Goal: Information Seeking & Learning: Compare options

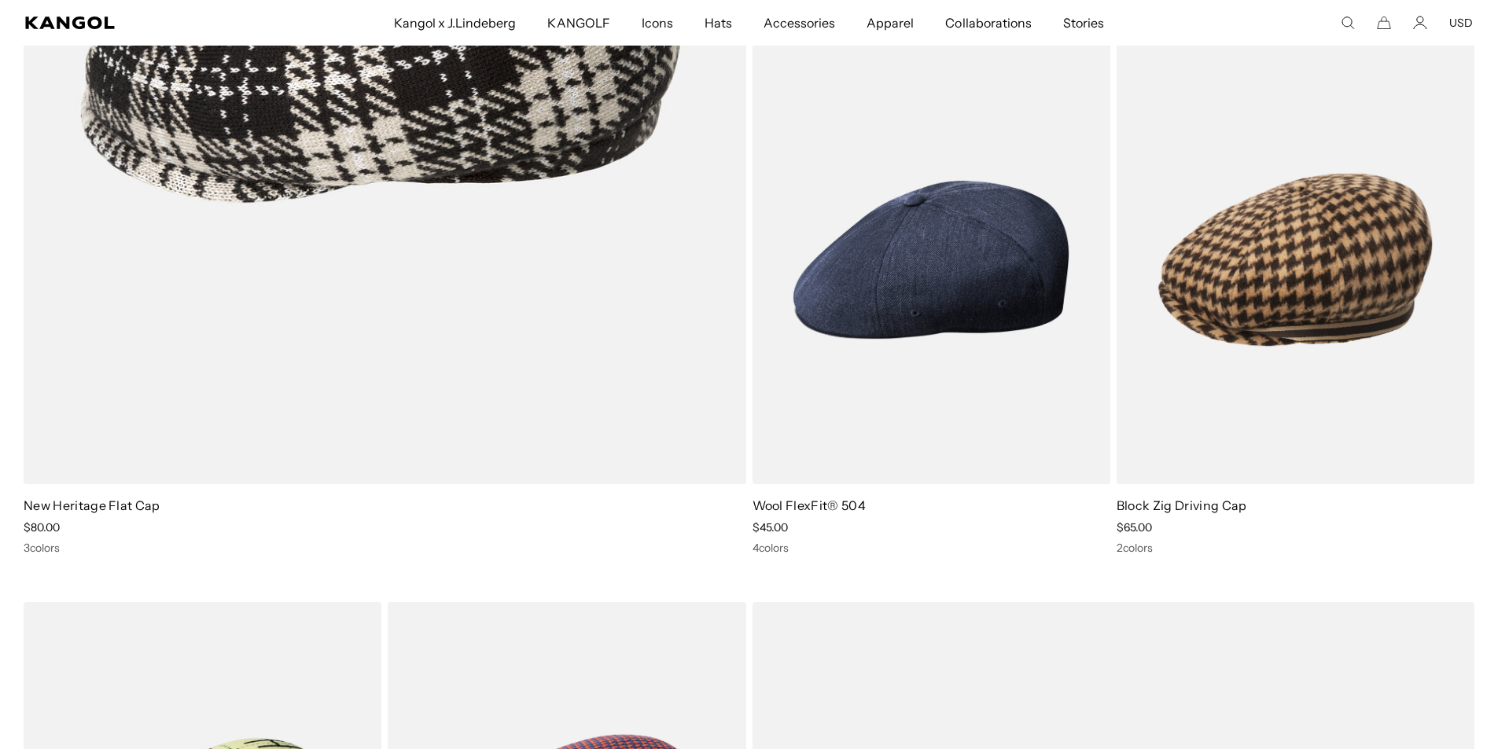
click at [1344, 24] on use "Search here" at bounding box center [1348, 23] width 12 height 12
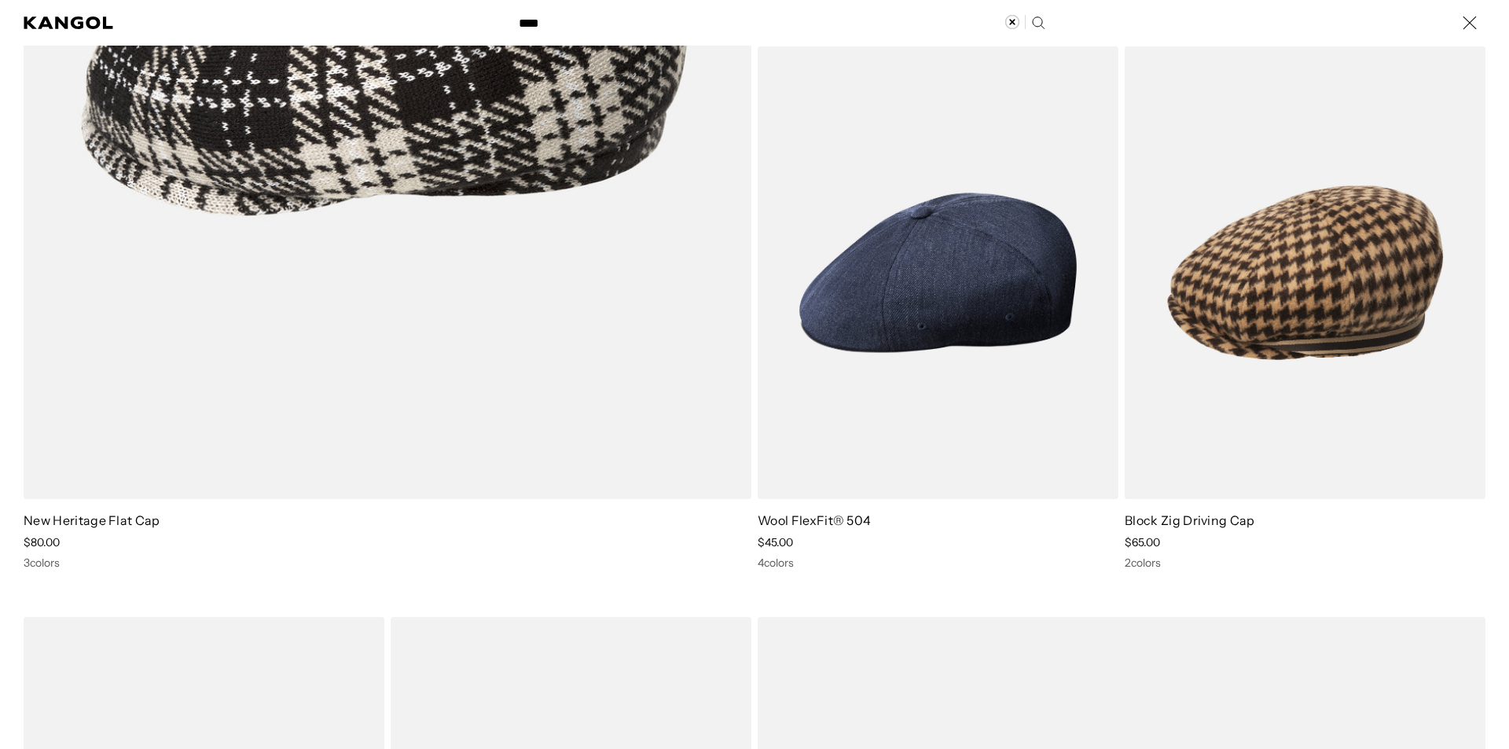
click at [561, 30] on input "****" at bounding box center [780, 22] width 543 height 39
click at [1039, 19] on icon "Search here" at bounding box center [1038, 22] width 15 height 15
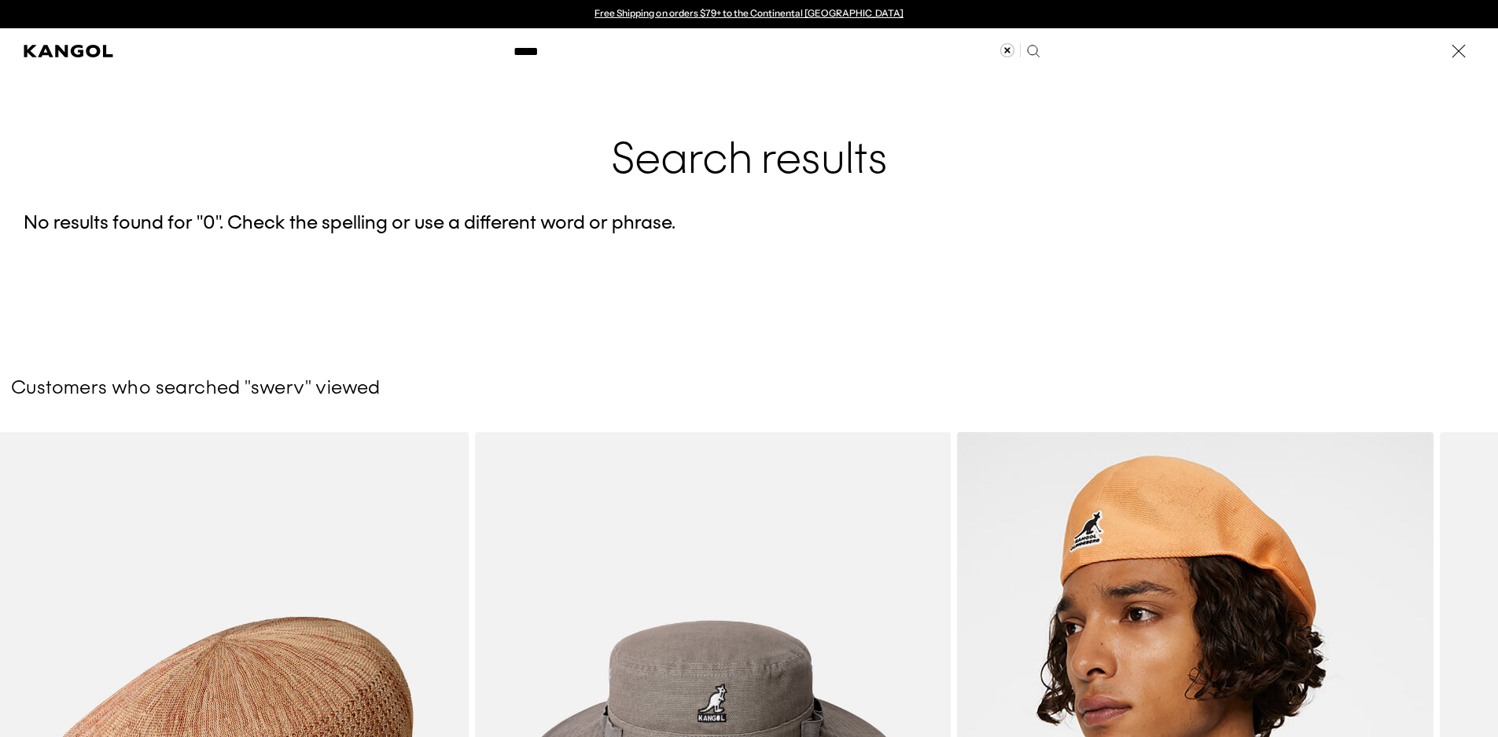
click at [582, 44] on label "Search here" at bounding box center [558, 44] width 71 height 0
click at [582, 47] on input "*****" at bounding box center [775, 50] width 543 height 39
click at [582, 44] on label "Search here" at bounding box center [558, 44] width 71 height 0
click at [582, 47] on input "*****" at bounding box center [775, 50] width 543 height 39
click at [534, 53] on input "*****" at bounding box center [775, 50] width 543 height 39
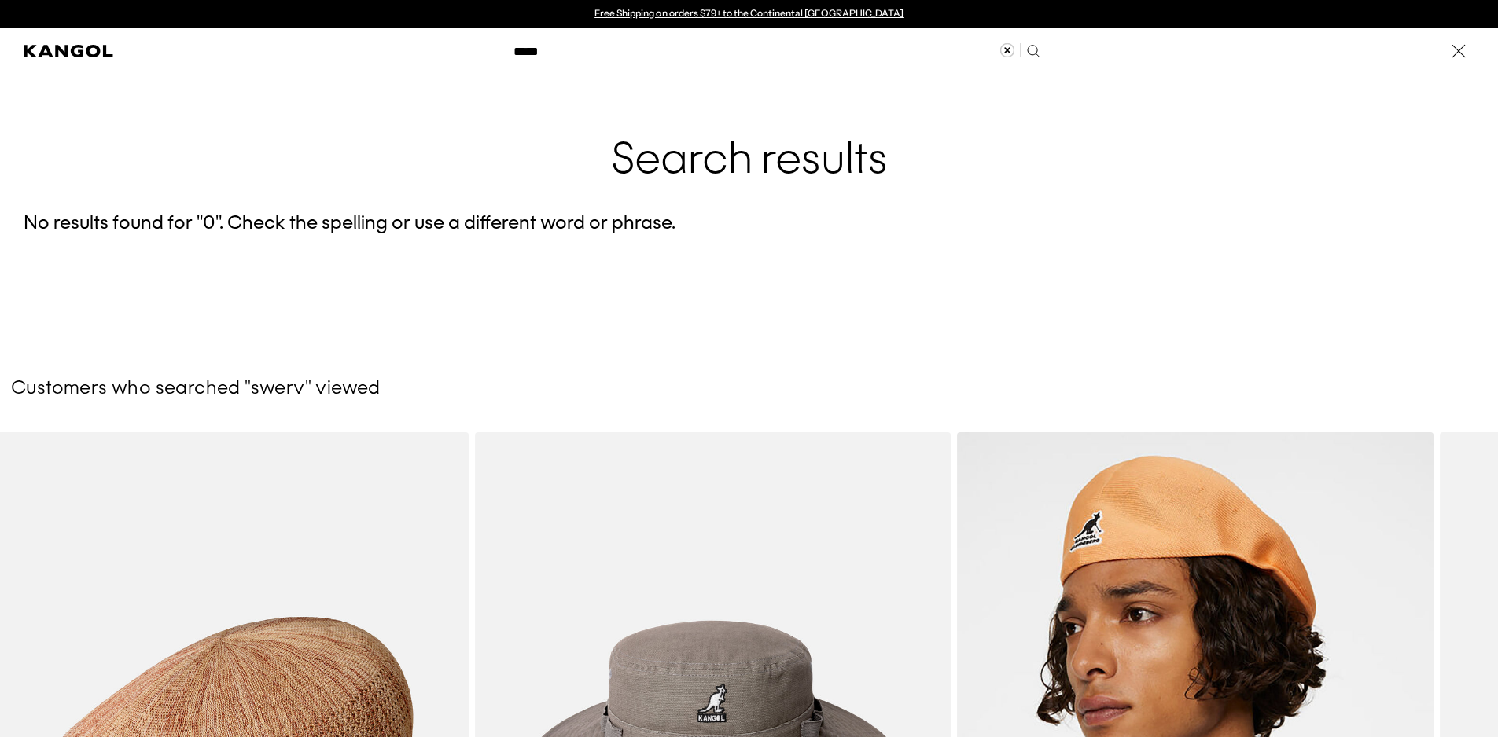
click at [534, 53] on input "*****" at bounding box center [775, 50] width 543 height 39
paste input "*"
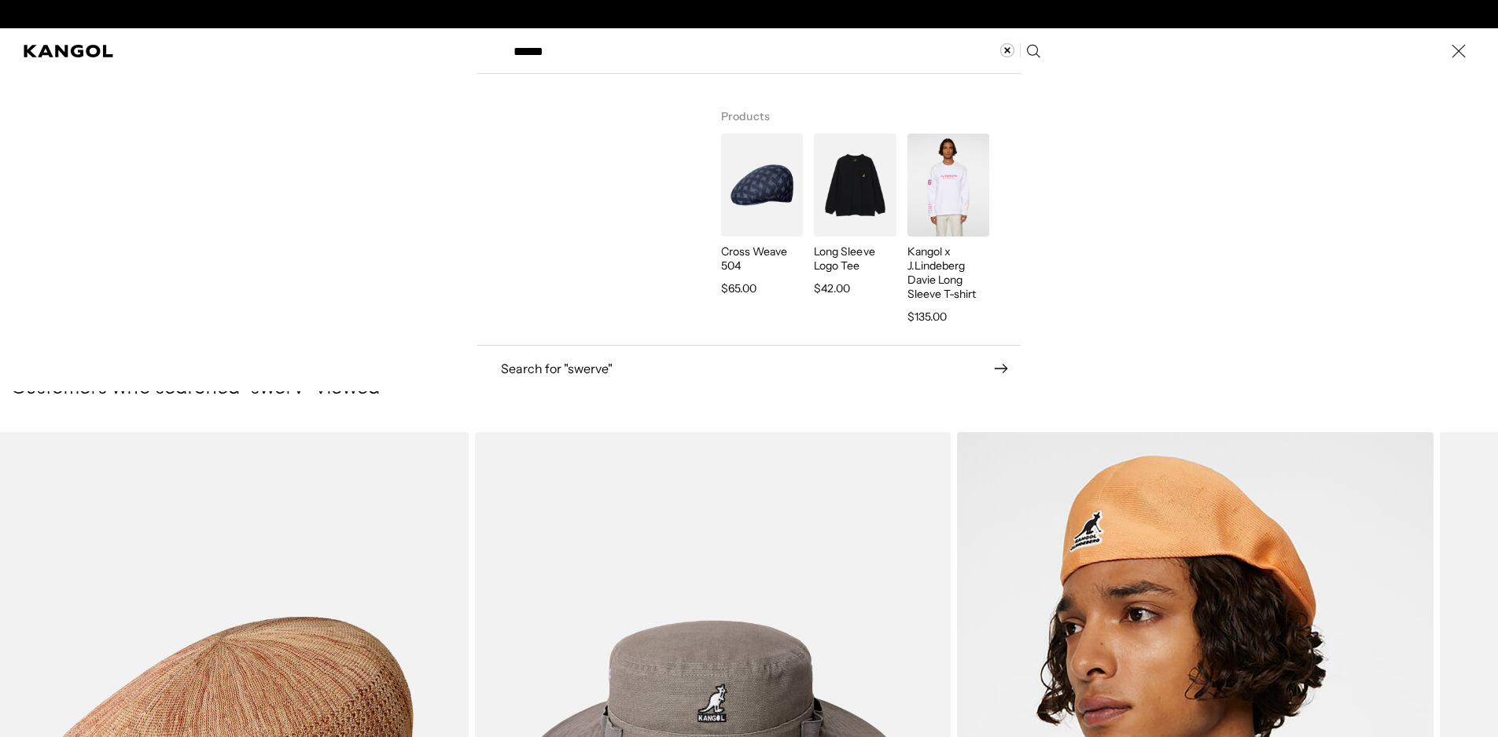
type input "******"
click at [1034, 51] on icon "Search here" at bounding box center [1032, 50] width 15 height 15
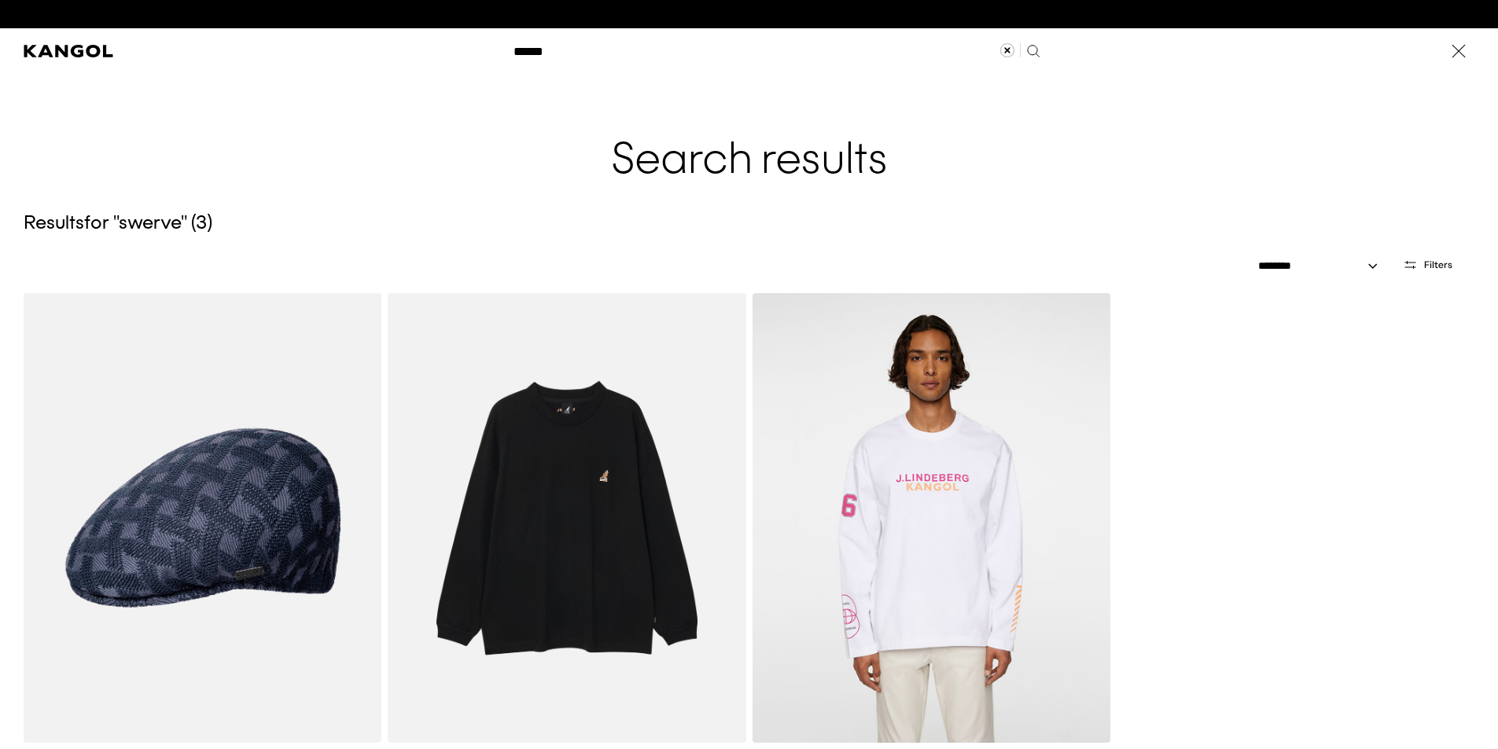
scroll to position [0, 324]
click at [1013, 41] on input "******" at bounding box center [775, 50] width 543 height 39
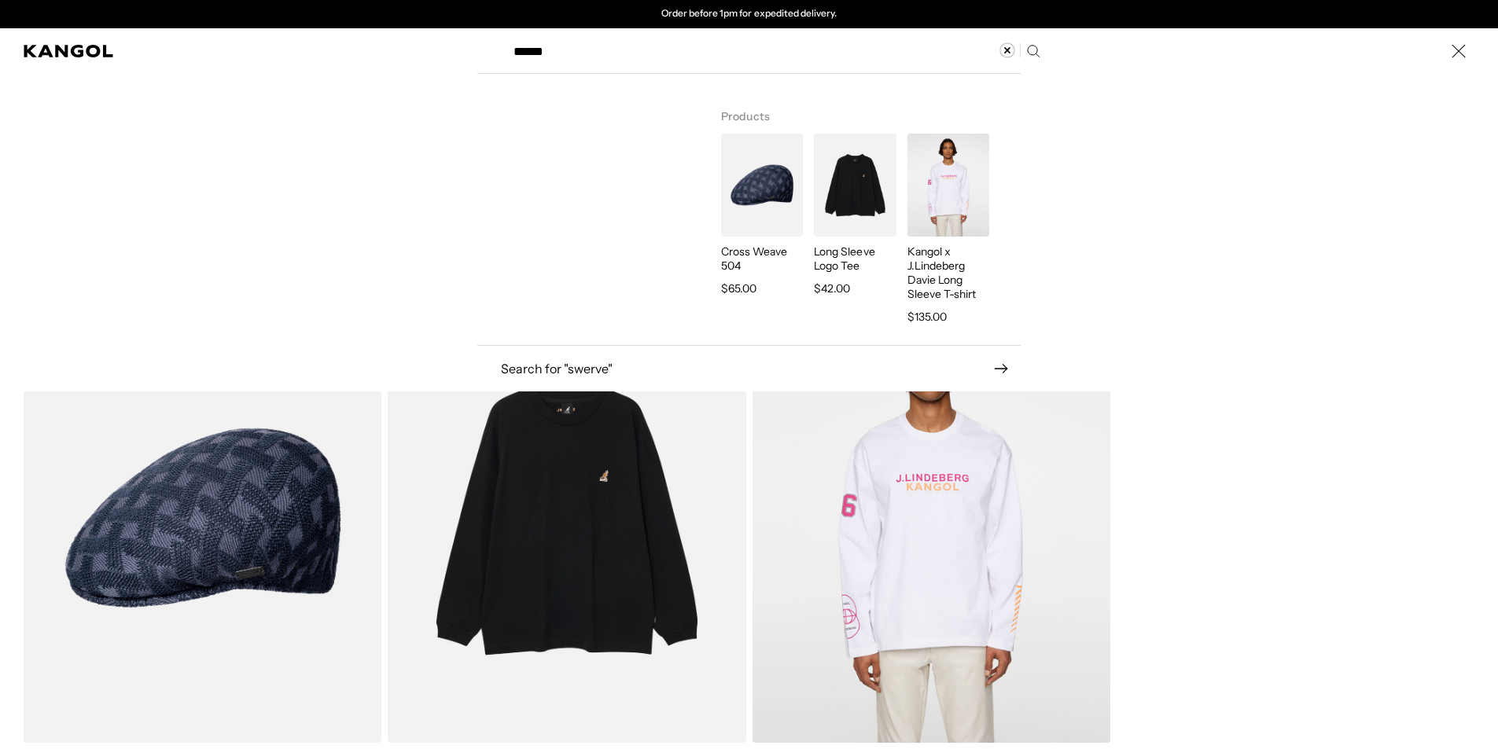
click at [1010, 50] on icon "Clear search term" at bounding box center [1006, 49] width 15 height 15
click at [60, 55] on icon "Kangol" at bounding box center [69, 51] width 90 height 13
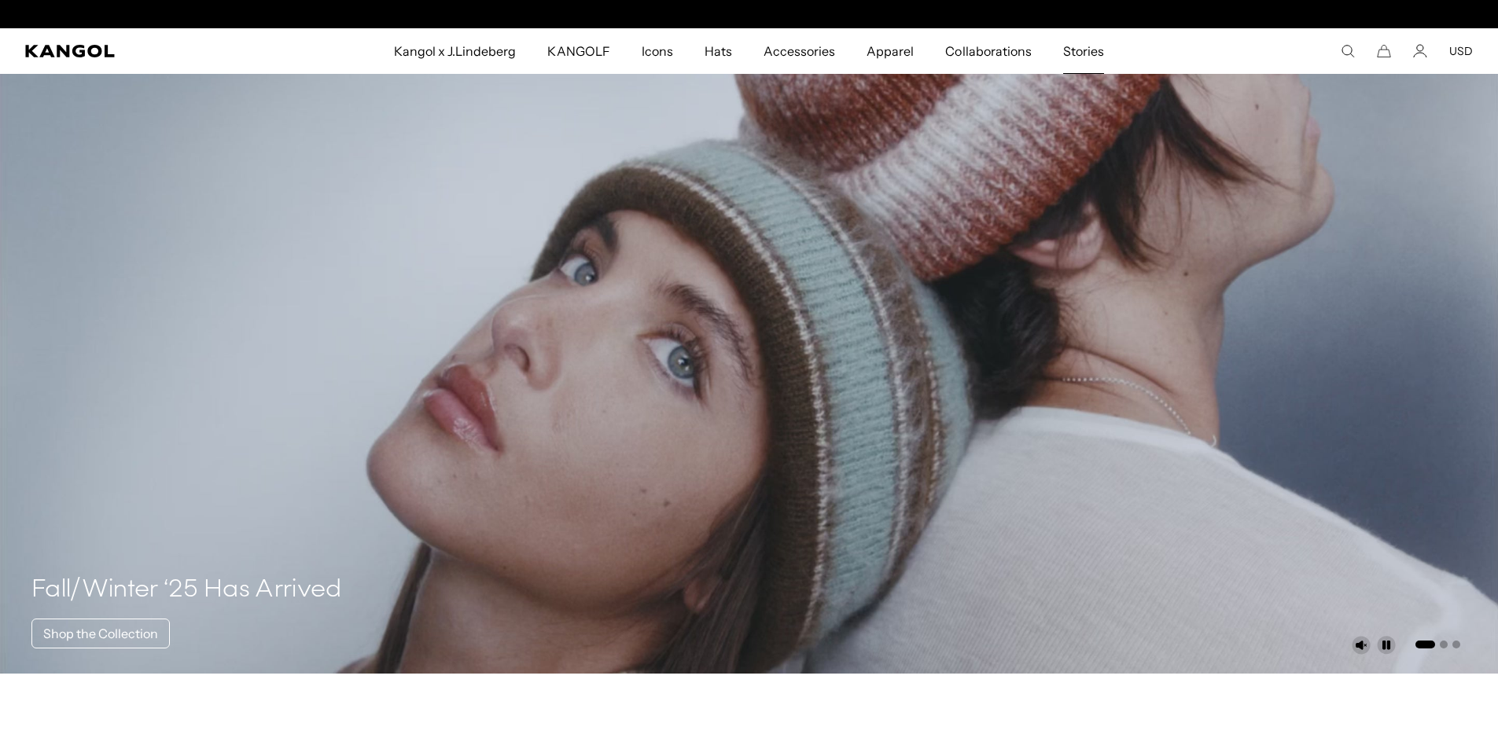
scroll to position [0, 324]
click at [1087, 50] on span "Stories" at bounding box center [1083, 51] width 41 height 46
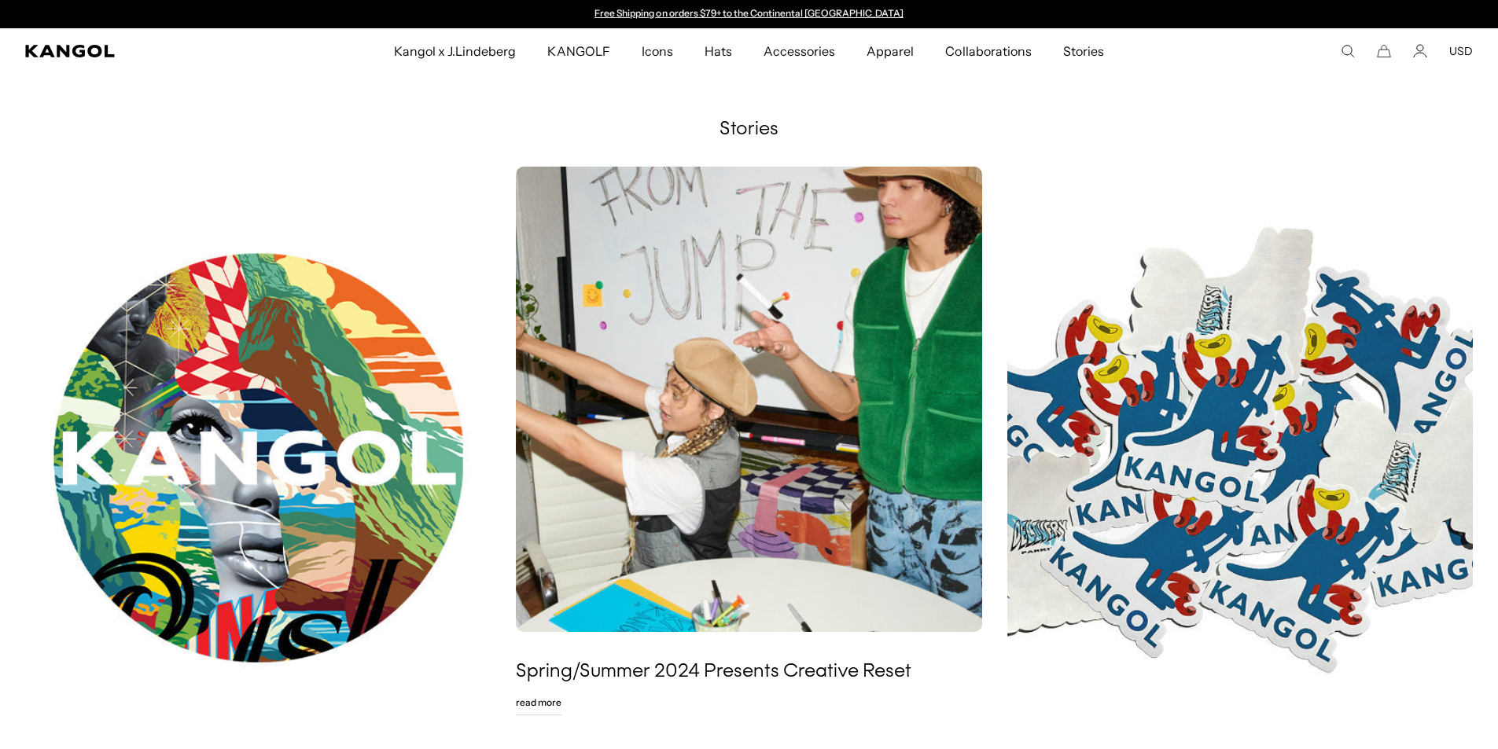
click at [259, 416] on img at bounding box center [257, 458] width 465 height 582
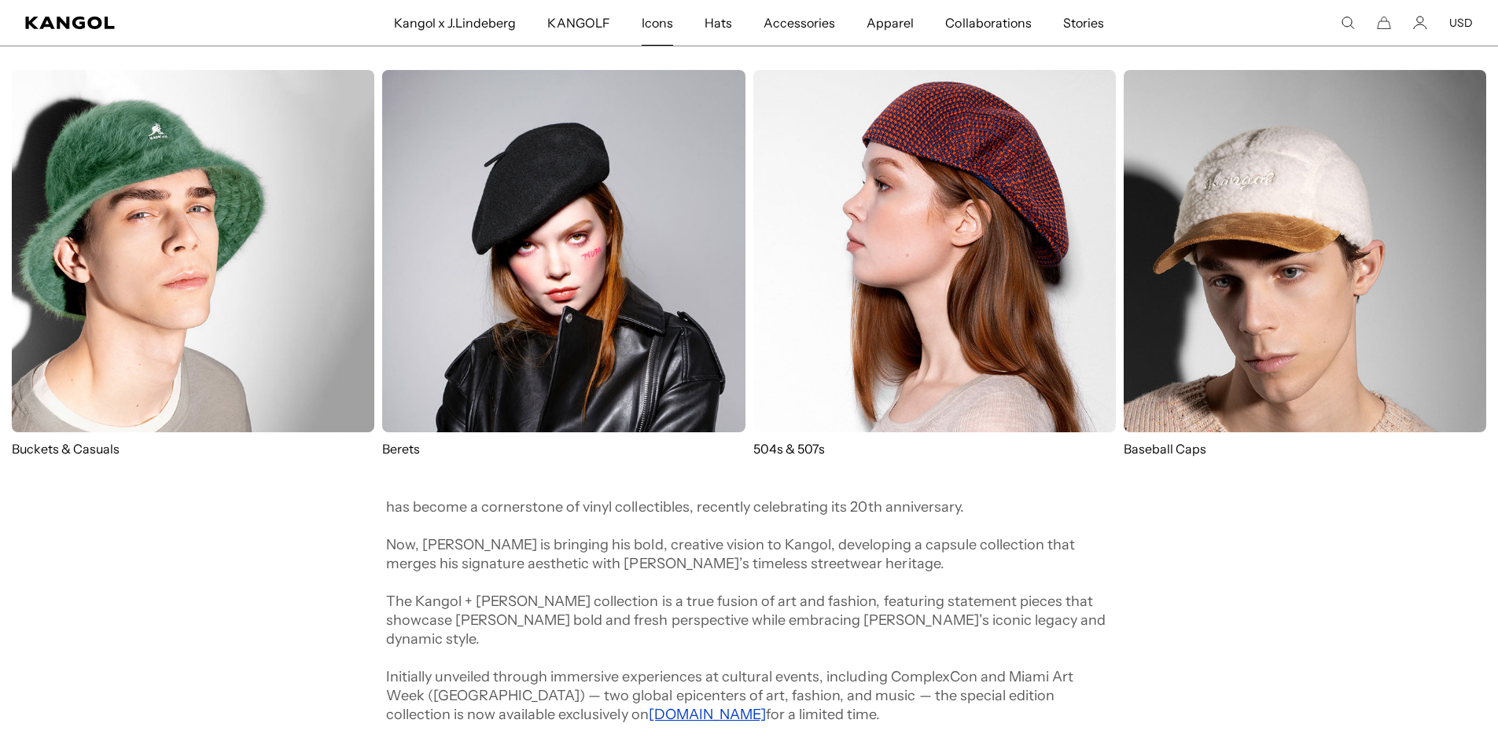
scroll to position [0, 324]
click at [612, 278] on img at bounding box center [563, 251] width 362 height 362
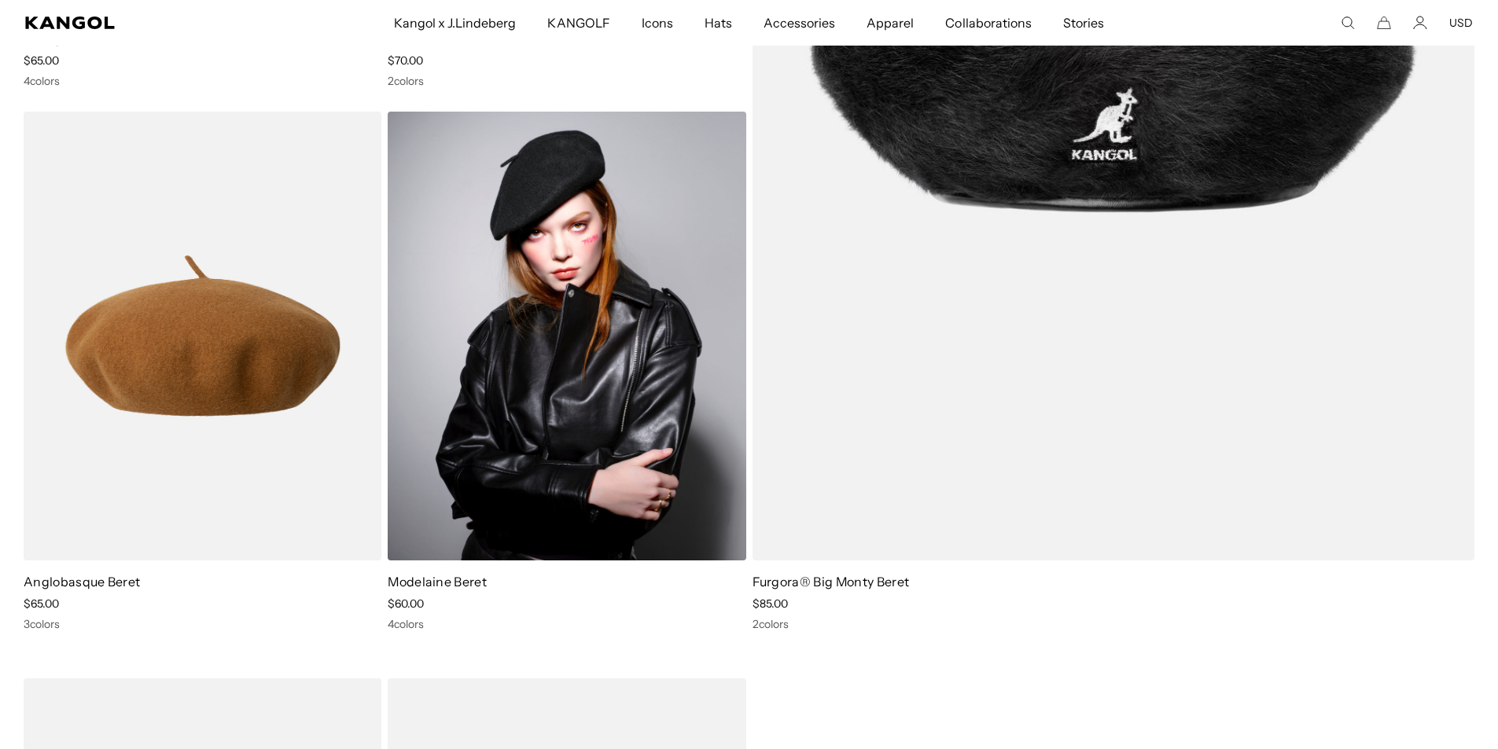
scroll to position [629, 0]
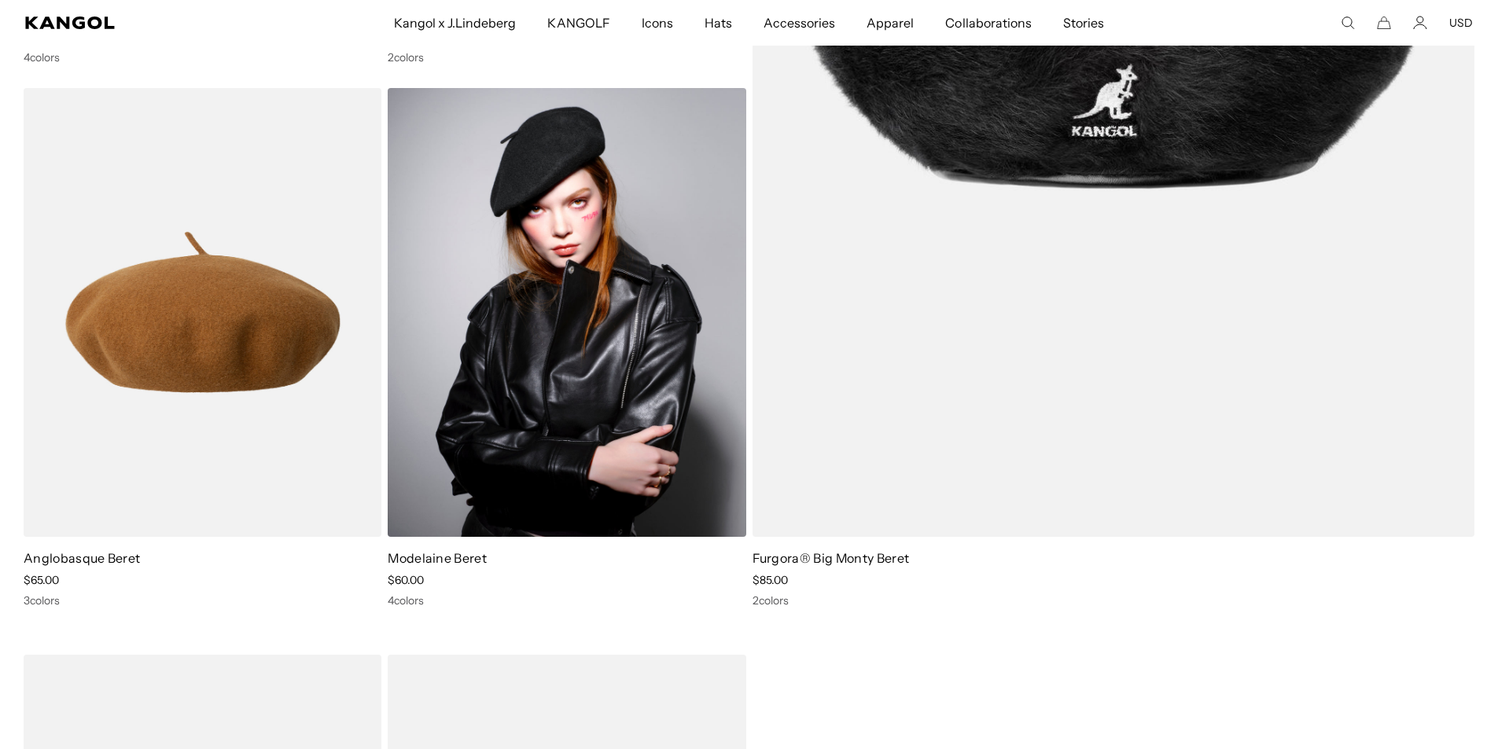
click at [676, 384] on img at bounding box center [567, 313] width 358 height 450
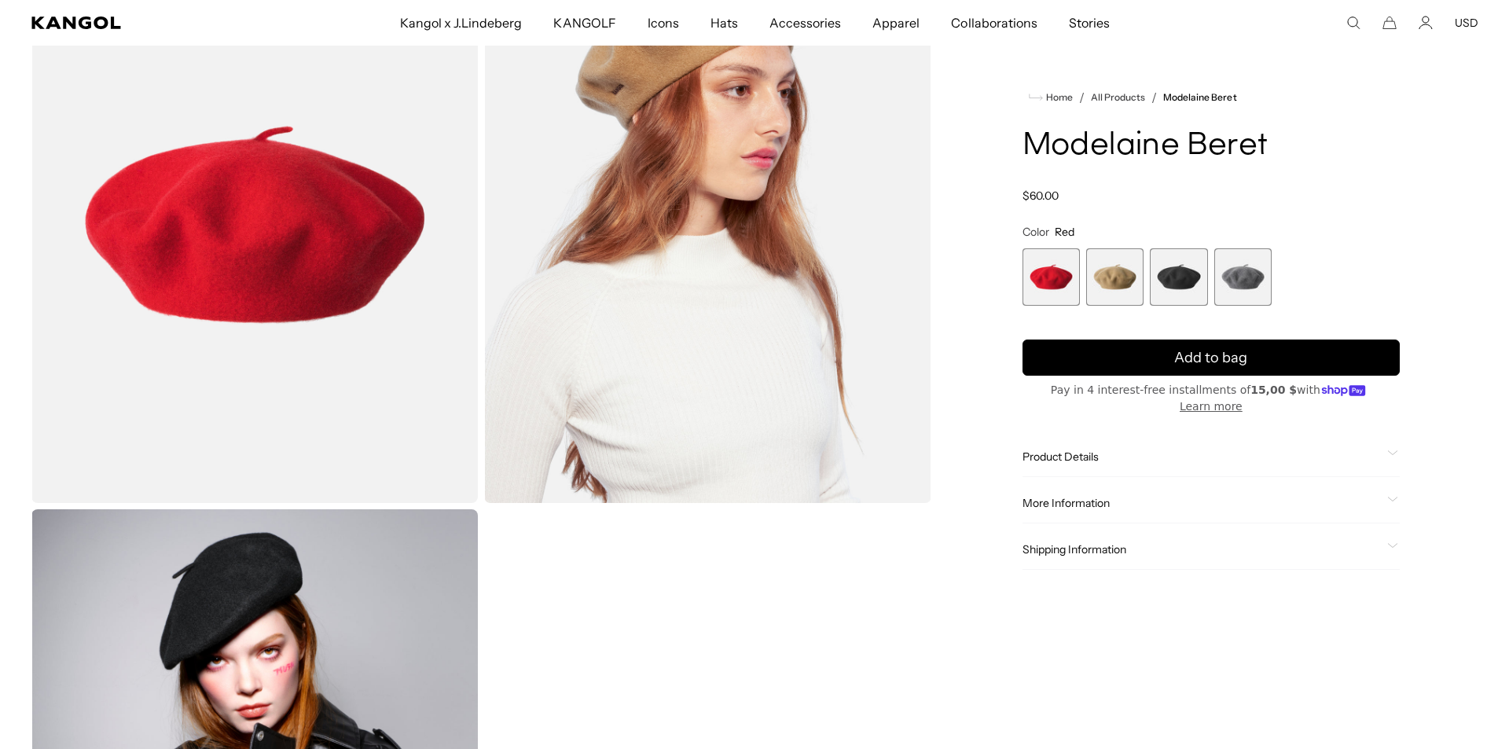
scroll to position [0, 324]
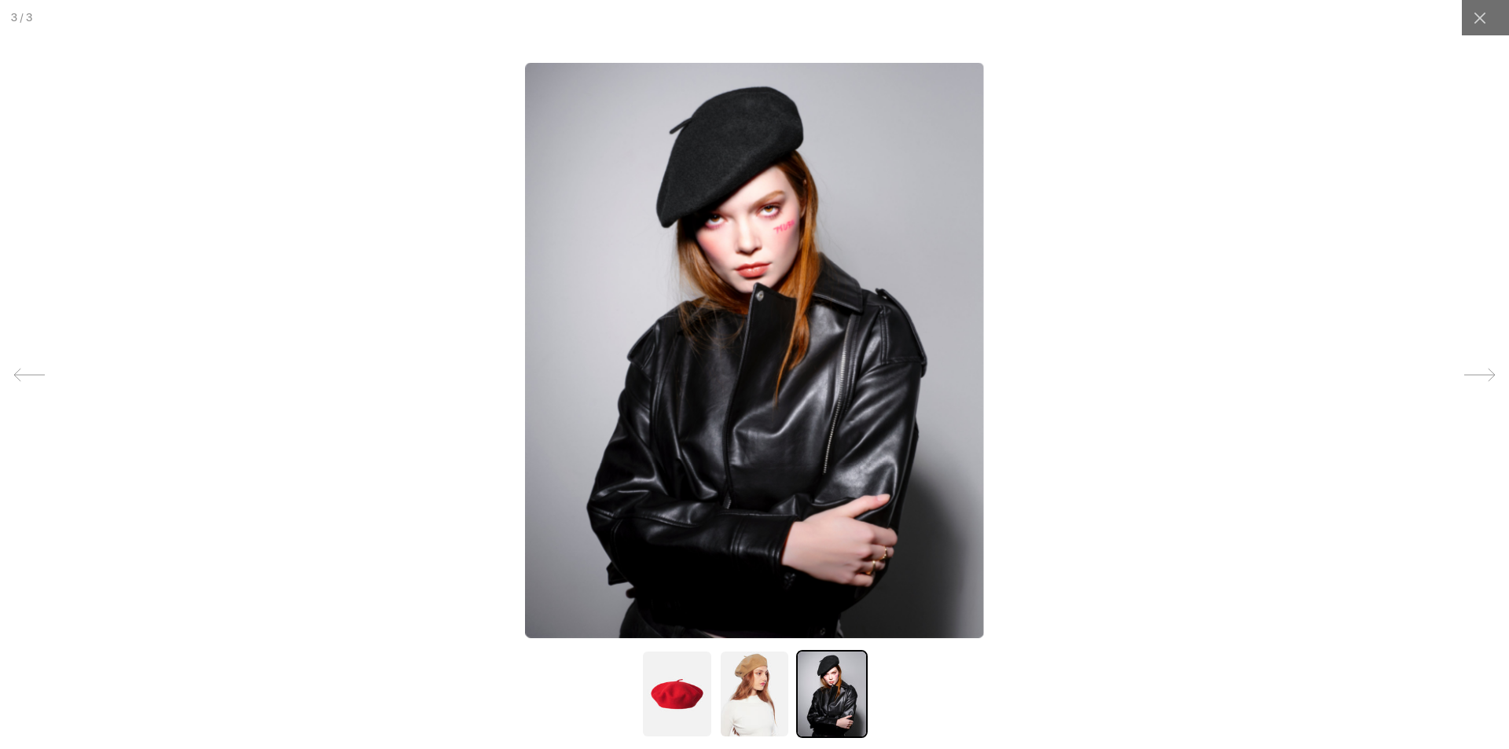
click at [776, 252] on img at bounding box center [754, 349] width 459 height 575
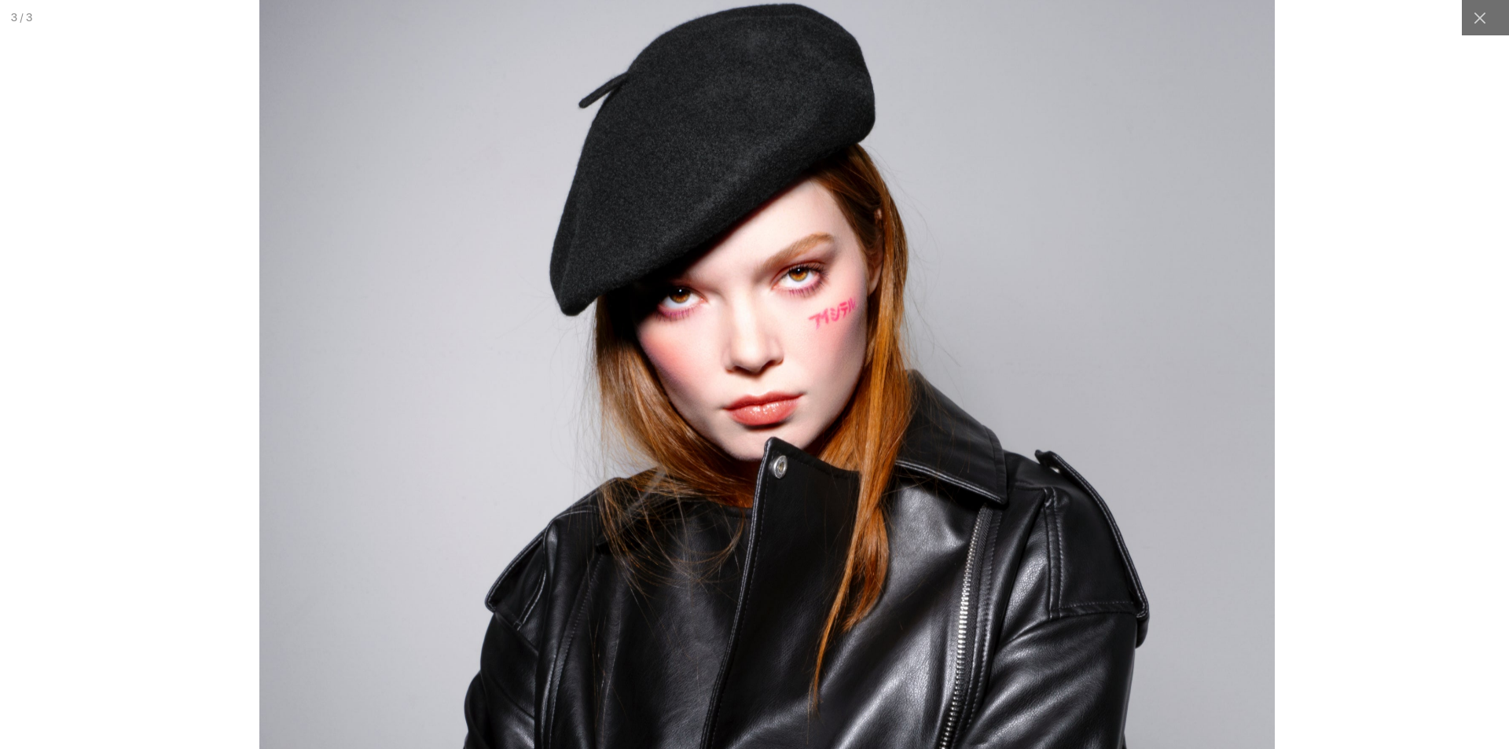
click at [770, 366] on img at bounding box center [767, 587] width 1016 height 1274
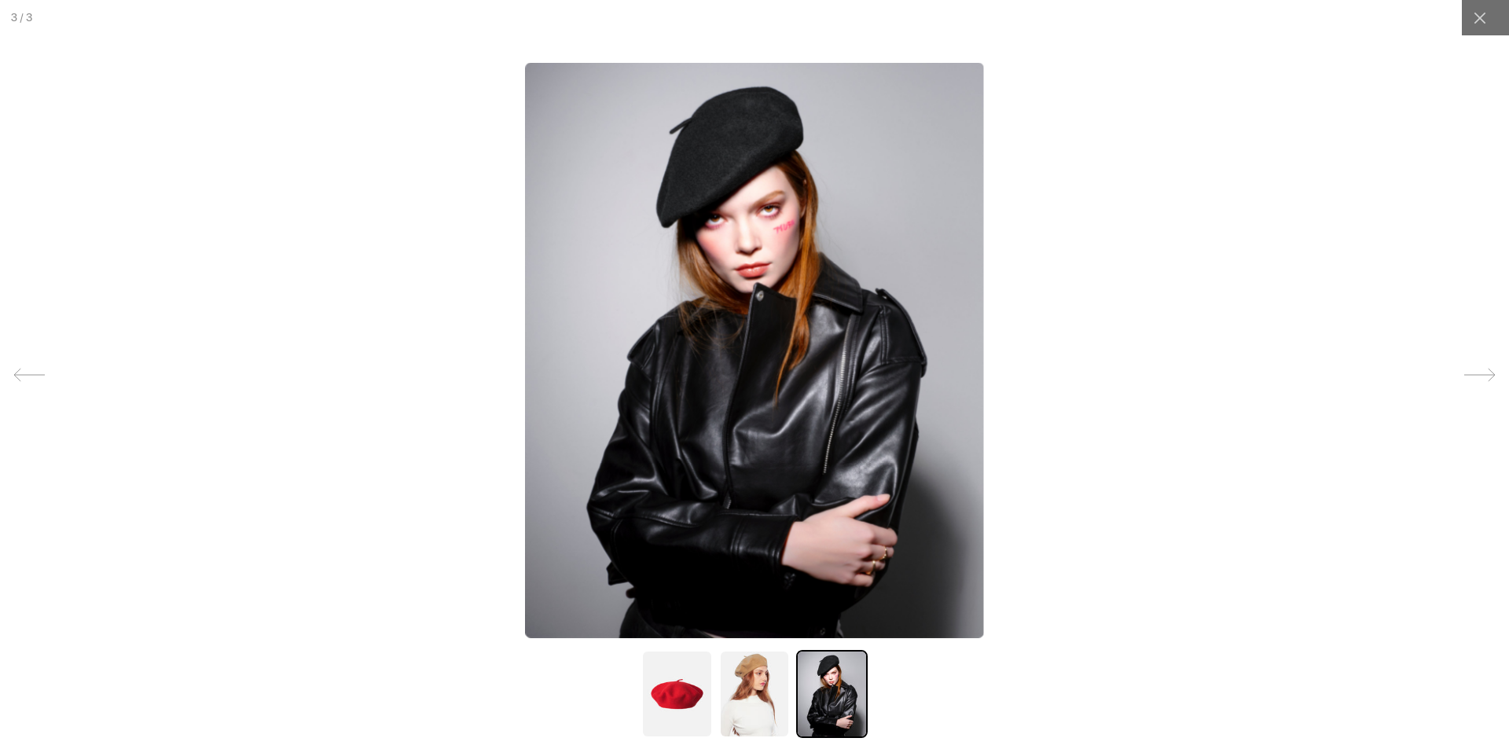
click at [739, 719] on img at bounding box center [754, 694] width 71 height 88
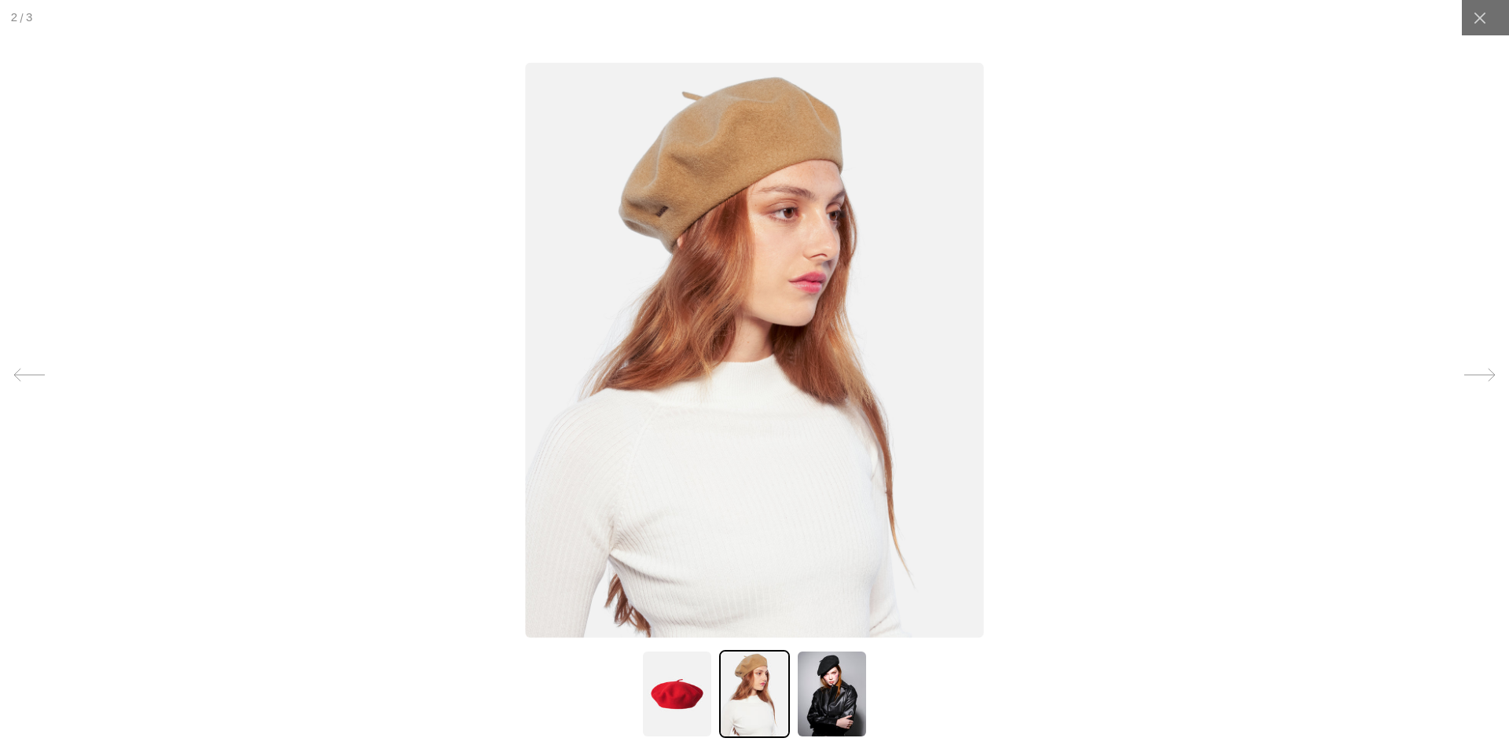
click at [809, 710] on img at bounding box center [831, 694] width 71 height 88
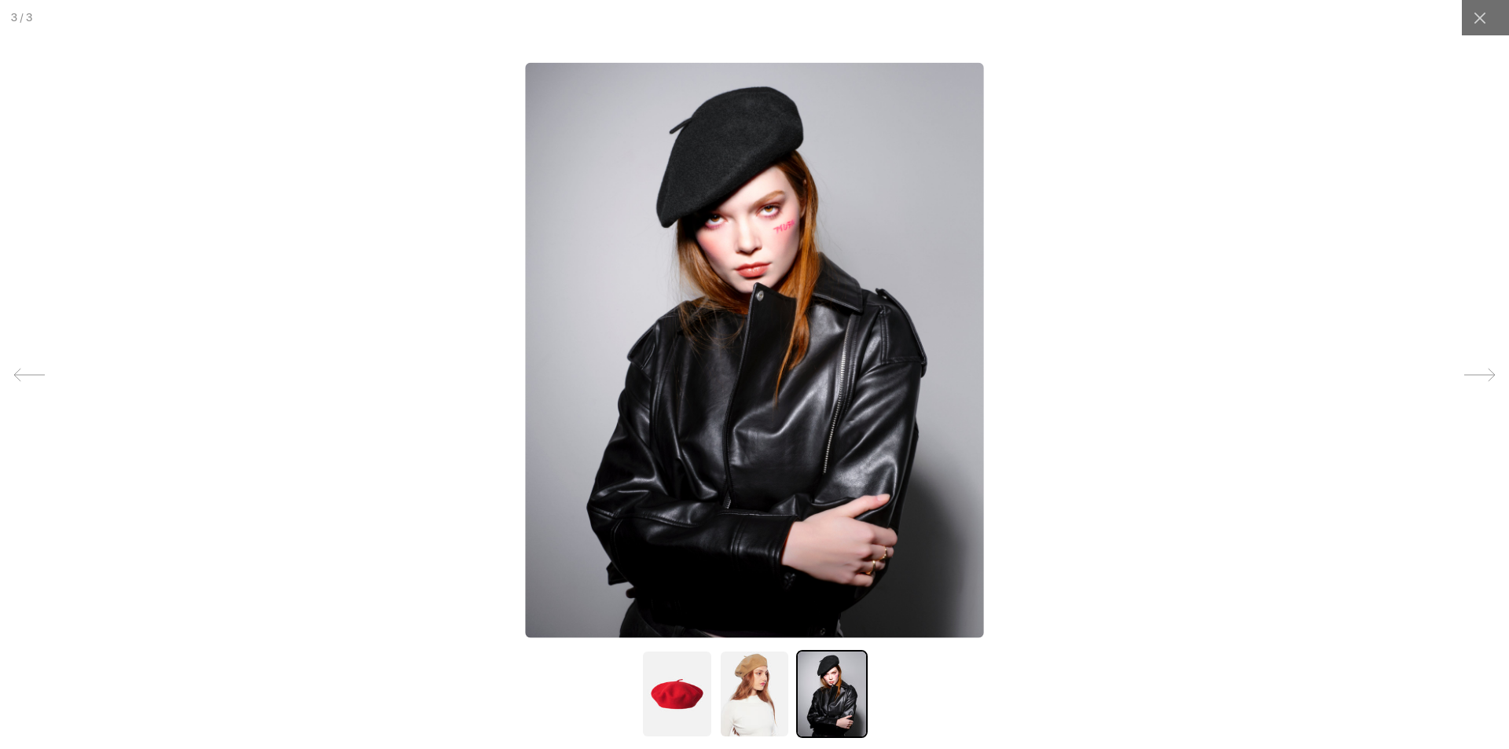
click at [661, 695] on img at bounding box center [676, 694] width 71 height 88
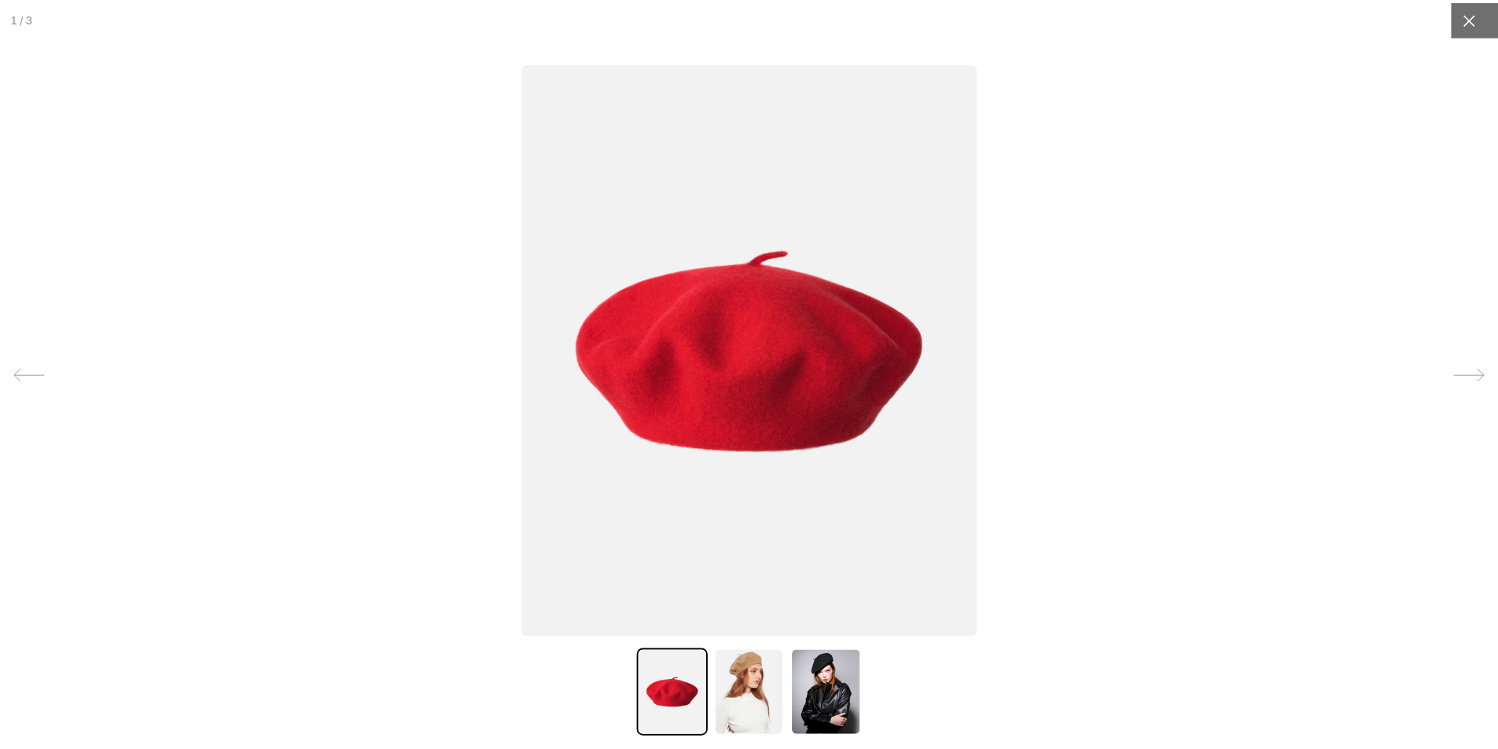
scroll to position [0, 0]
click at [1474, 22] on icon at bounding box center [1480, 18] width 12 height 12
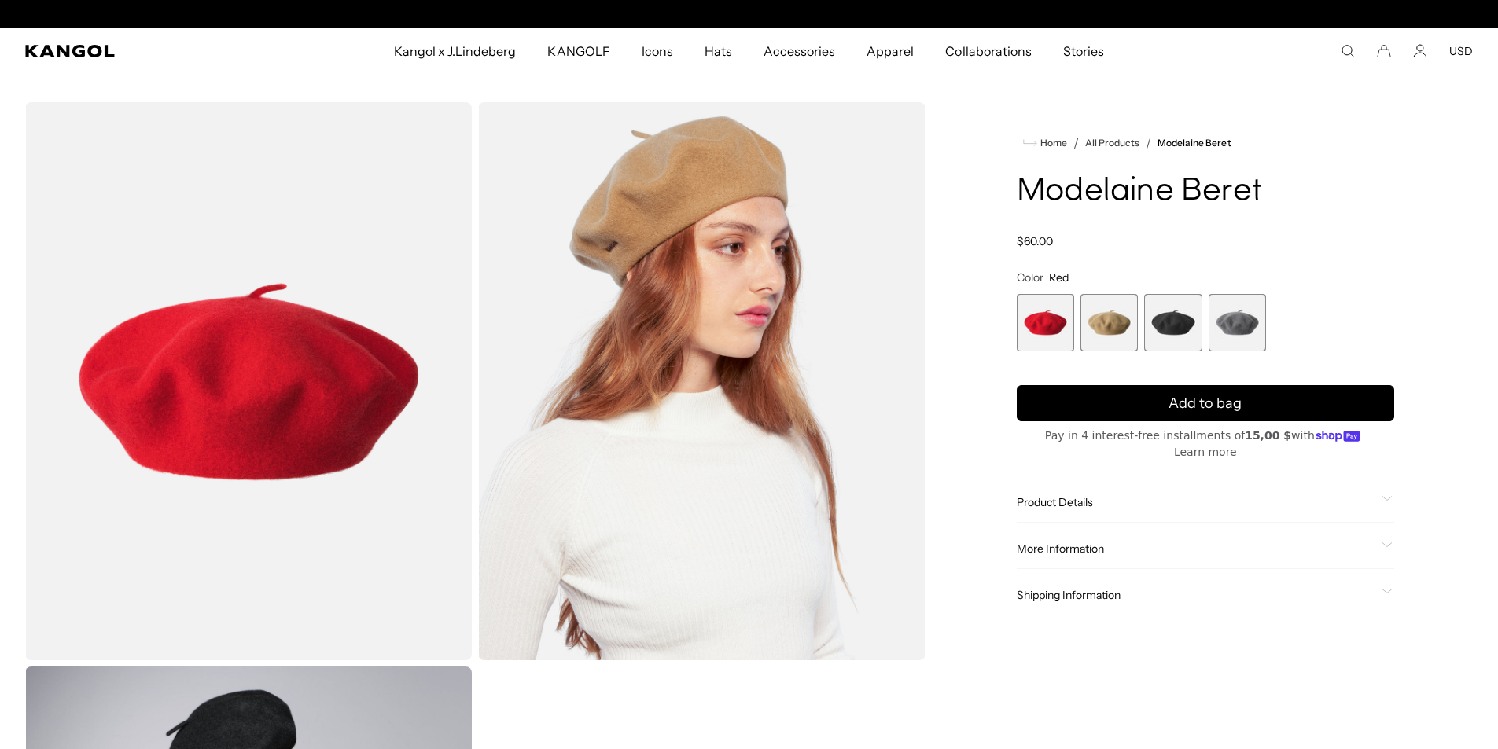
scroll to position [0, 324]
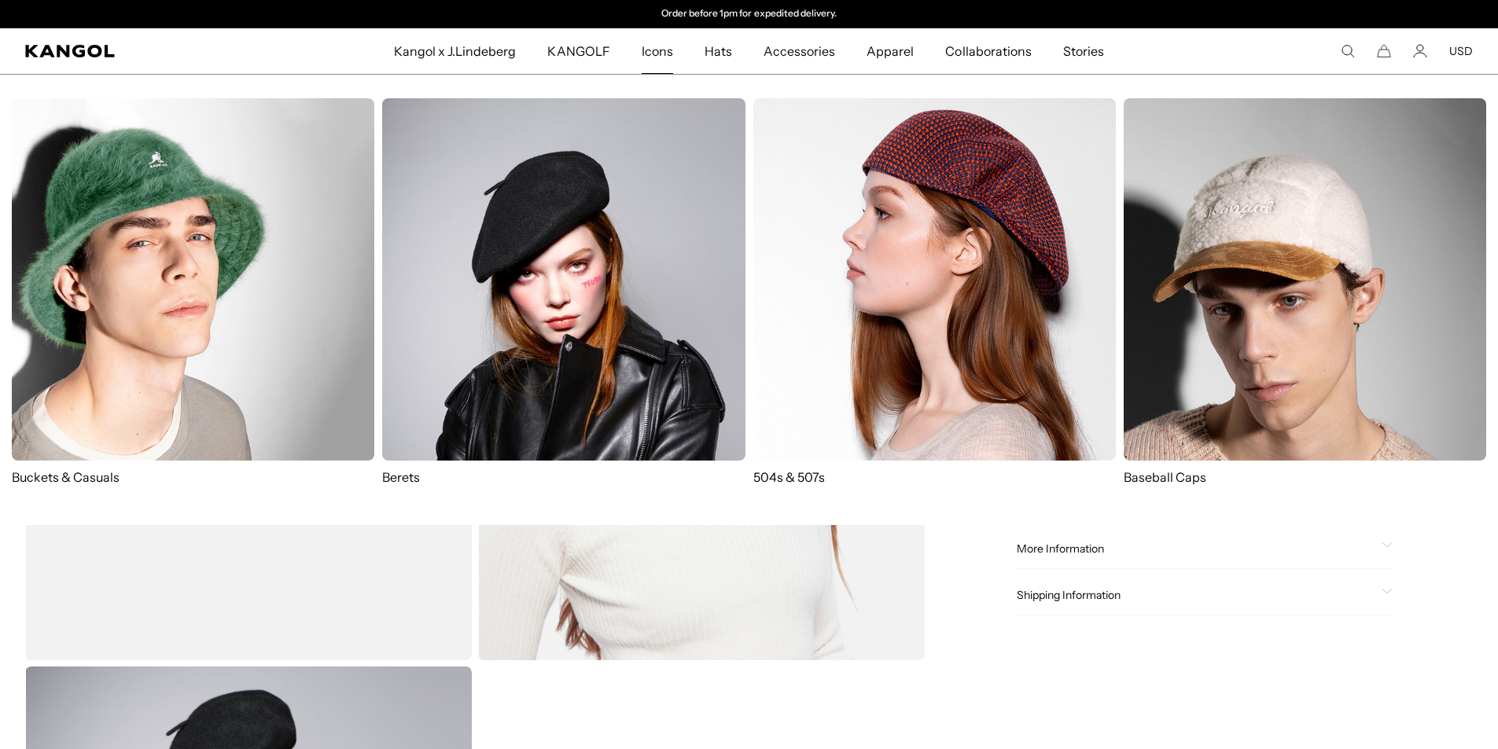
click at [605, 236] on img at bounding box center [563, 279] width 362 height 362
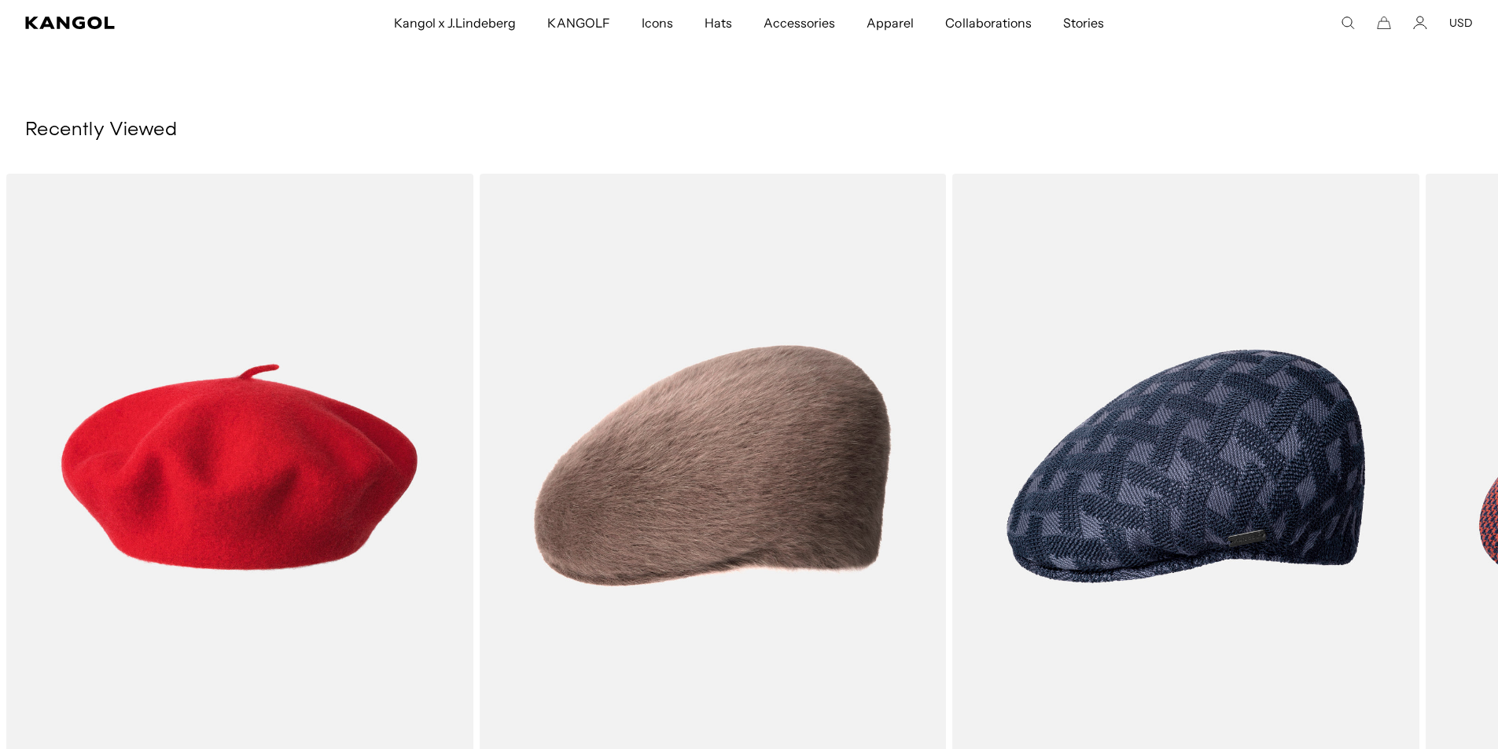
scroll to position [0, 324]
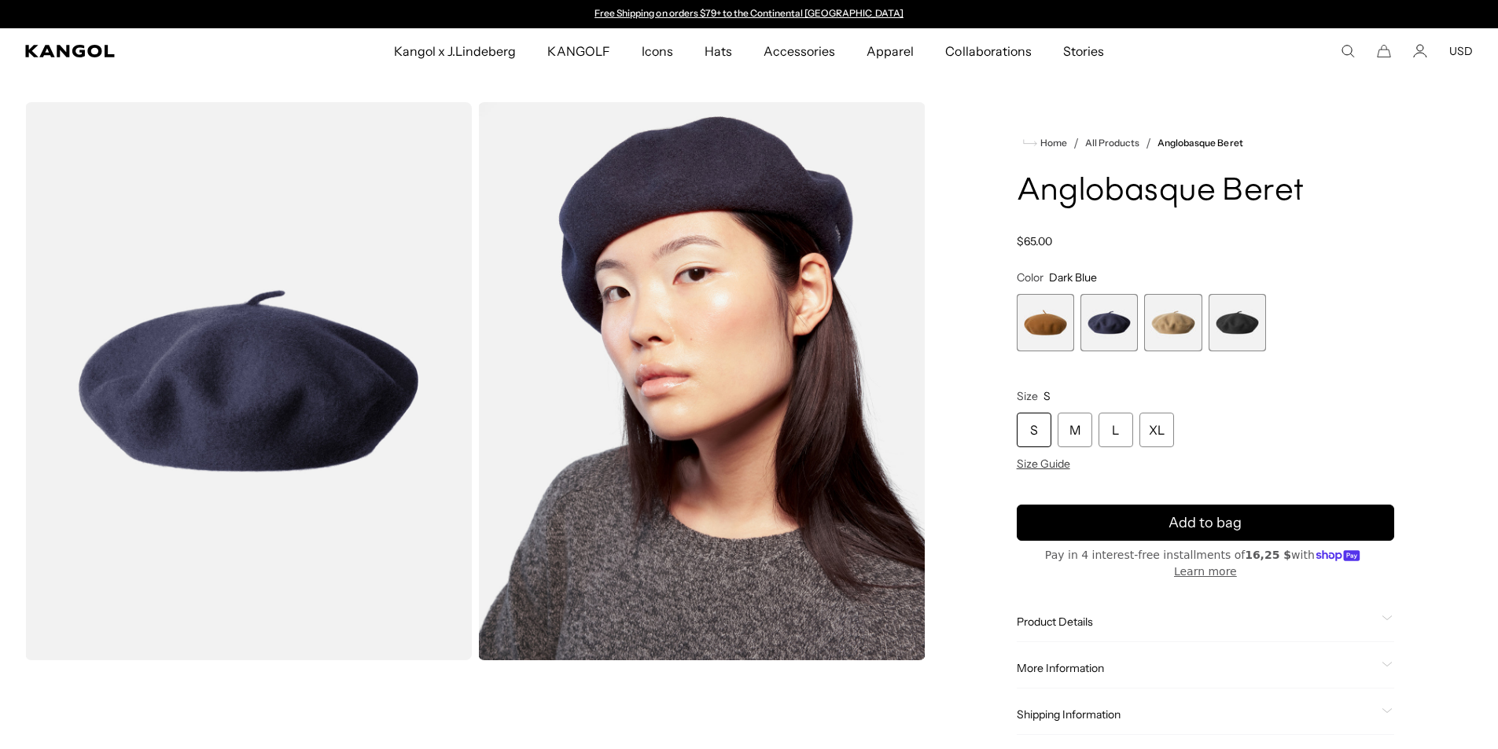
click at [1033, 318] on span "1 of 4" at bounding box center [1044, 322] width 57 height 57
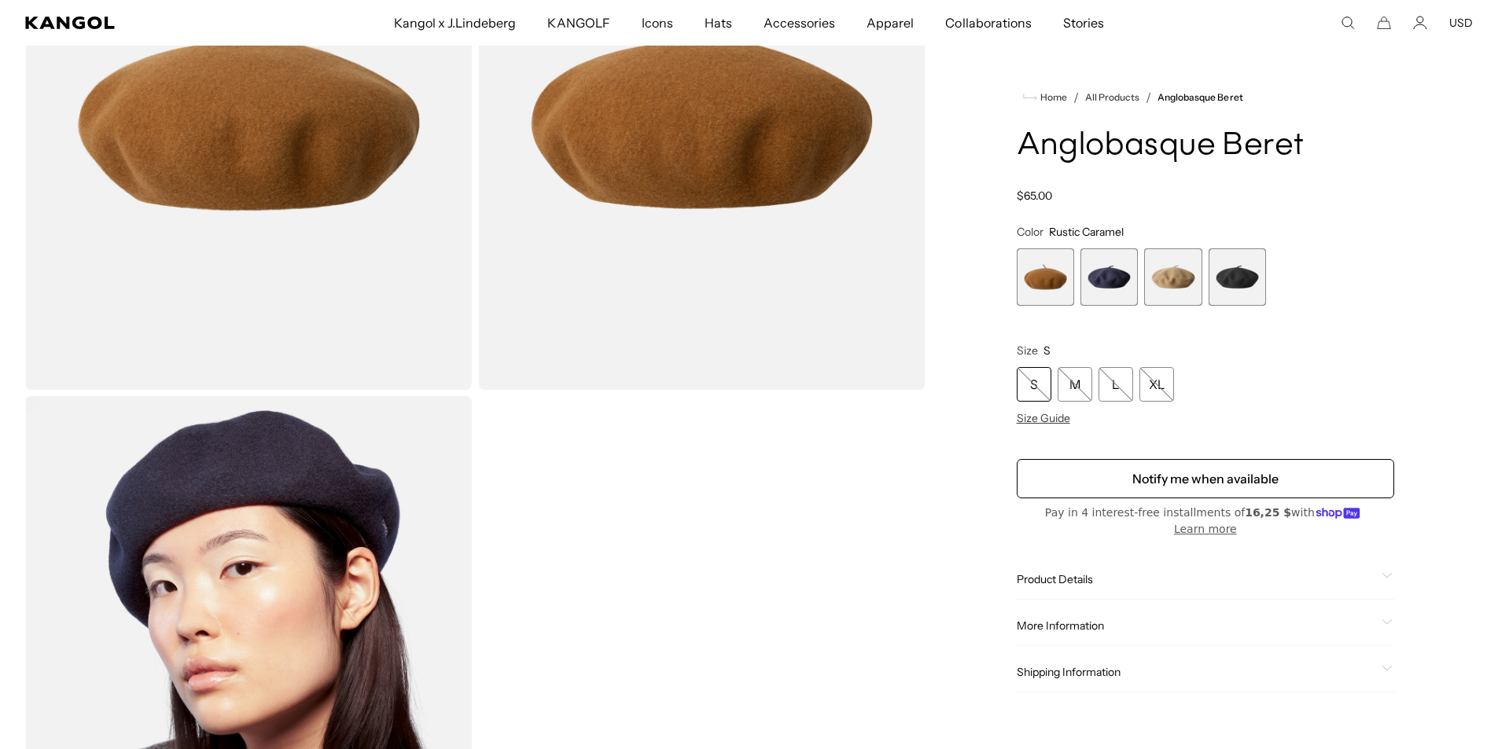
scroll to position [236, 0]
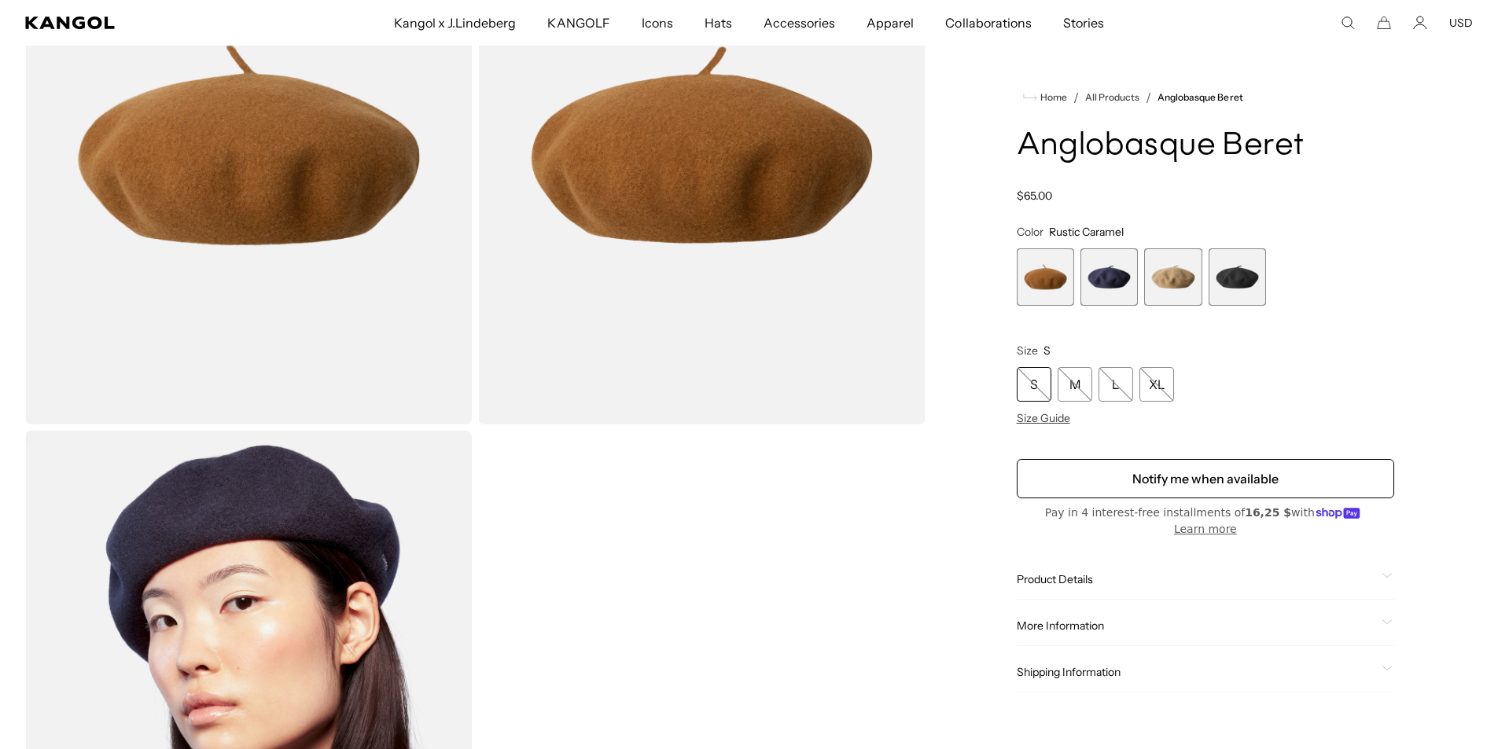
click at [1170, 287] on span "3 of 4" at bounding box center [1172, 276] width 57 height 57
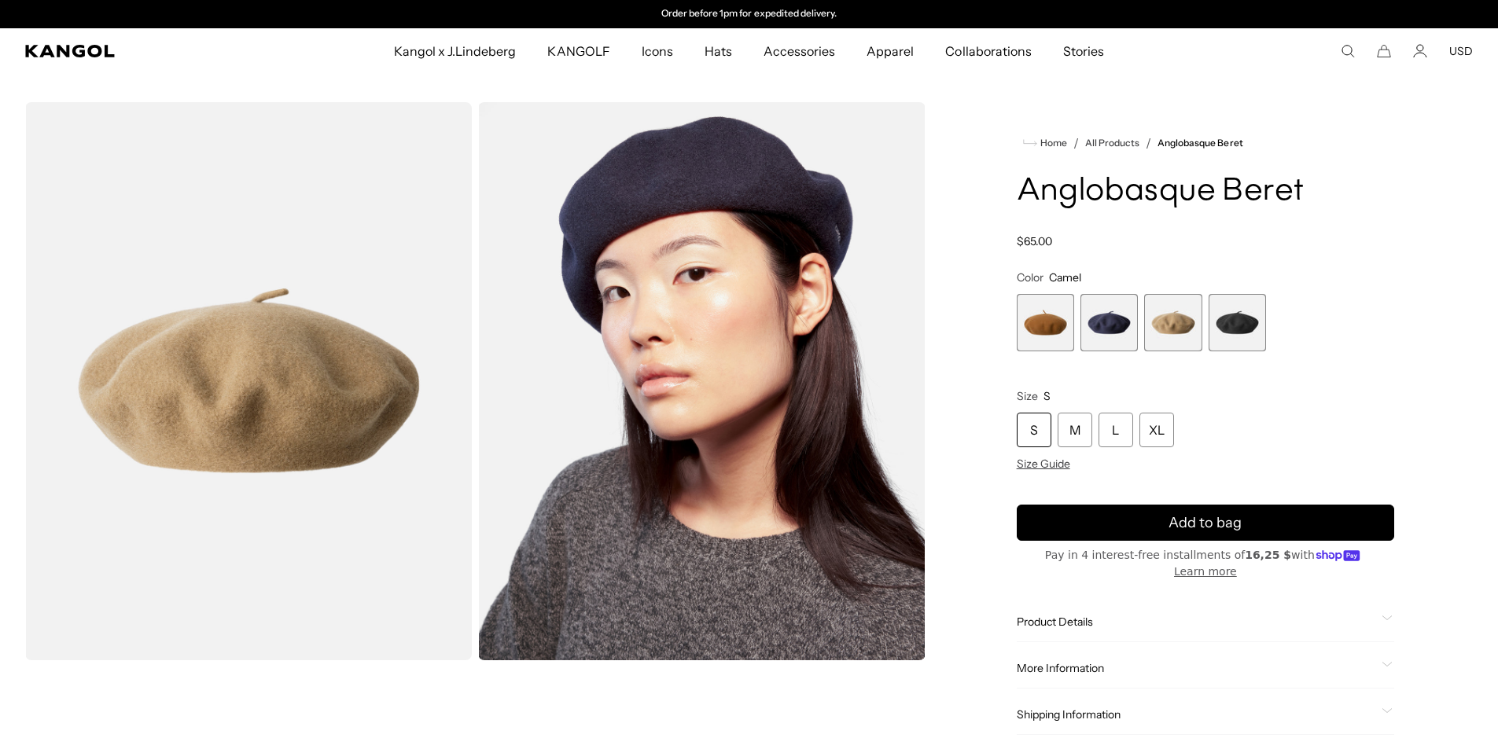
click at [1233, 330] on span "4 of 4" at bounding box center [1236, 322] width 57 height 57
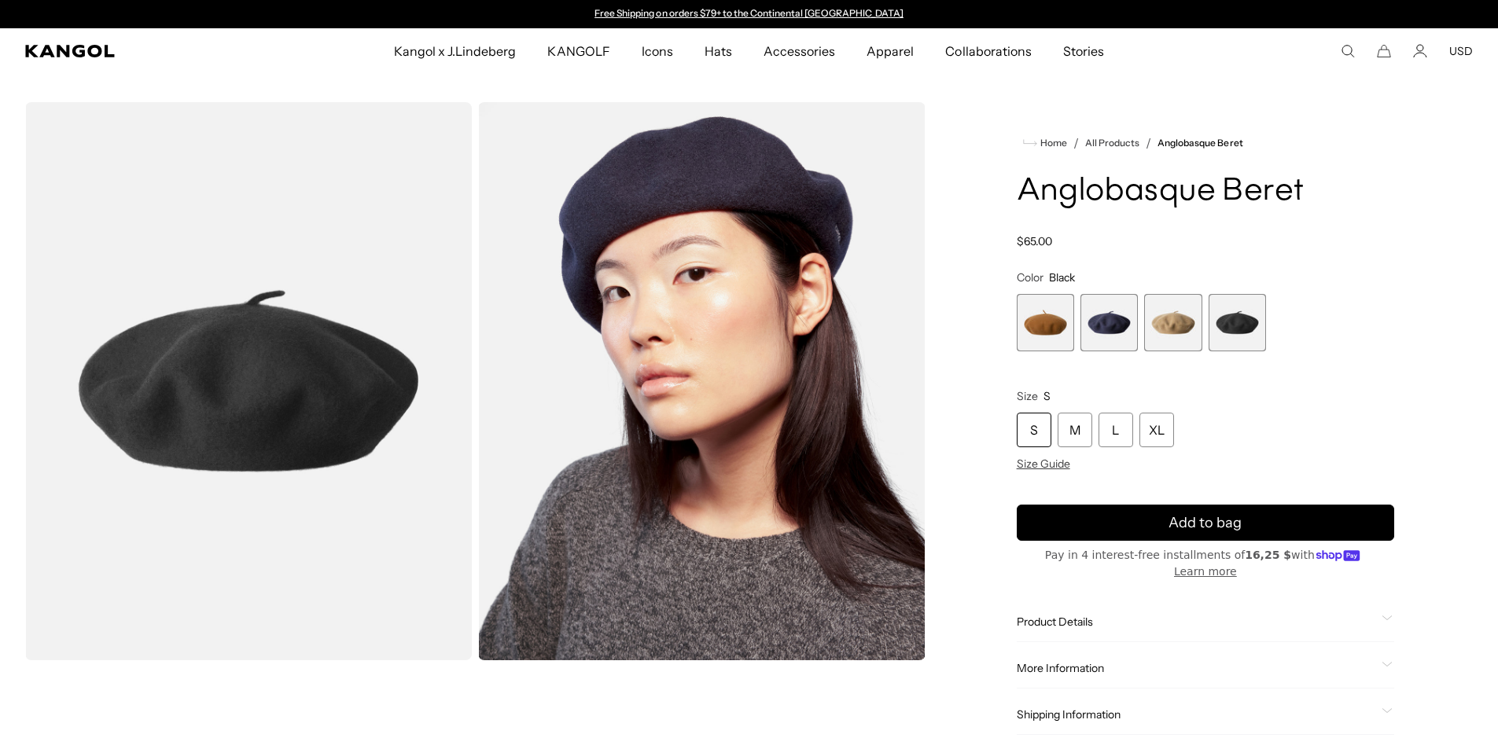
click at [804, 235] on img "Gallery Viewer" at bounding box center [701, 381] width 447 height 558
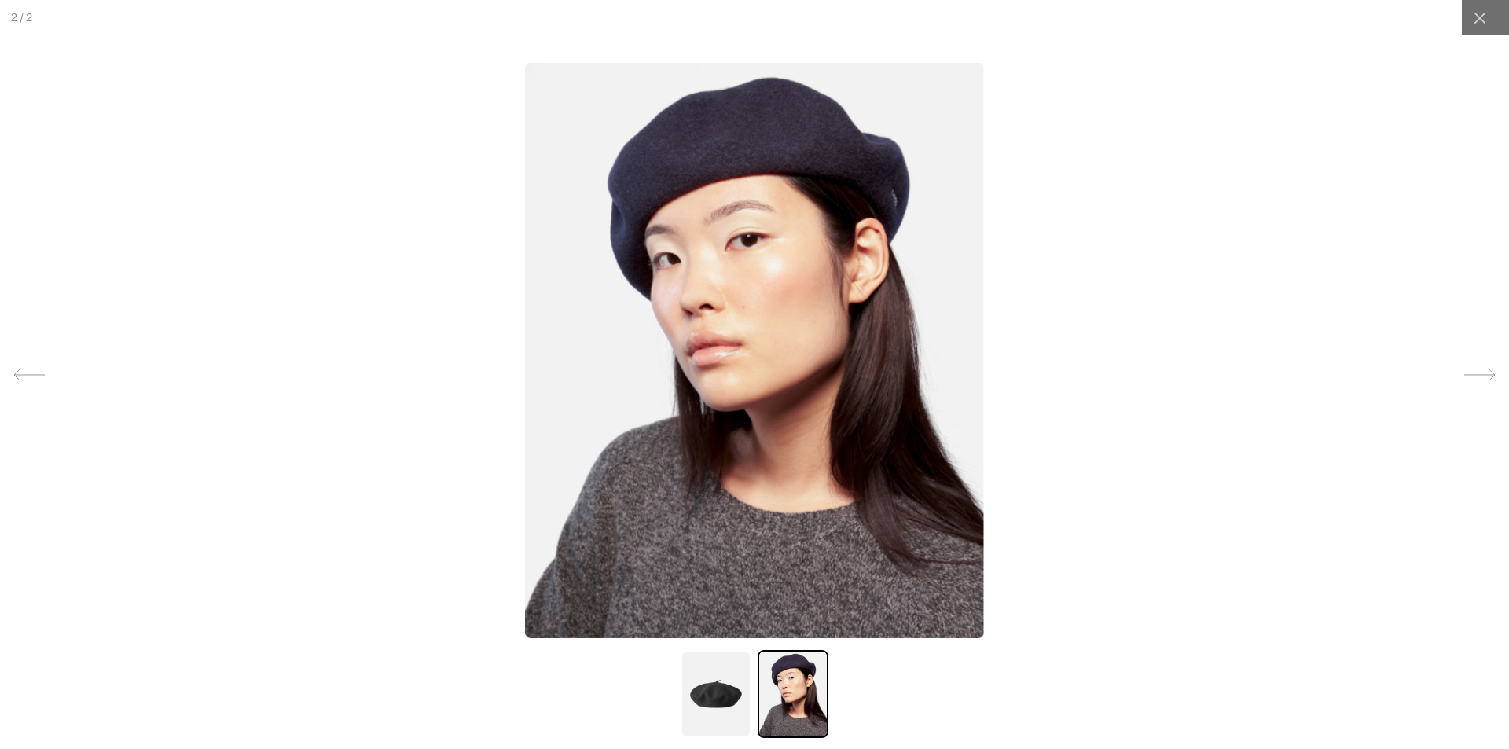
click at [802, 144] on img at bounding box center [754, 349] width 459 height 575
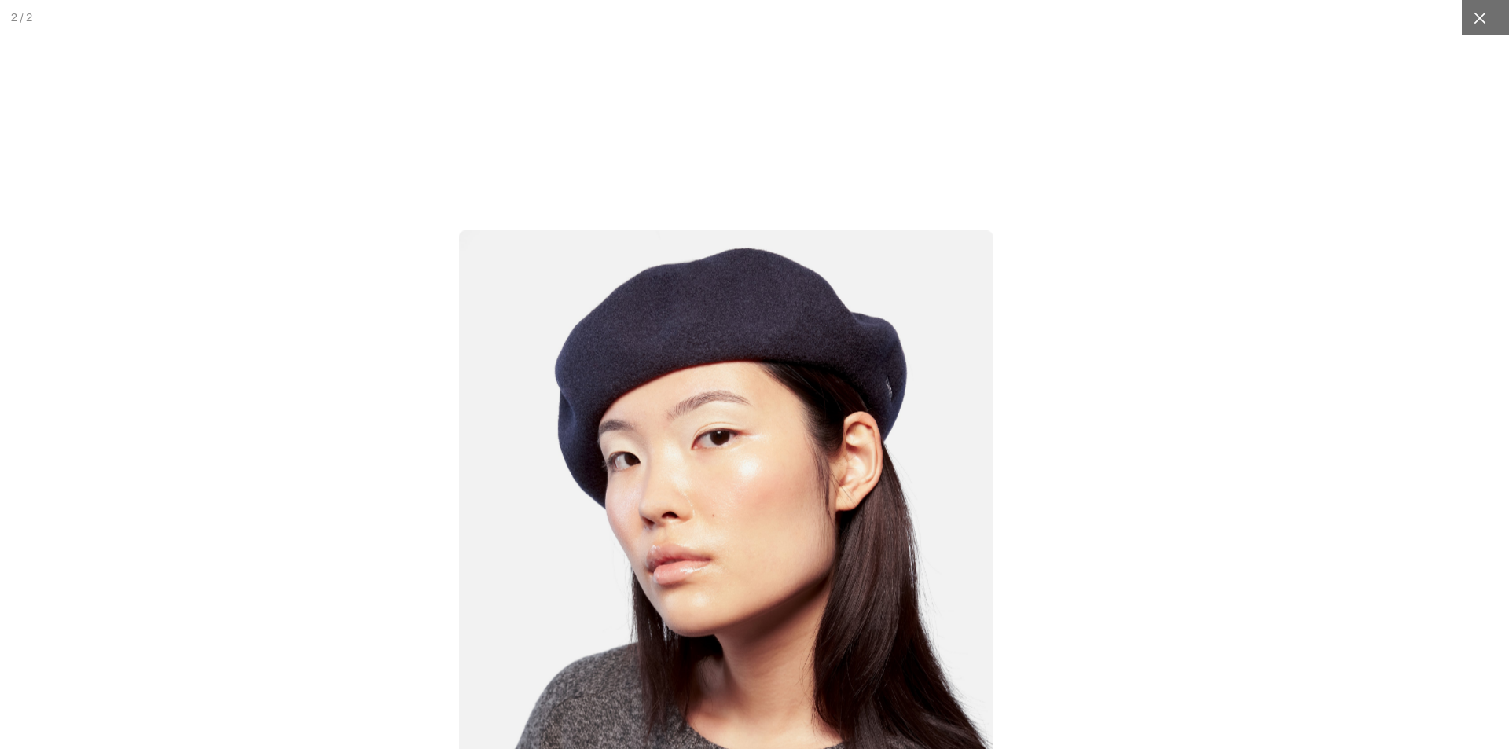
click at [1469, 8] on div at bounding box center [1479, 17] width 35 height 35
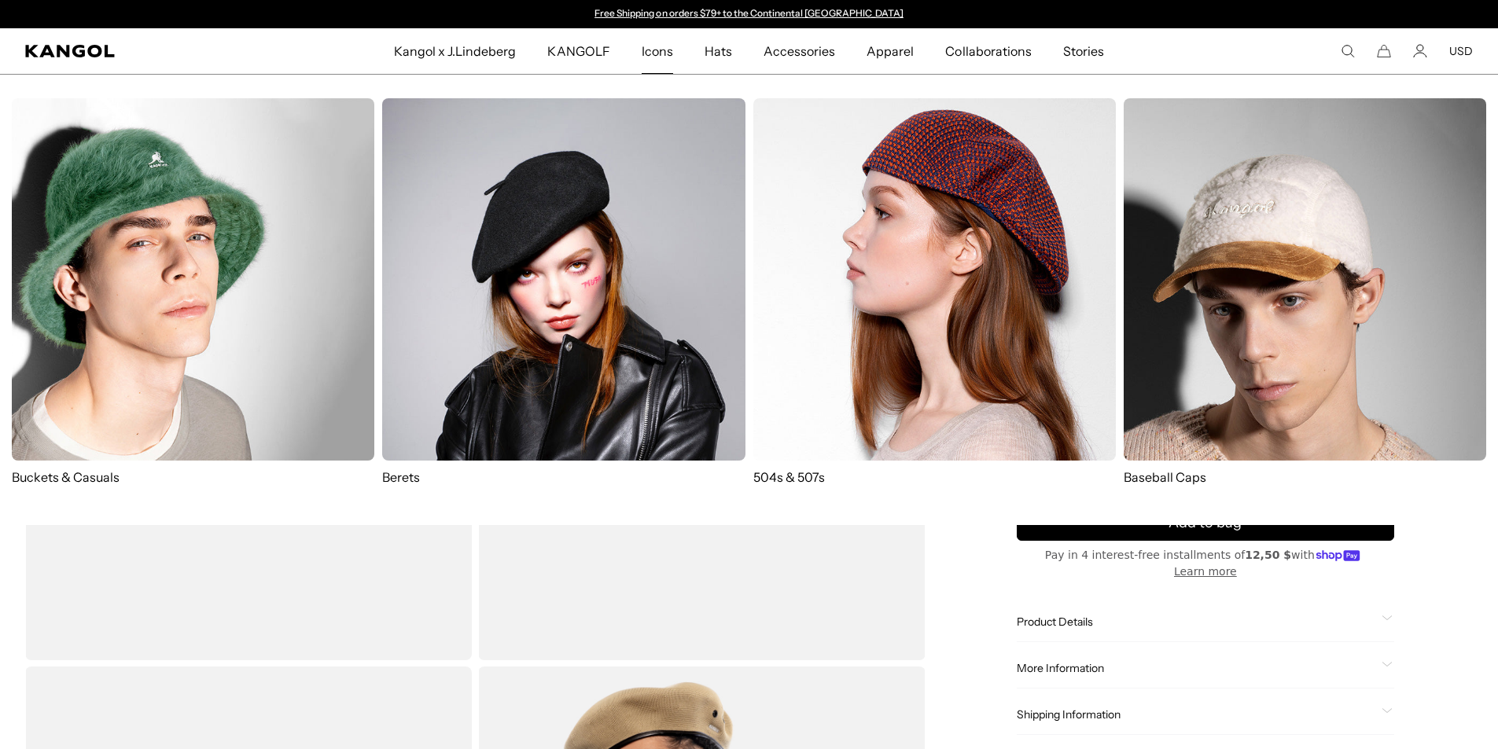
click at [825, 230] on img at bounding box center [934, 279] width 362 height 362
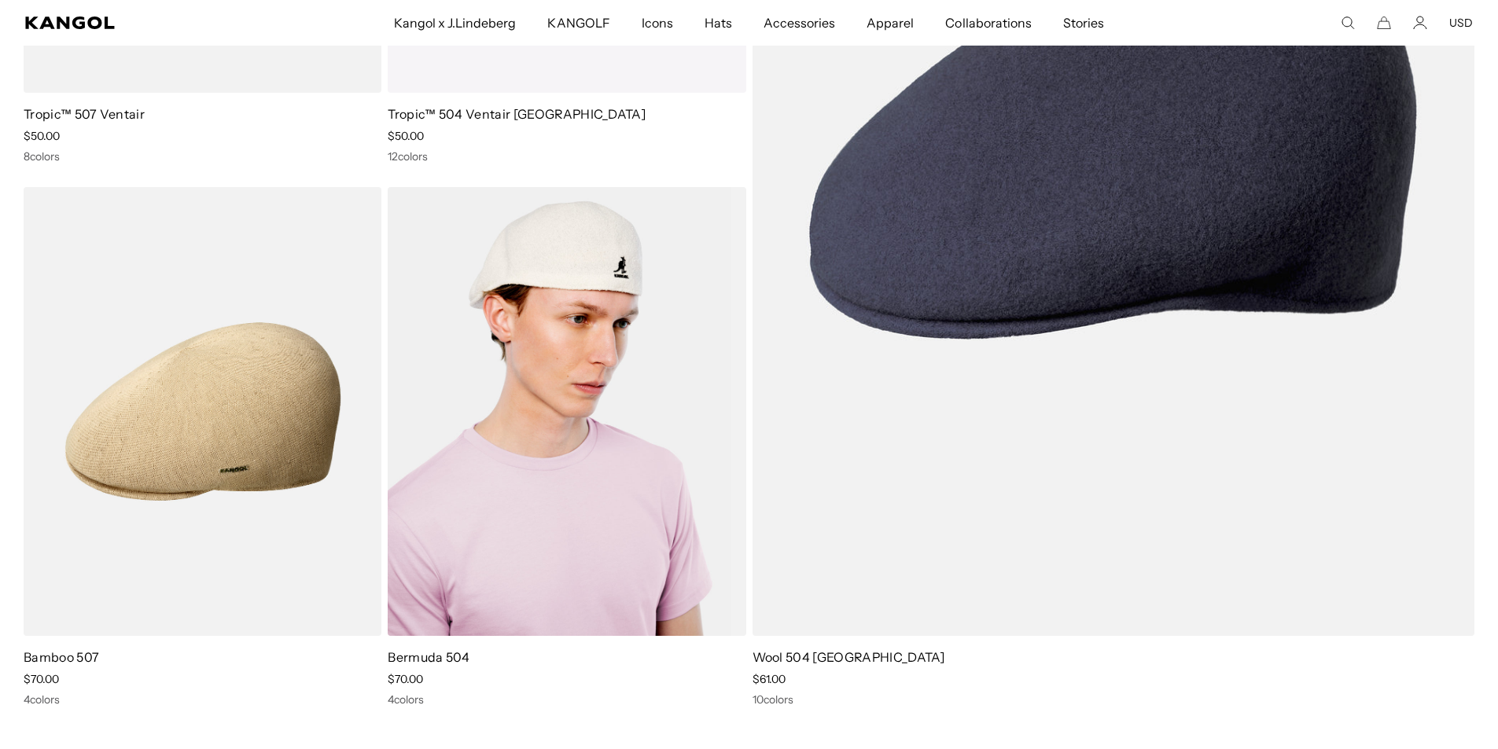
click at [591, 444] on img at bounding box center [567, 412] width 358 height 450
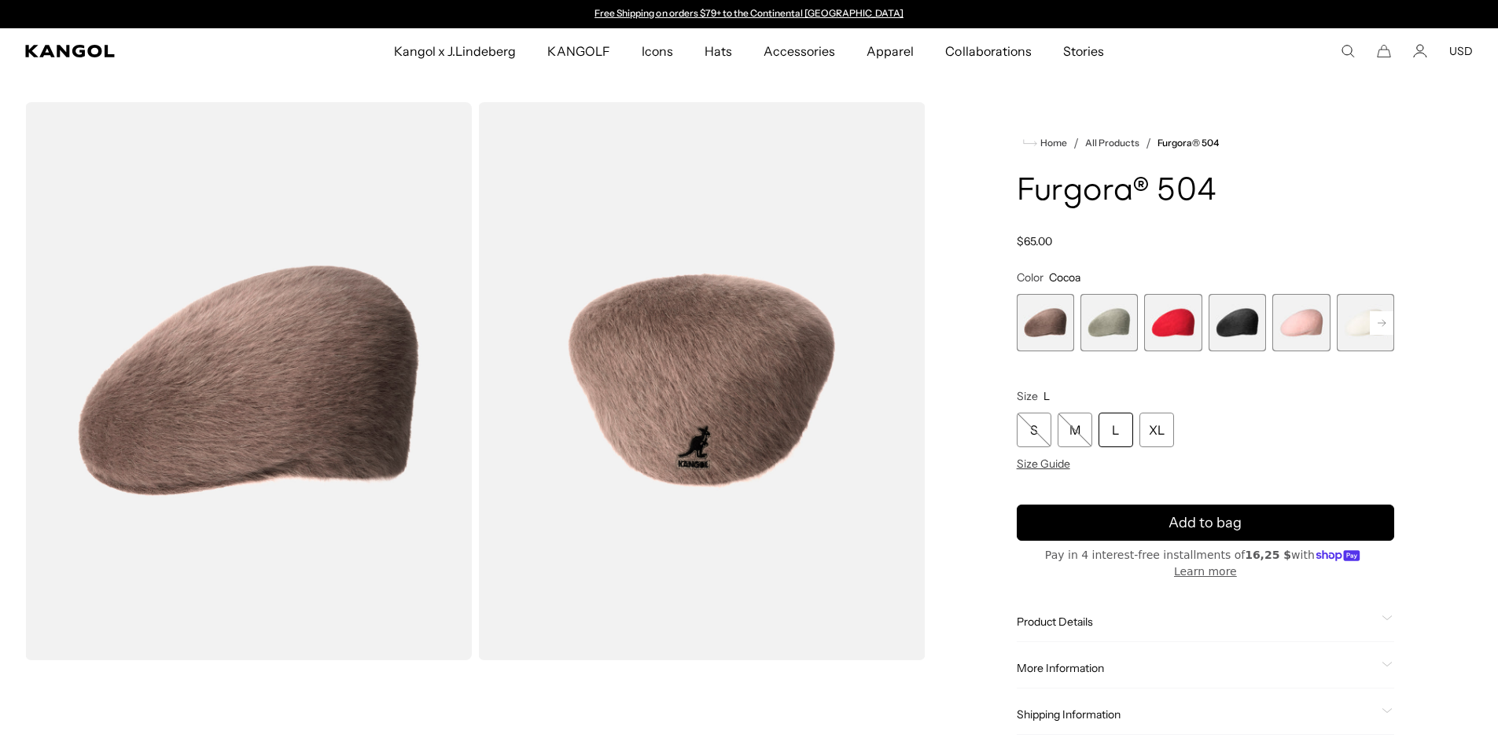
click at [1384, 320] on rect at bounding box center [1381, 323] width 24 height 24
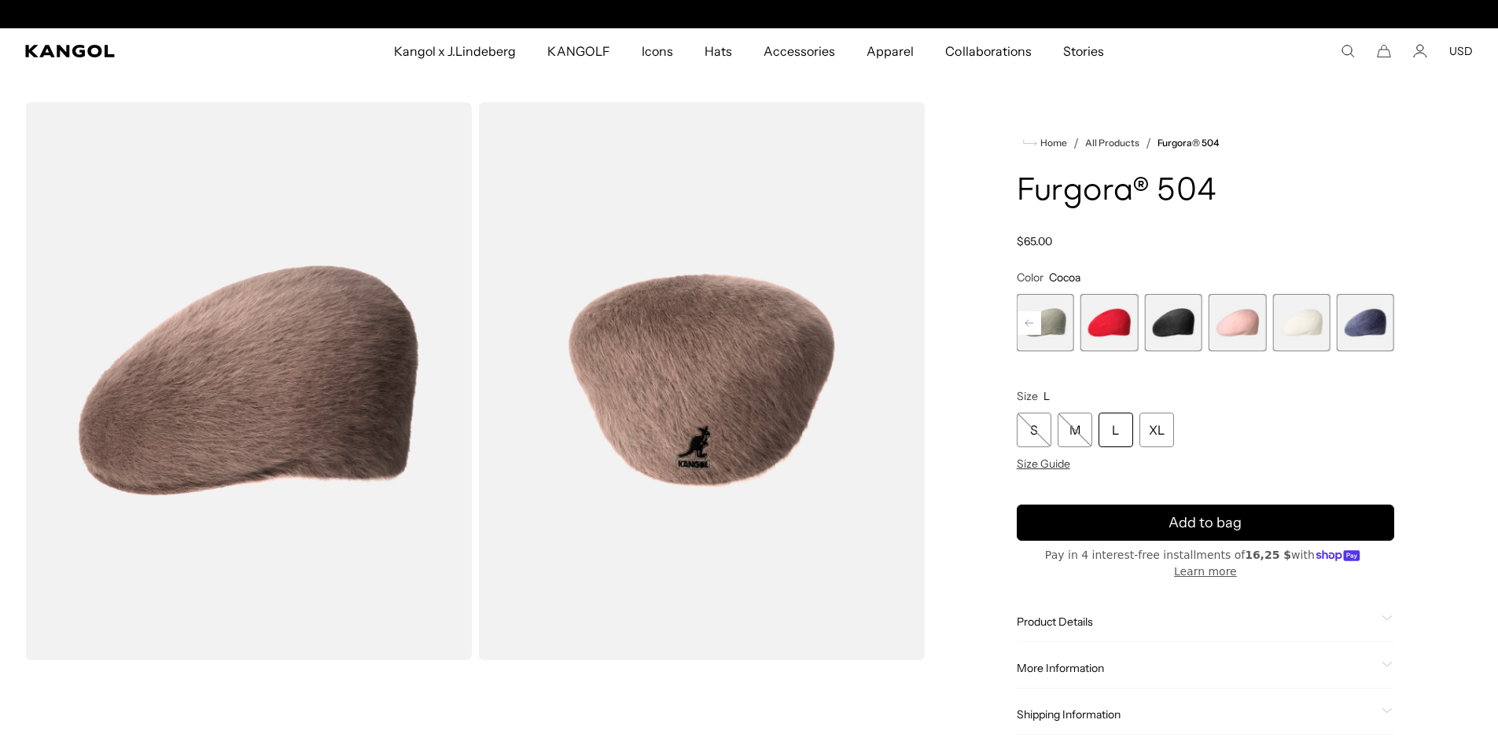
scroll to position [0, 324]
click at [1164, 323] on span "4 of 7" at bounding box center [1172, 322] width 57 height 57
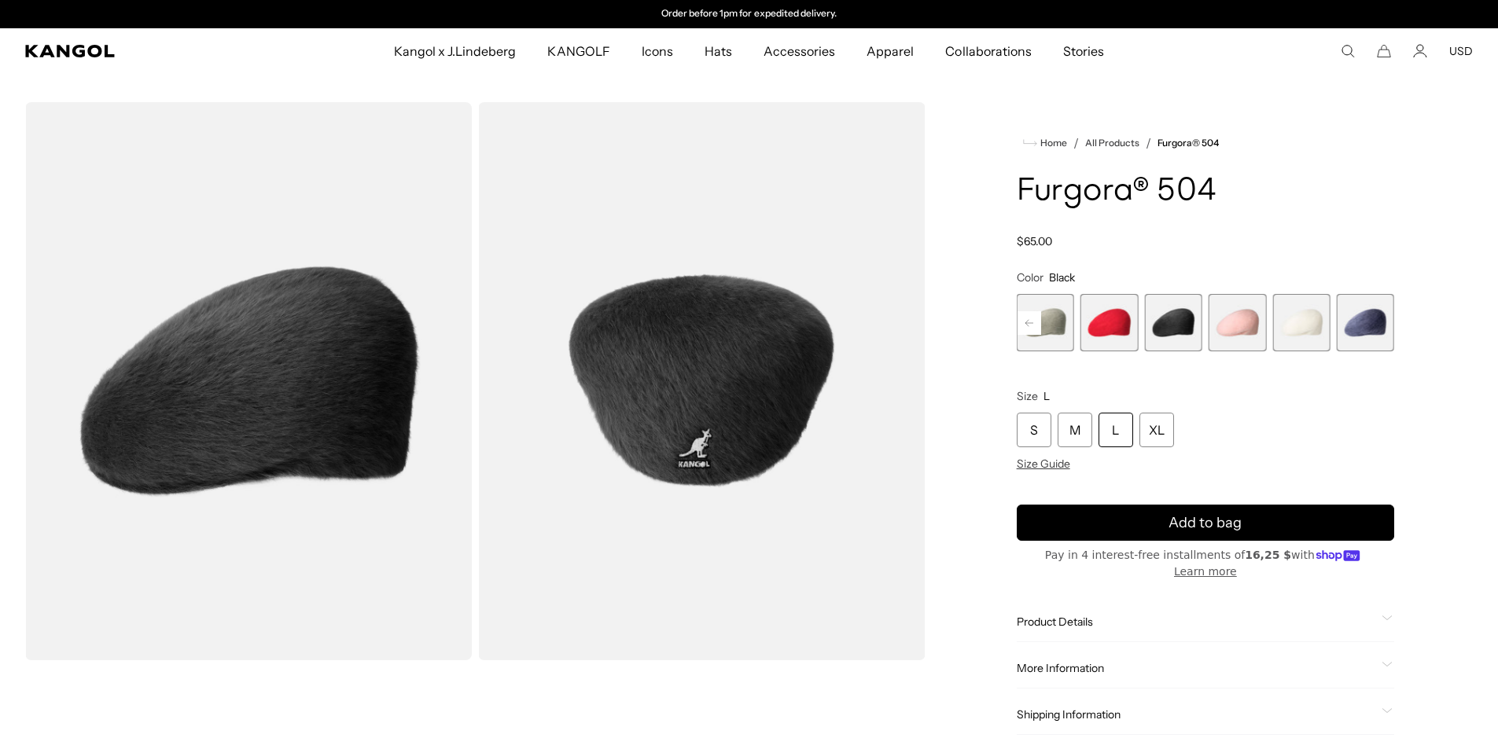
click at [1020, 323] on rect at bounding box center [1029, 323] width 24 height 24
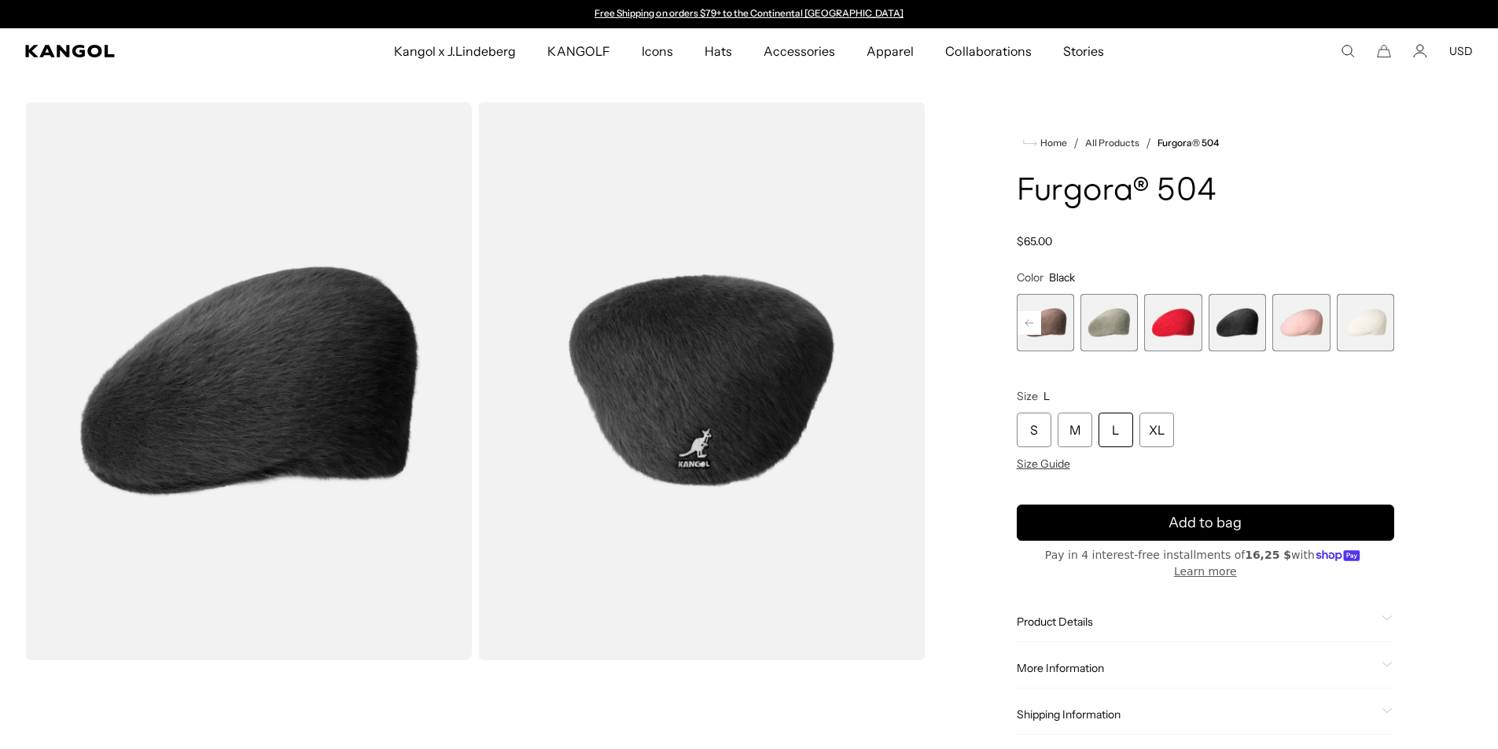
click at [1020, 323] on span "1 of 7" at bounding box center [1044, 322] width 57 height 57
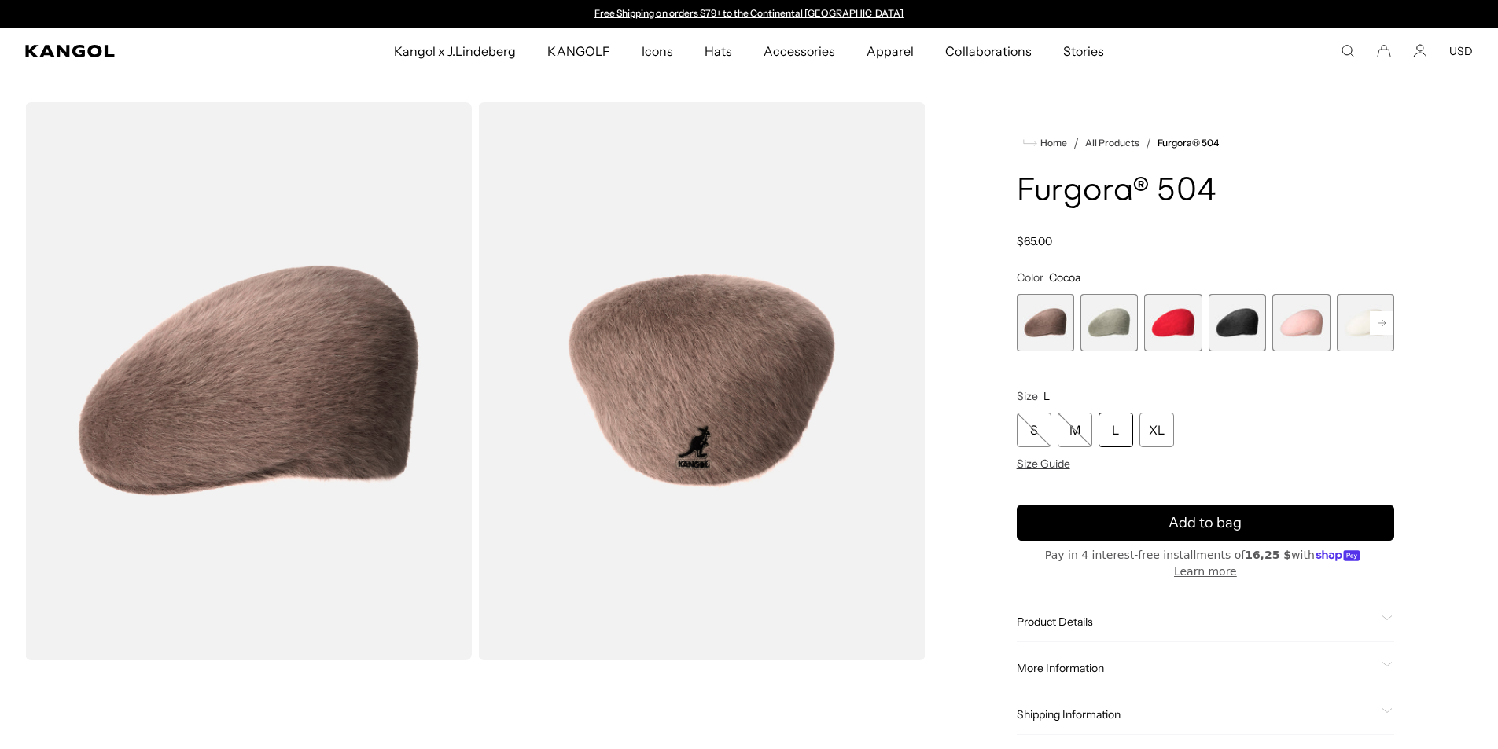
click at [1102, 344] on span "2 of 7" at bounding box center [1108, 322] width 57 height 57
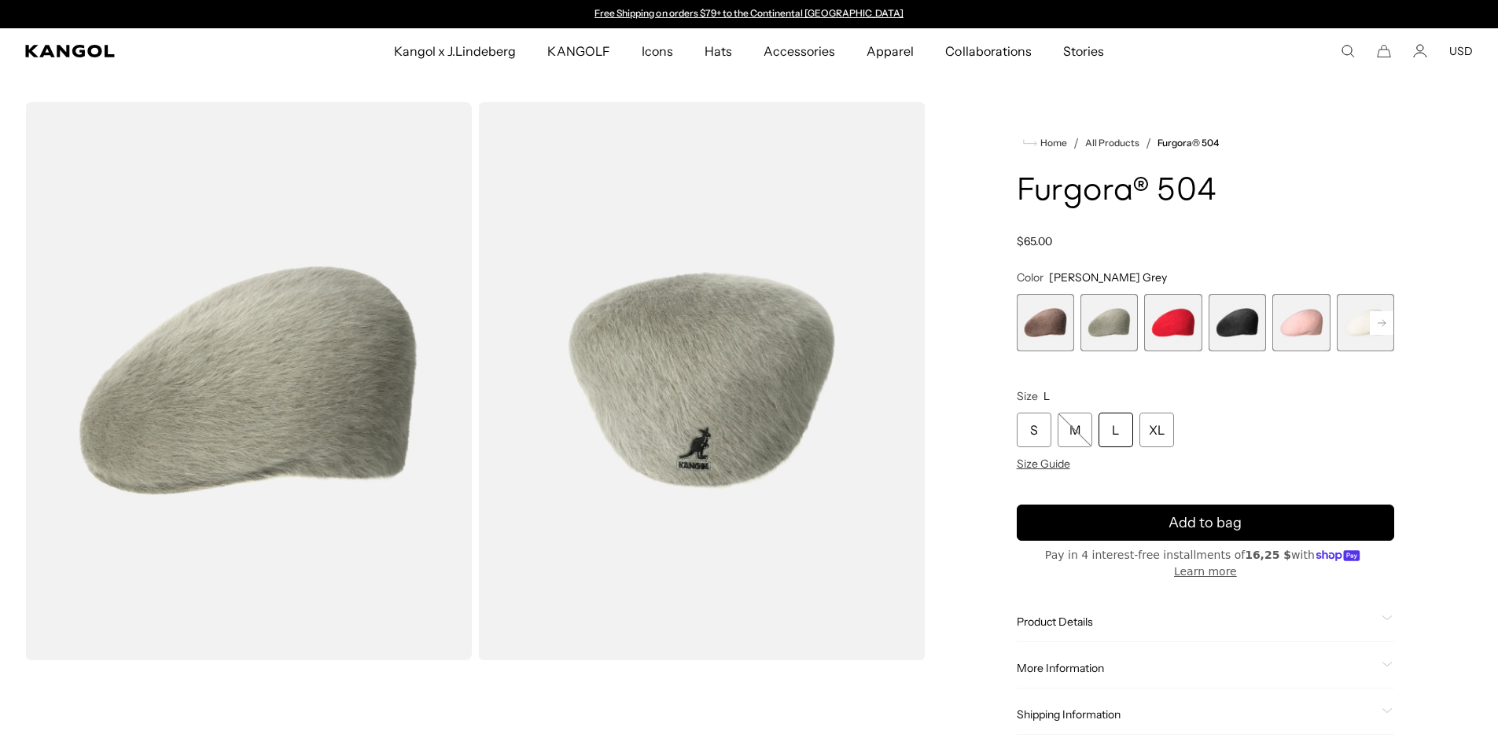
click at [1286, 329] on span "5 of 7" at bounding box center [1300, 322] width 57 height 57
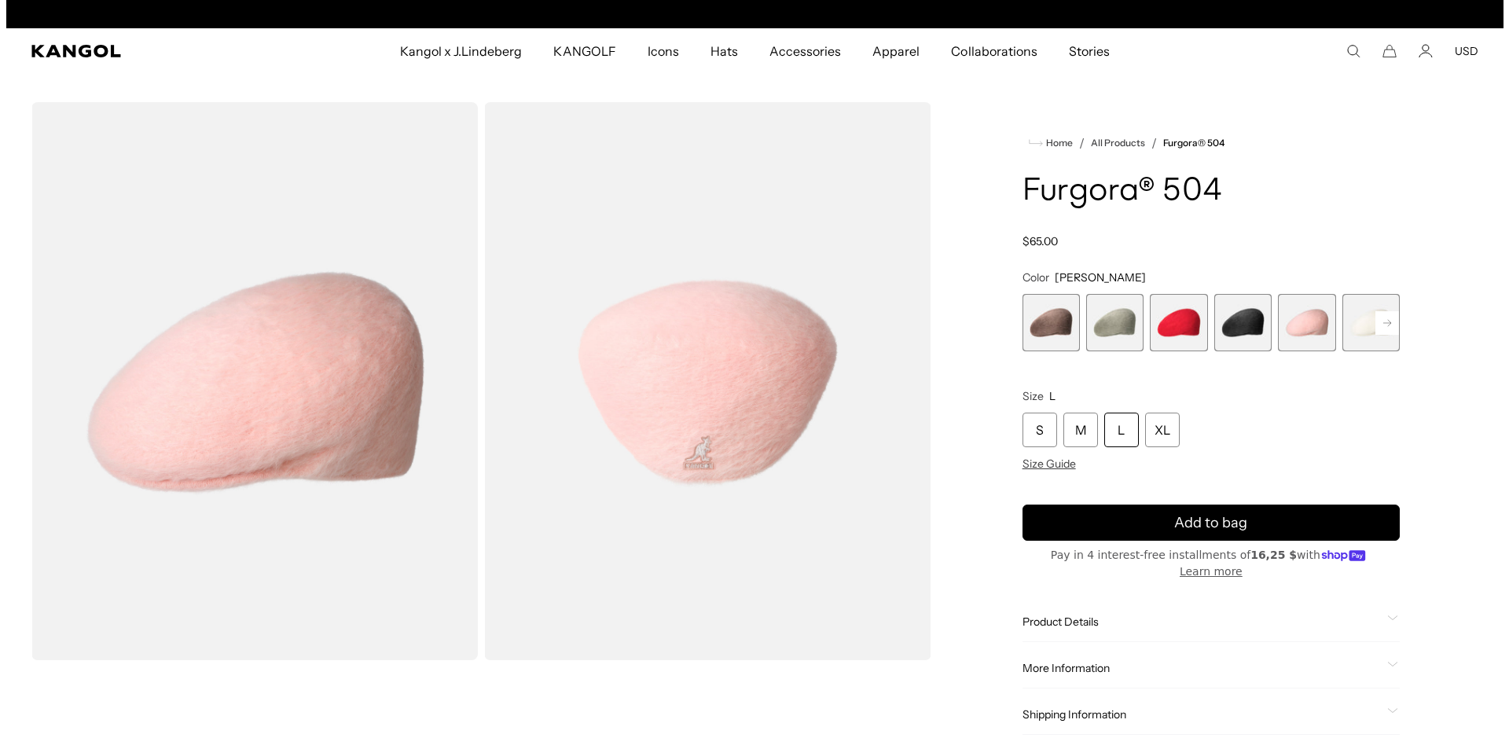
scroll to position [0, 324]
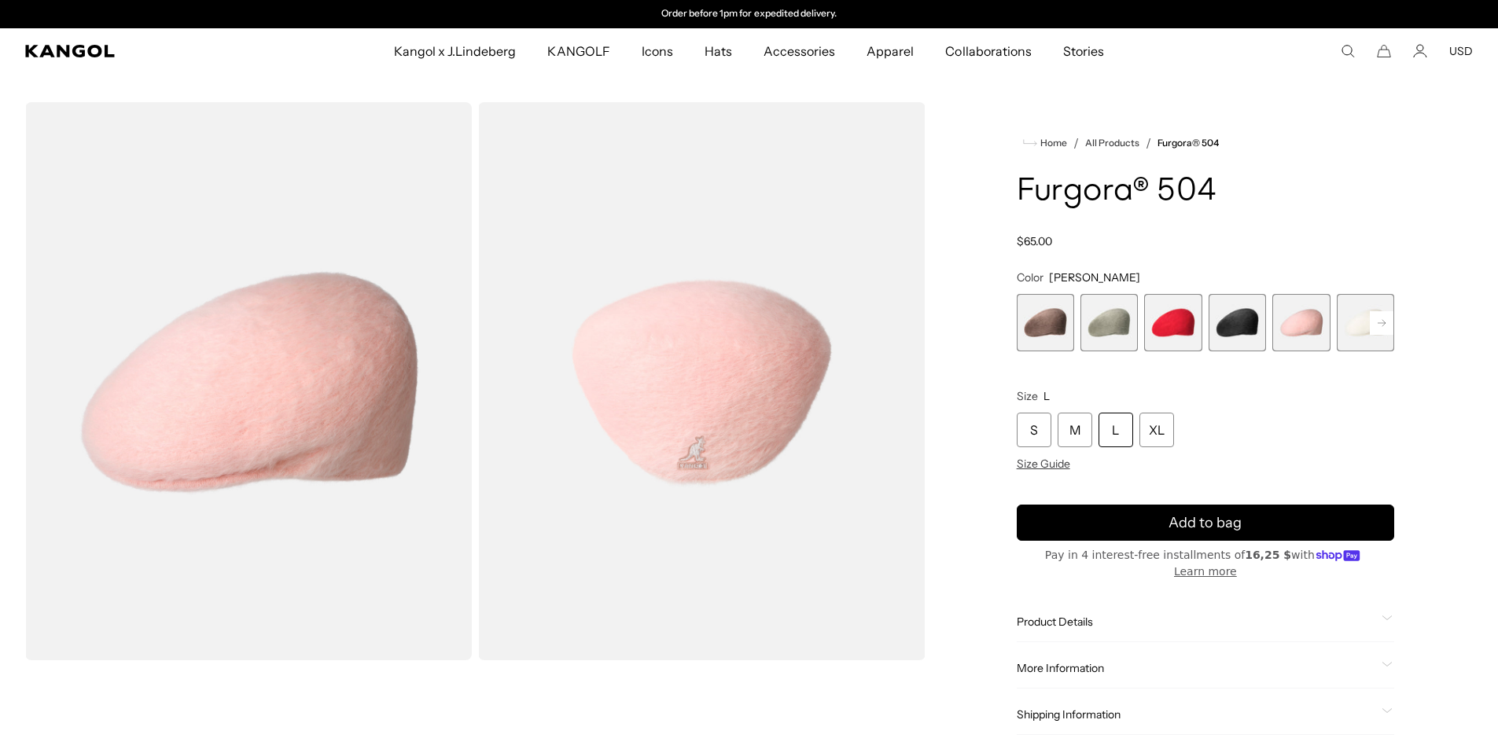
click at [731, 461] on img "Gallery Viewer" at bounding box center [701, 381] width 447 height 558
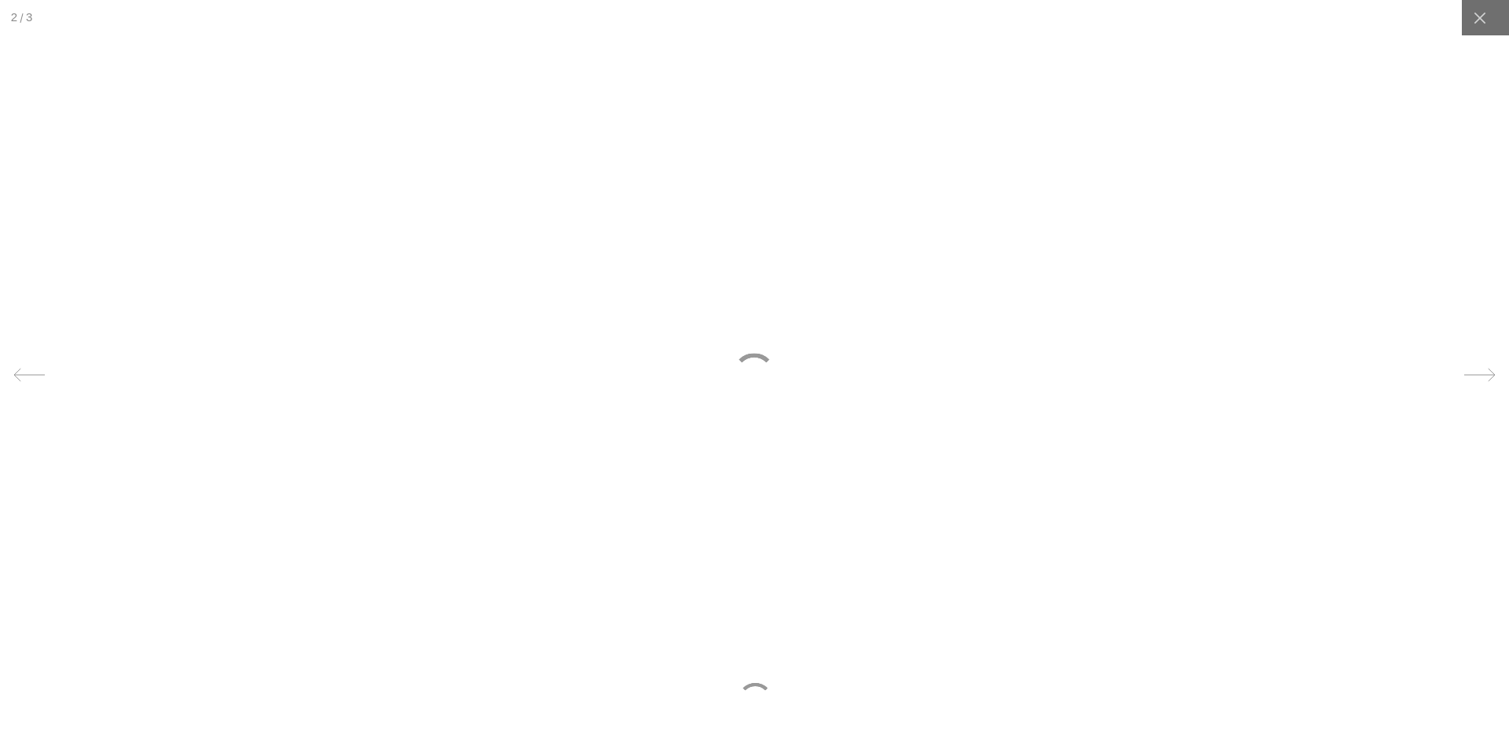
scroll to position [0, 0]
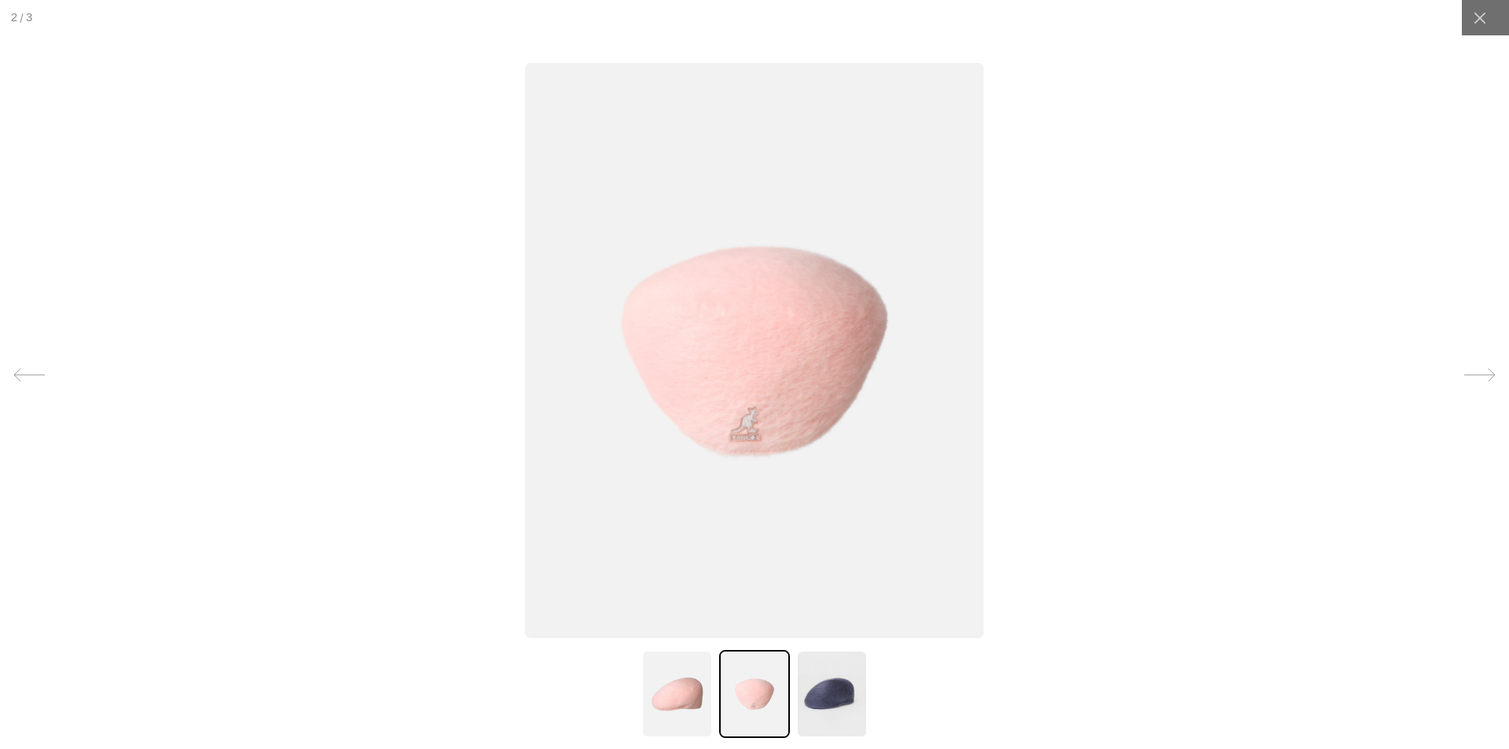
click at [731, 415] on img at bounding box center [754, 349] width 459 height 575
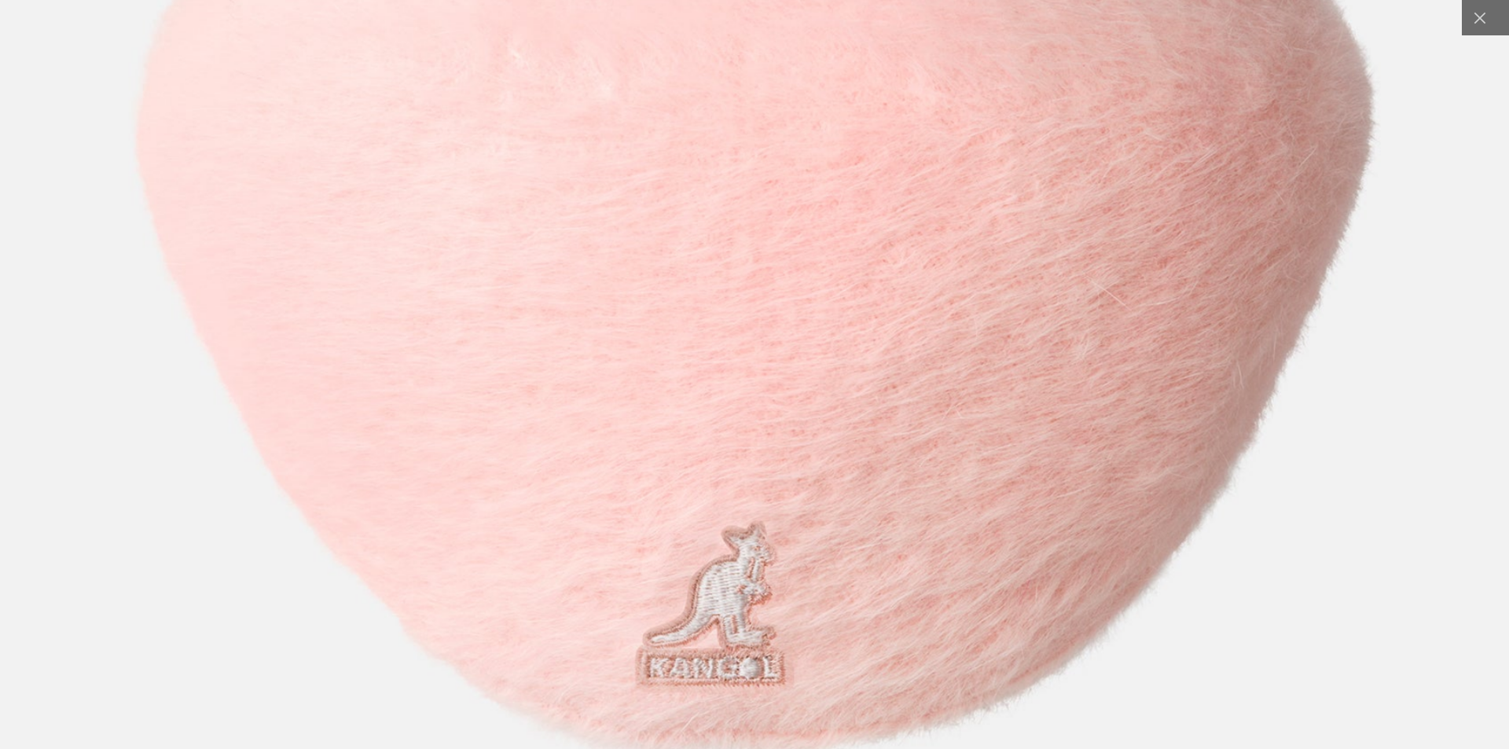
click at [756, 465] on img at bounding box center [754, 260] width 2135 height 2676
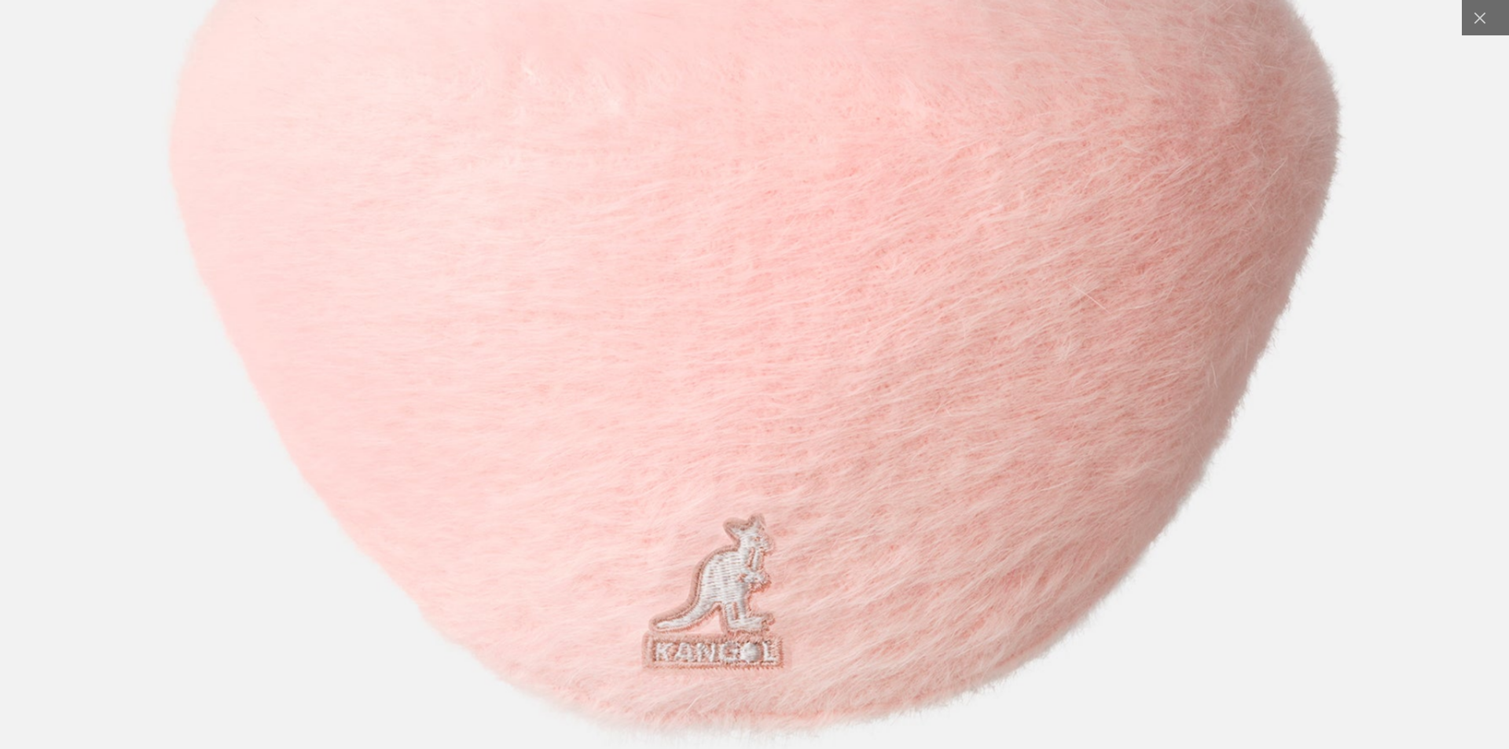
click at [756, 465] on img at bounding box center [755, 266] width 2020 height 2532
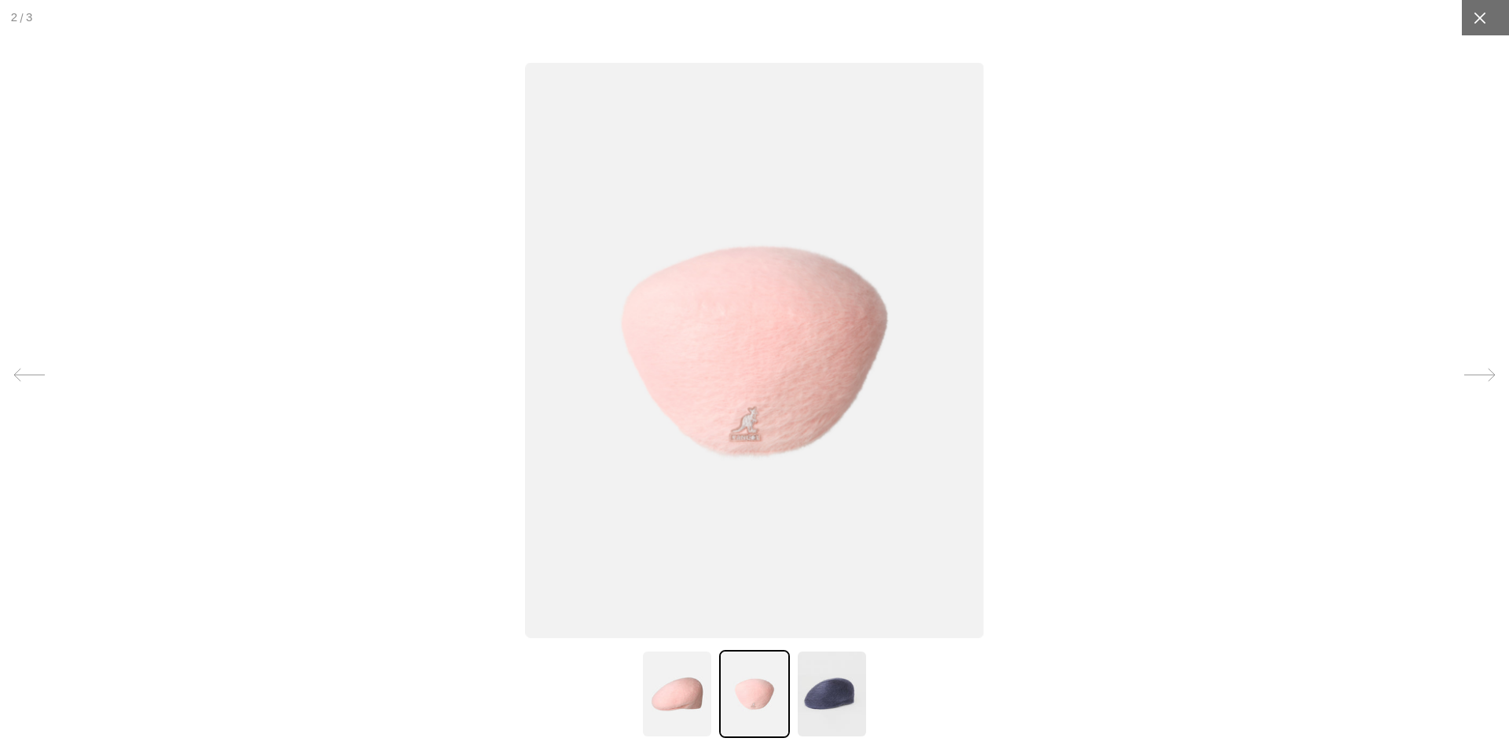
click at [1479, 6] on div at bounding box center [1479, 17] width 35 height 35
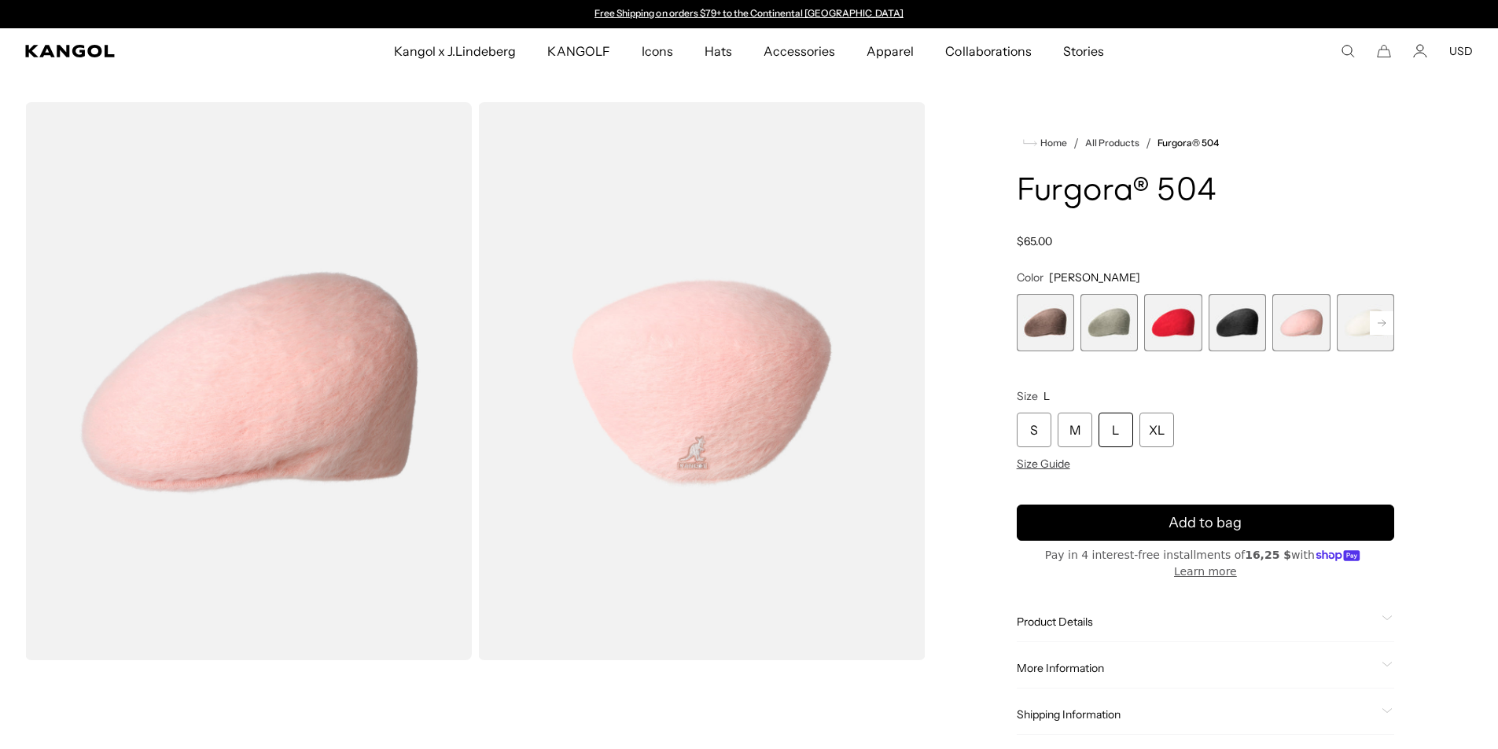
click at [1110, 318] on span "2 of 7" at bounding box center [1108, 322] width 57 height 57
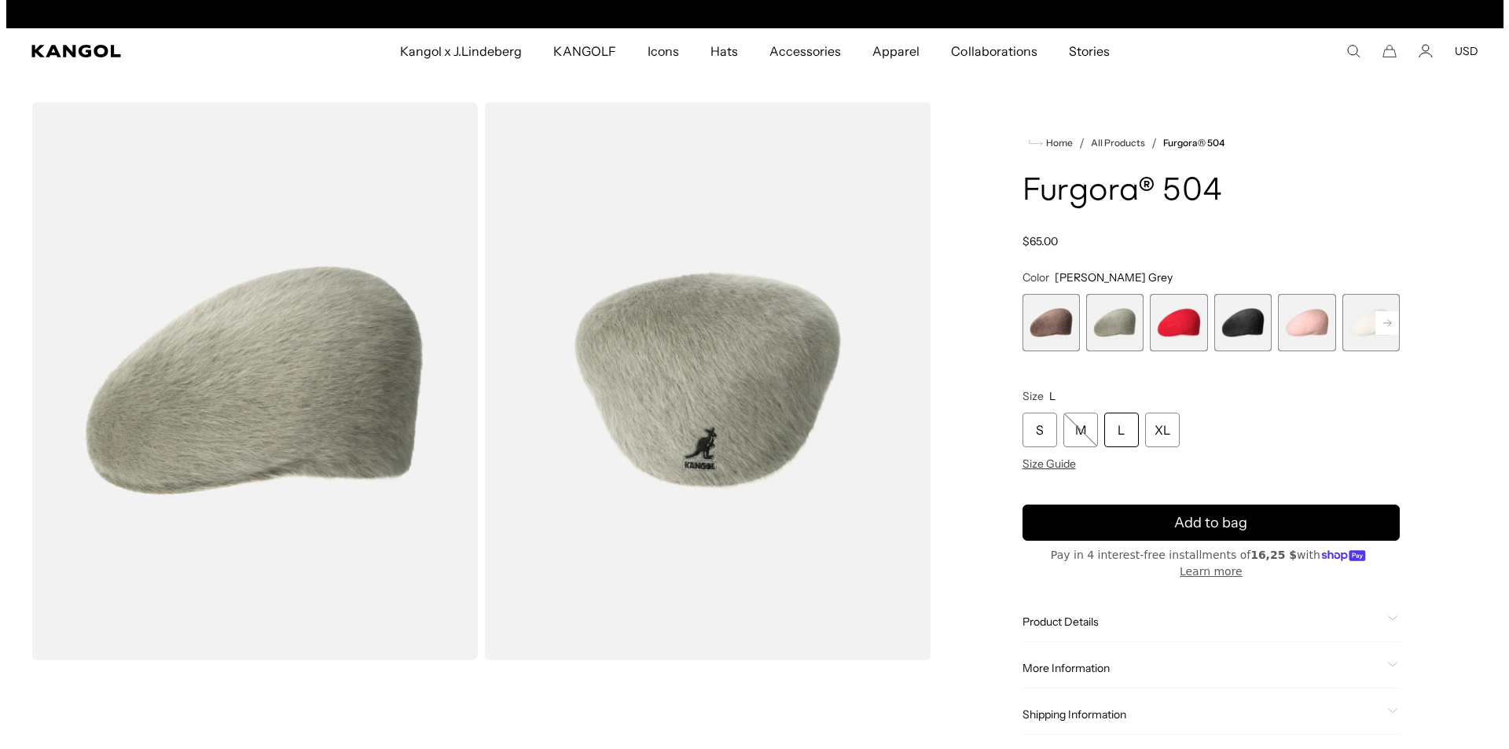
scroll to position [0, 324]
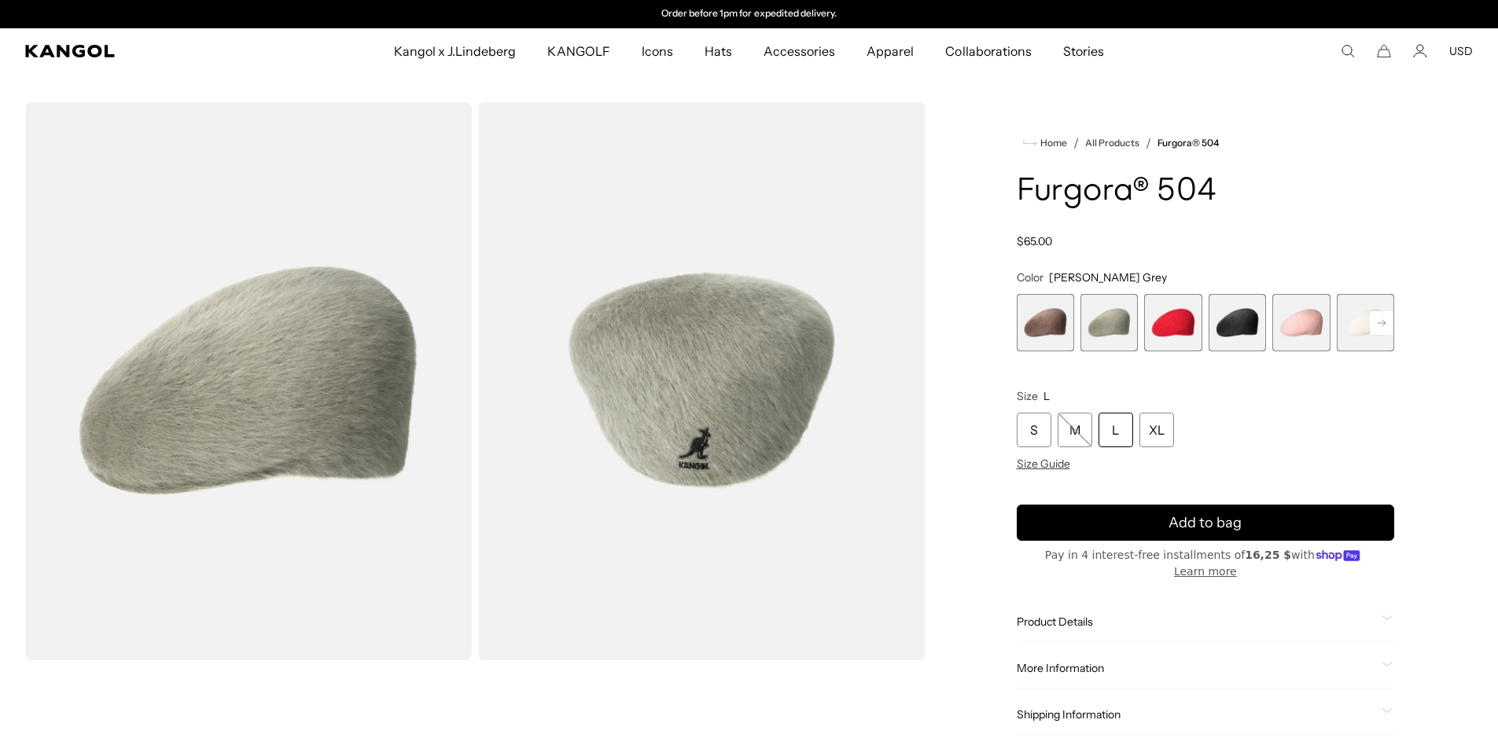
click at [720, 398] on img "Gallery Viewer" at bounding box center [701, 381] width 447 height 558
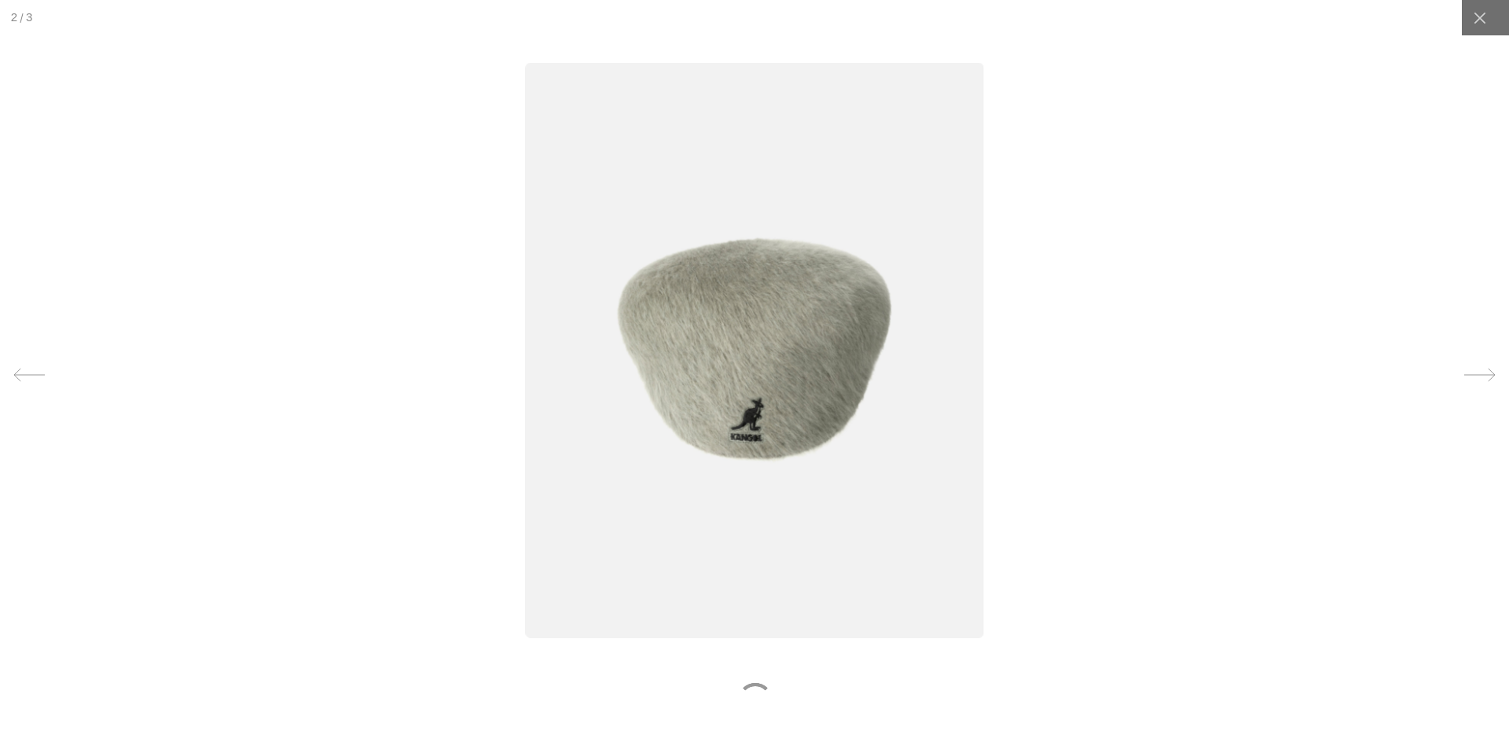
scroll to position [0, 0]
click at [737, 381] on img at bounding box center [754, 349] width 459 height 575
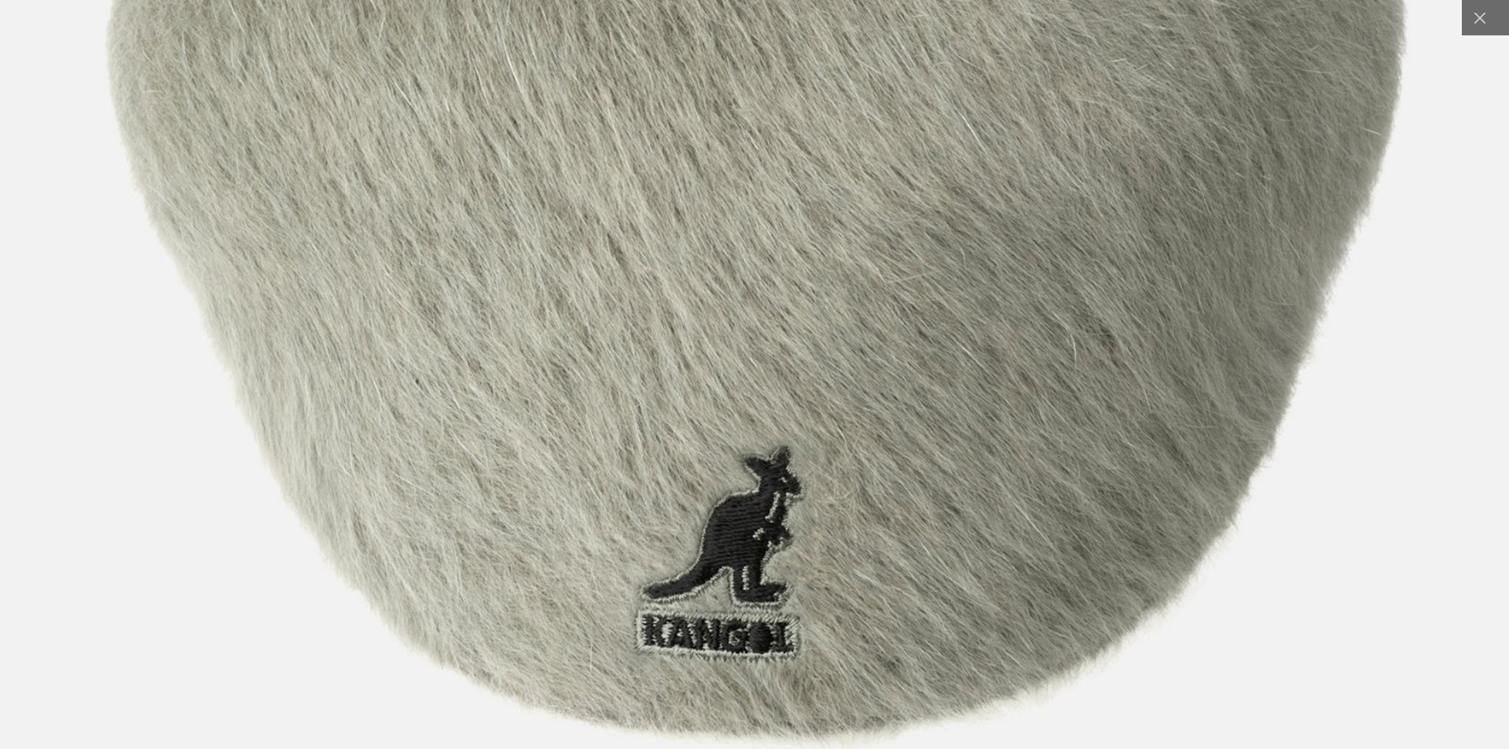
click at [772, 461] on img at bounding box center [756, 219] width 2178 height 2730
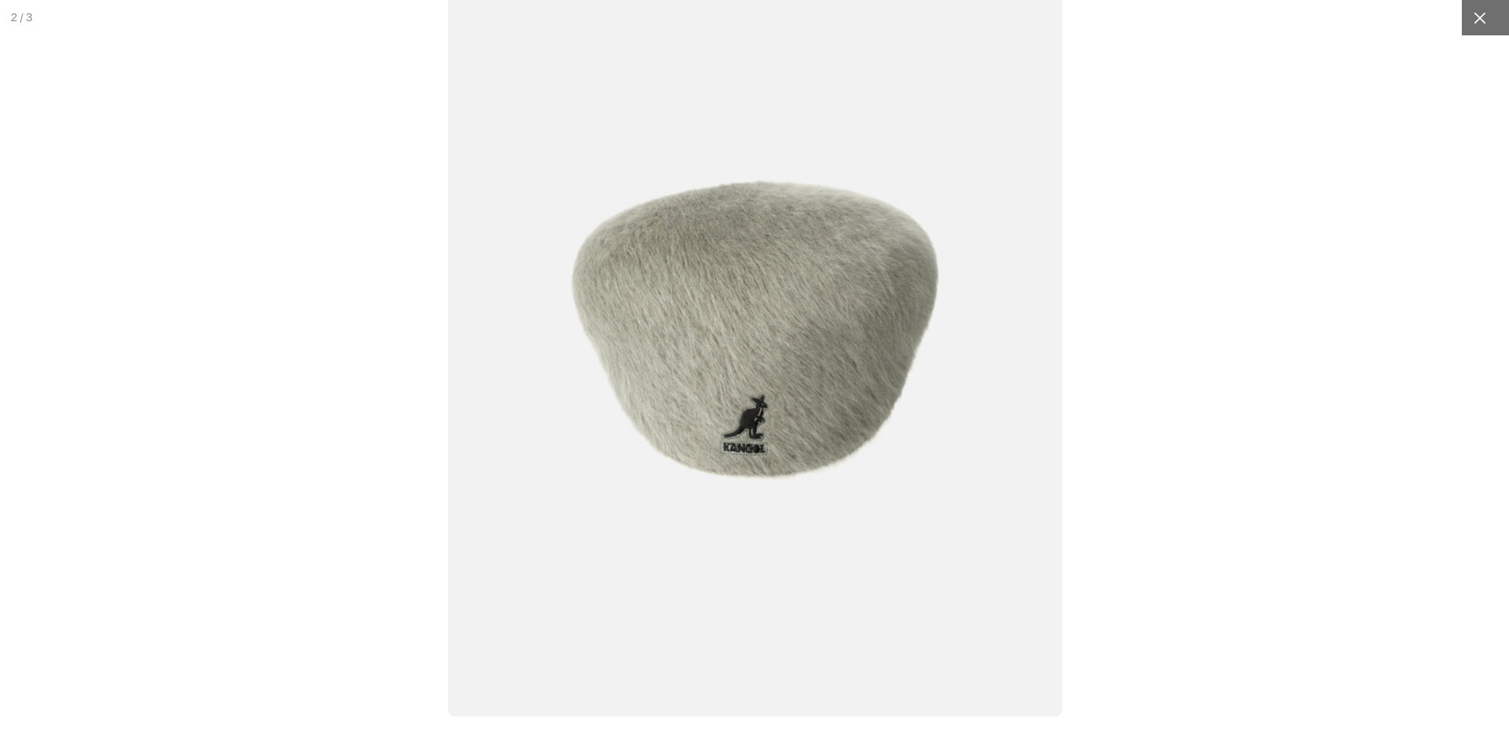
click at [1472, 15] on icon at bounding box center [1480, 18] width 16 height 16
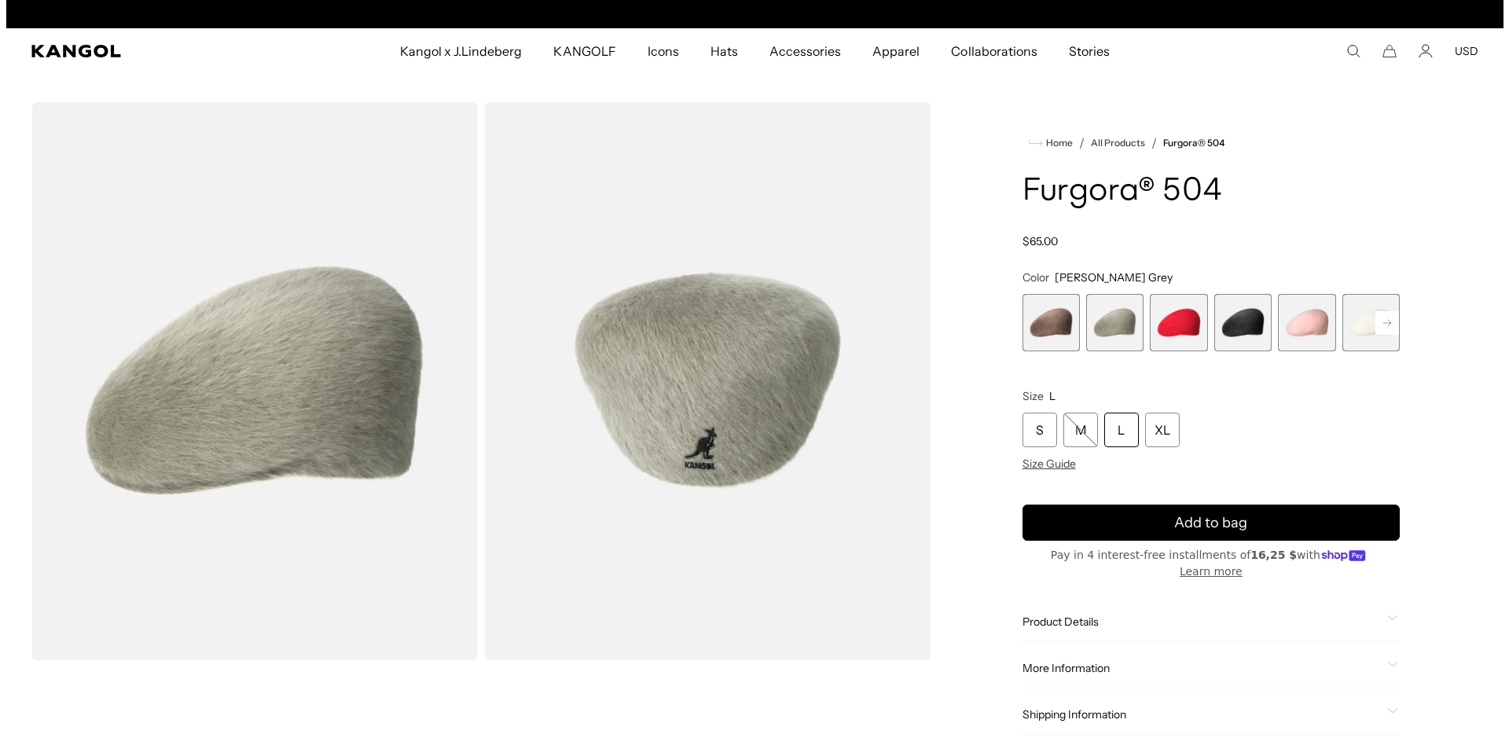
scroll to position [0, 324]
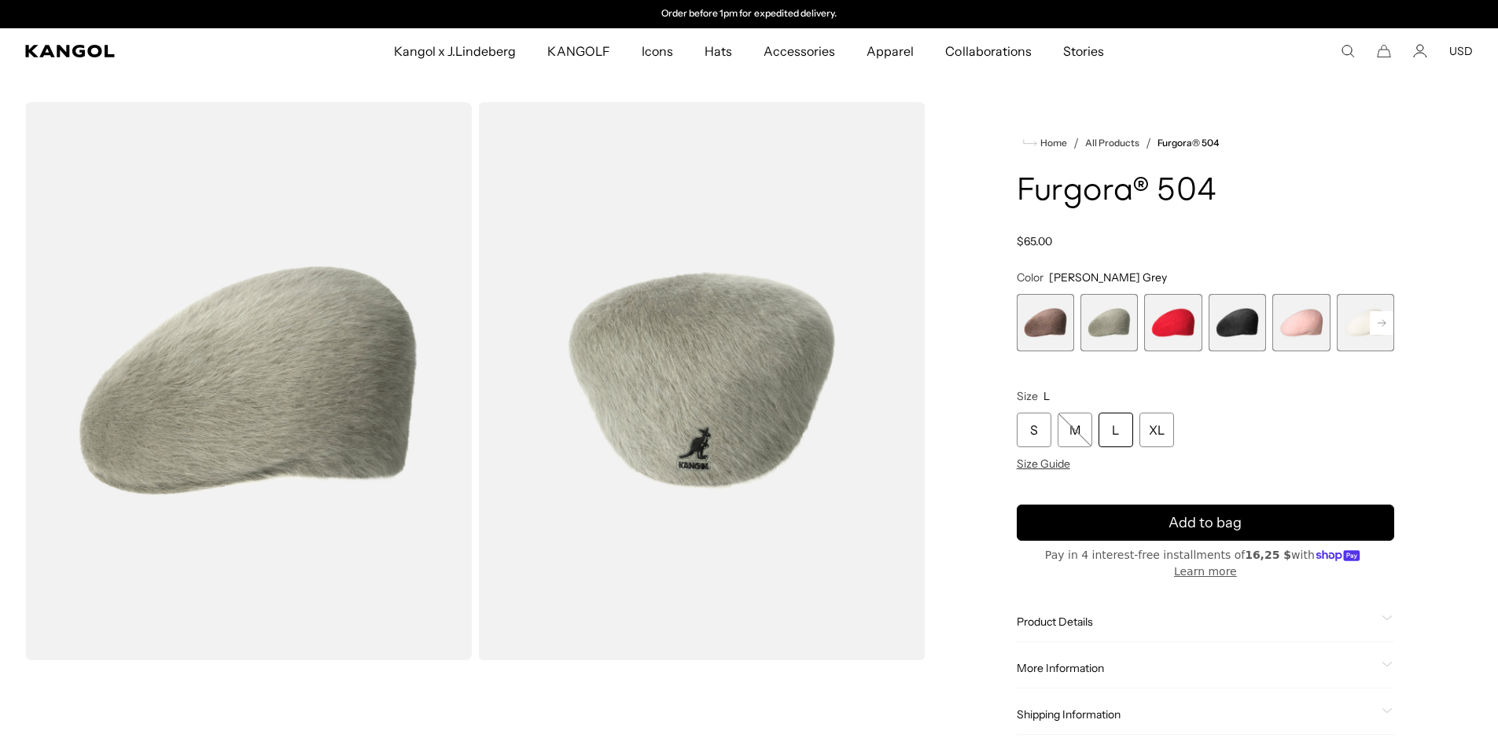
click at [1060, 332] on span "1 of 7" at bounding box center [1044, 322] width 57 height 57
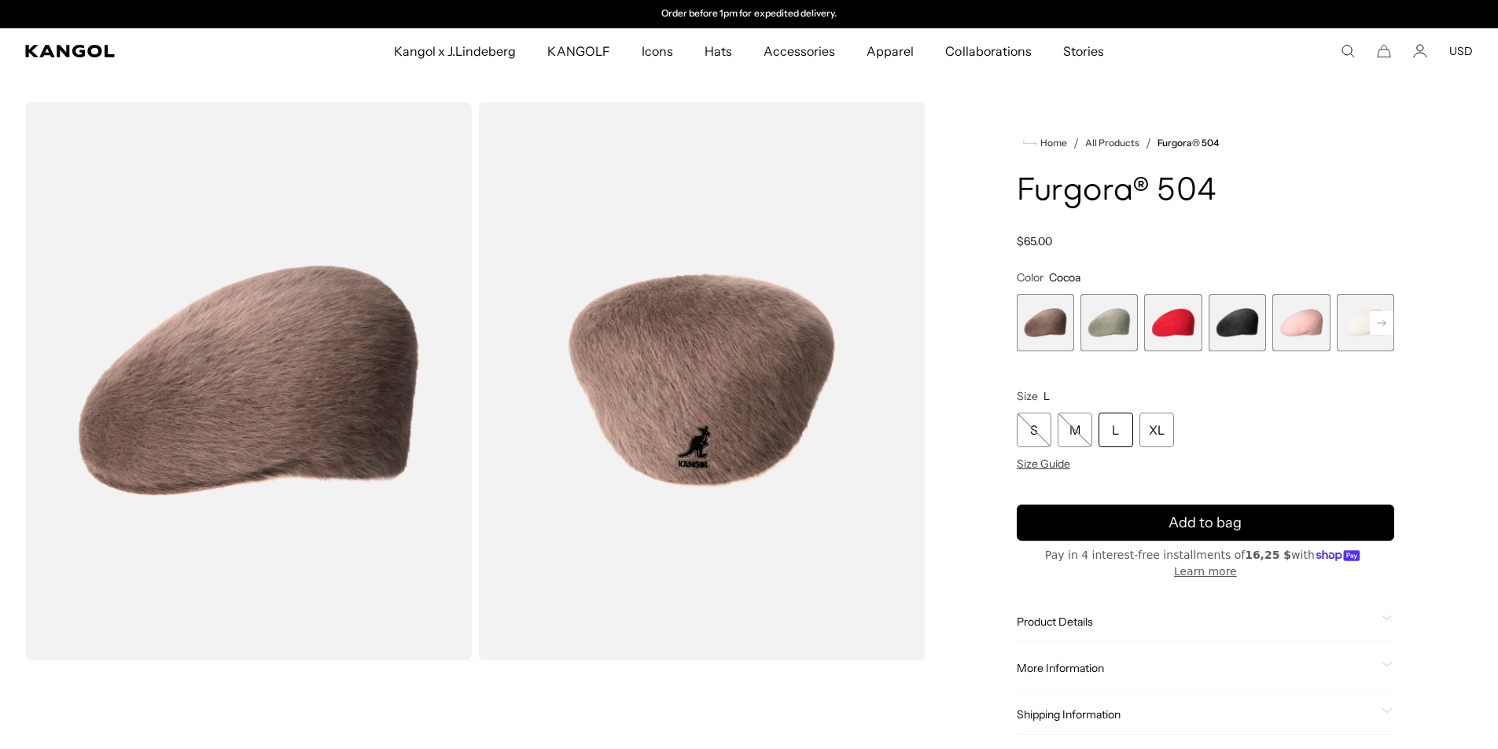
click at [701, 447] on img "Gallery Viewer" at bounding box center [701, 381] width 447 height 558
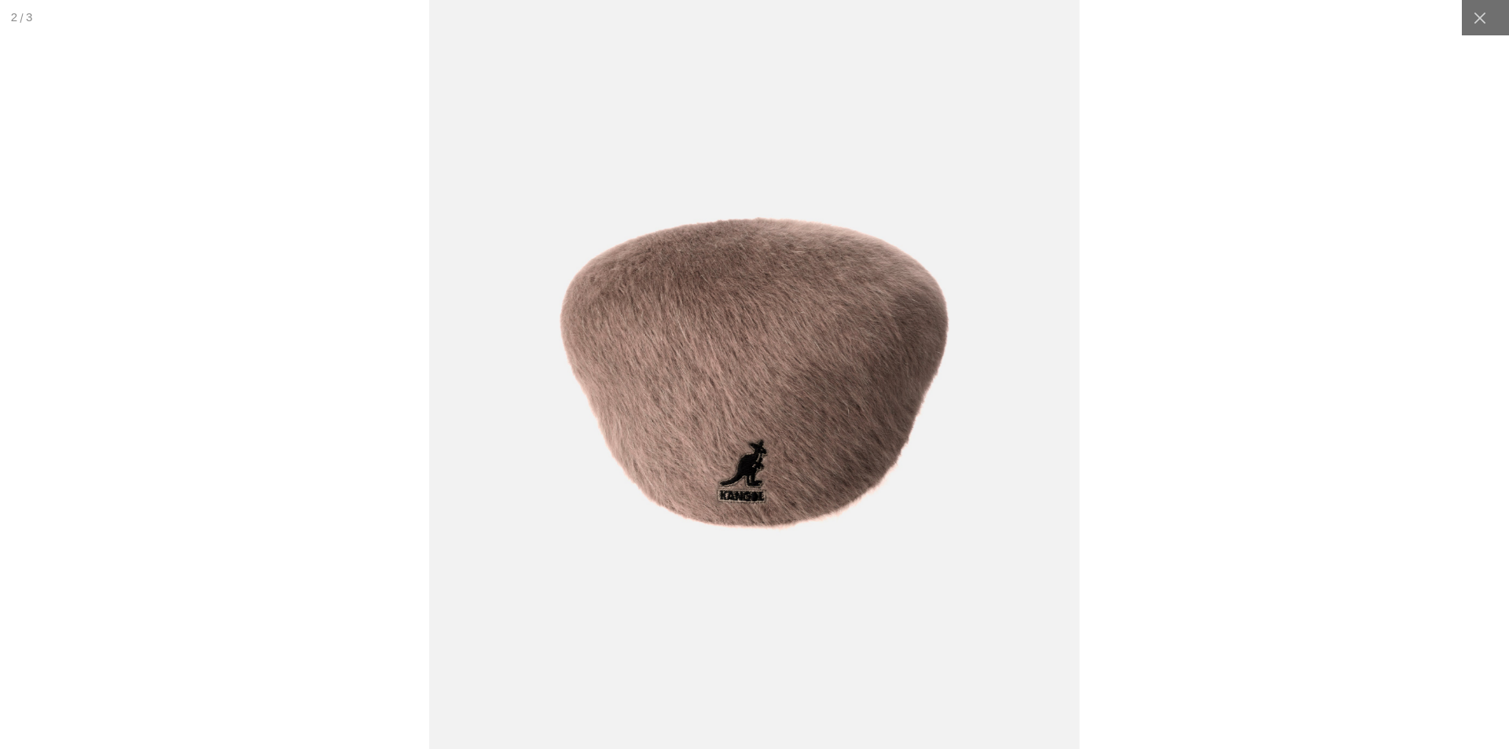
click at [741, 450] on img at bounding box center [754, 375] width 651 height 816
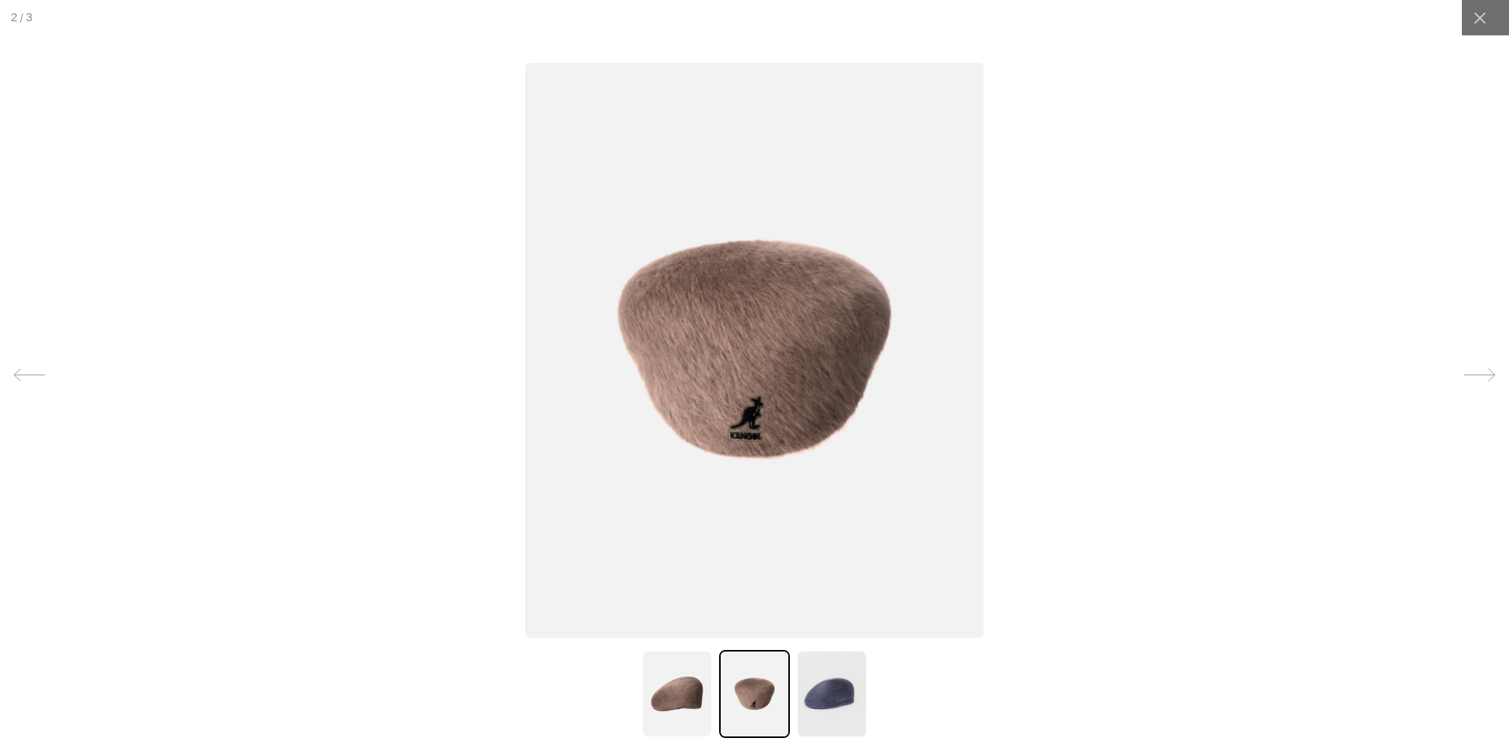
click at [747, 421] on img at bounding box center [754, 349] width 459 height 575
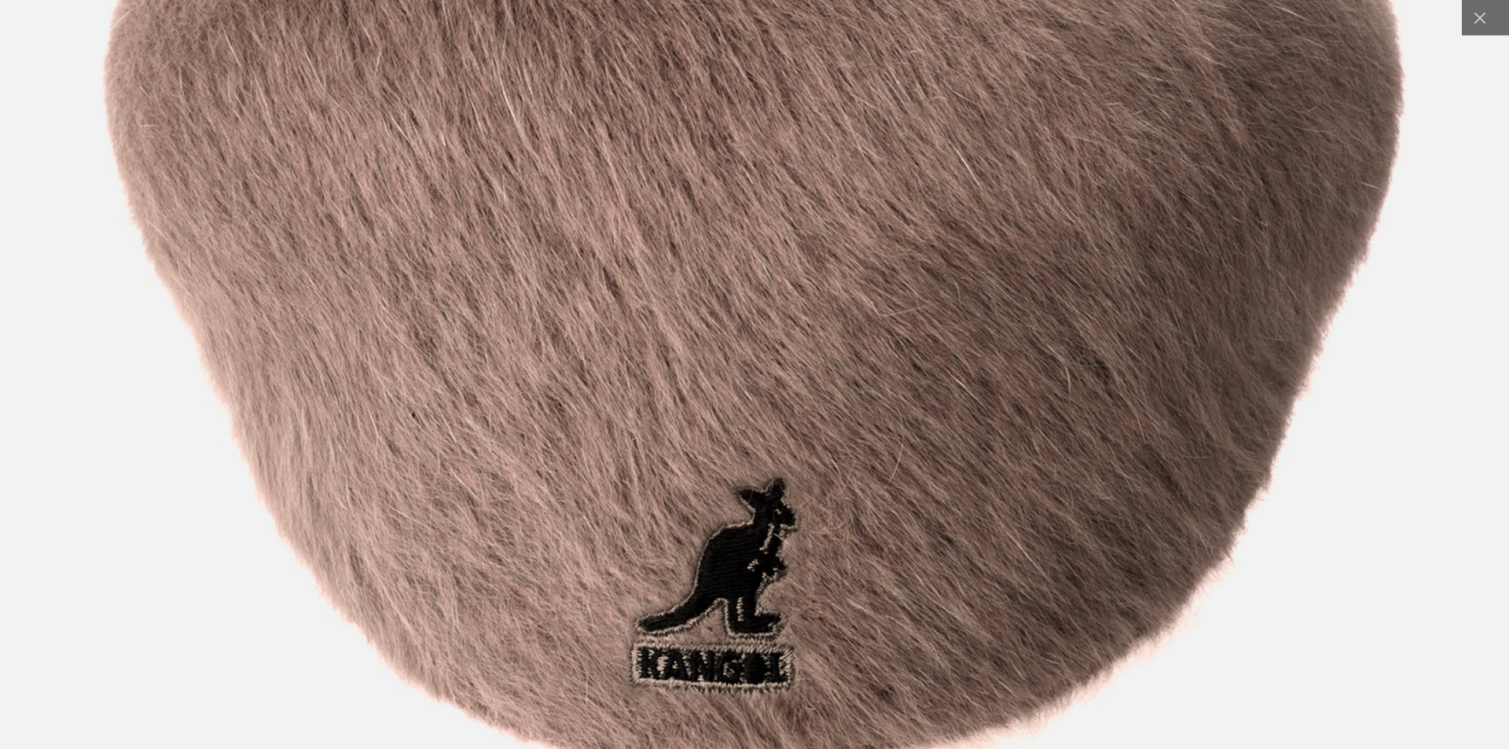
scroll to position [0, 324]
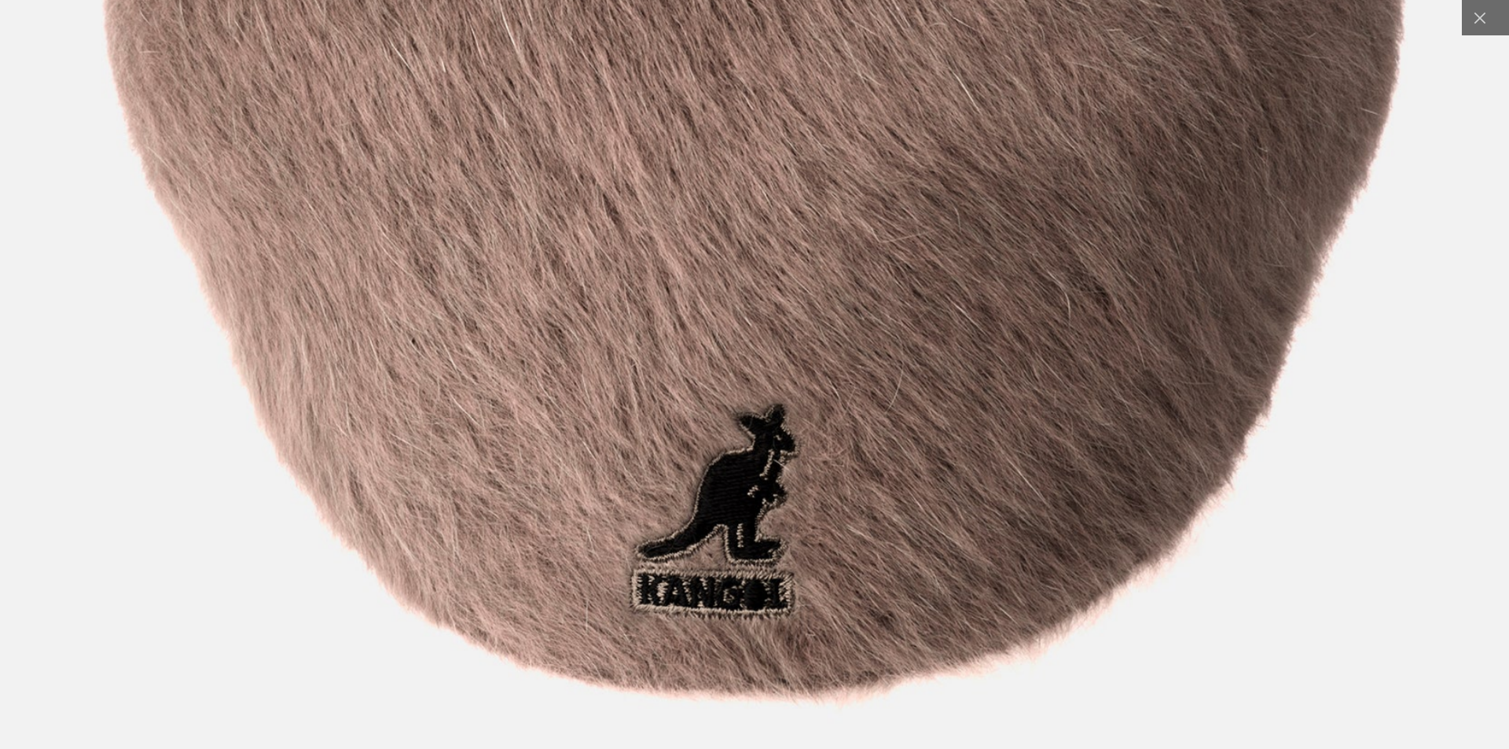
click at [752, 414] on img at bounding box center [754, 183] width 2178 height 2730
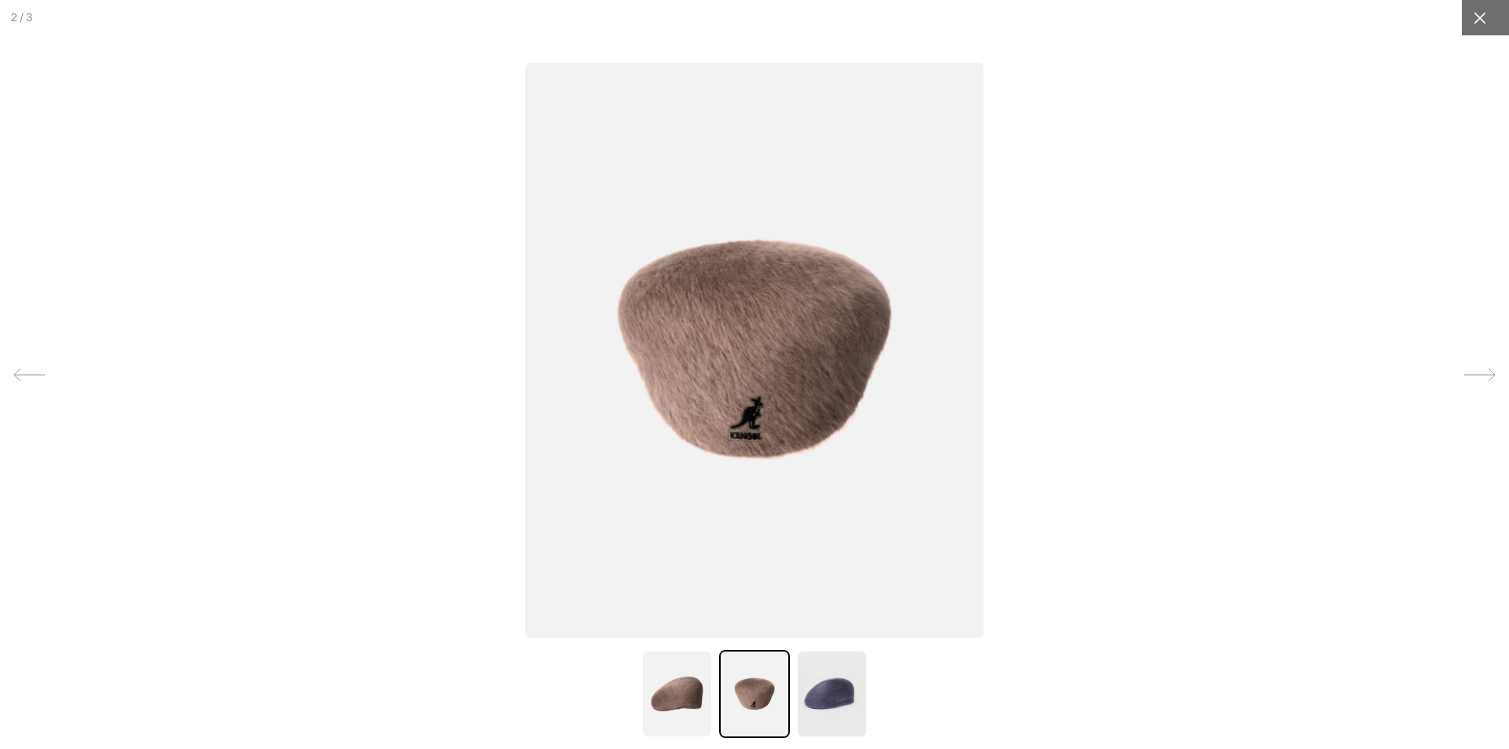
click at [1472, 18] on icon at bounding box center [1480, 18] width 16 height 16
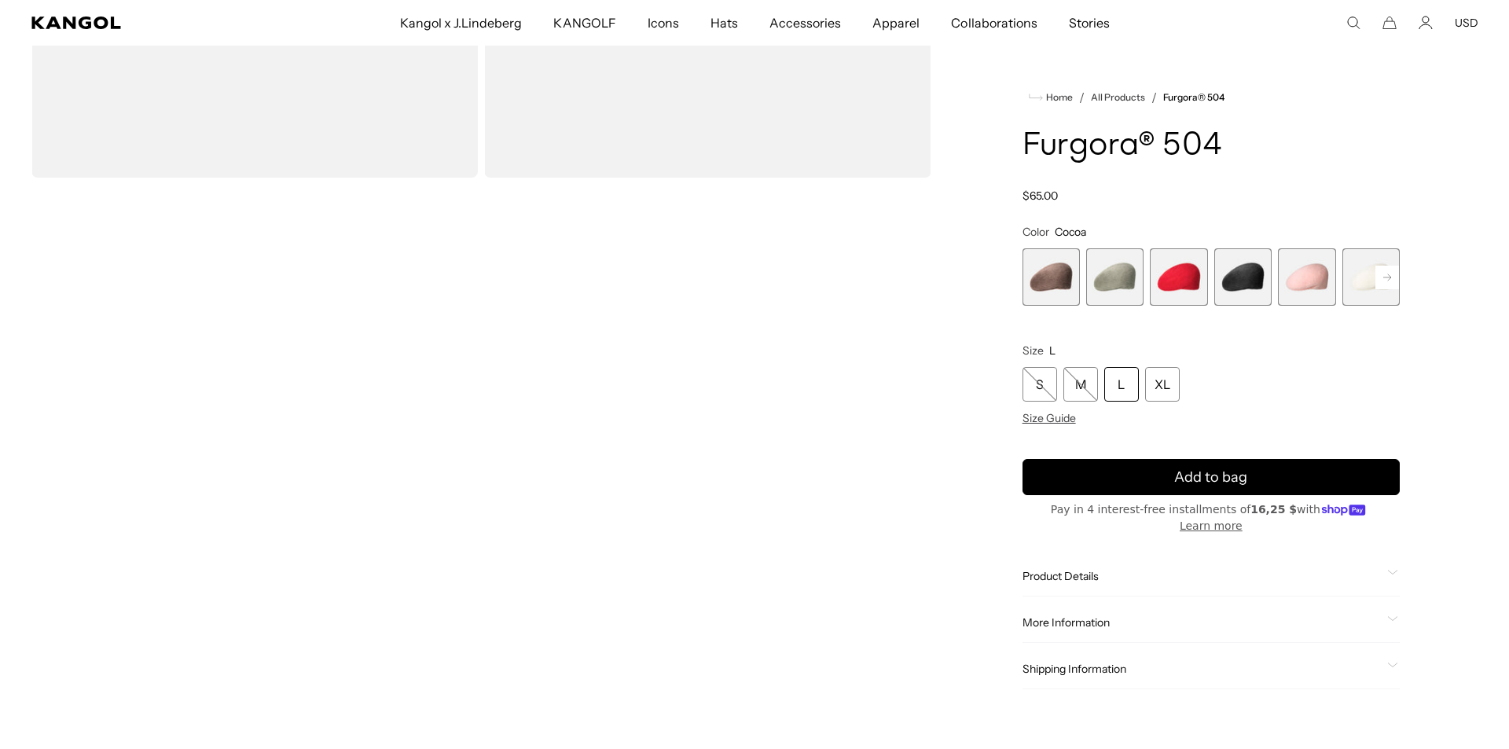
scroll to position [0, 0]
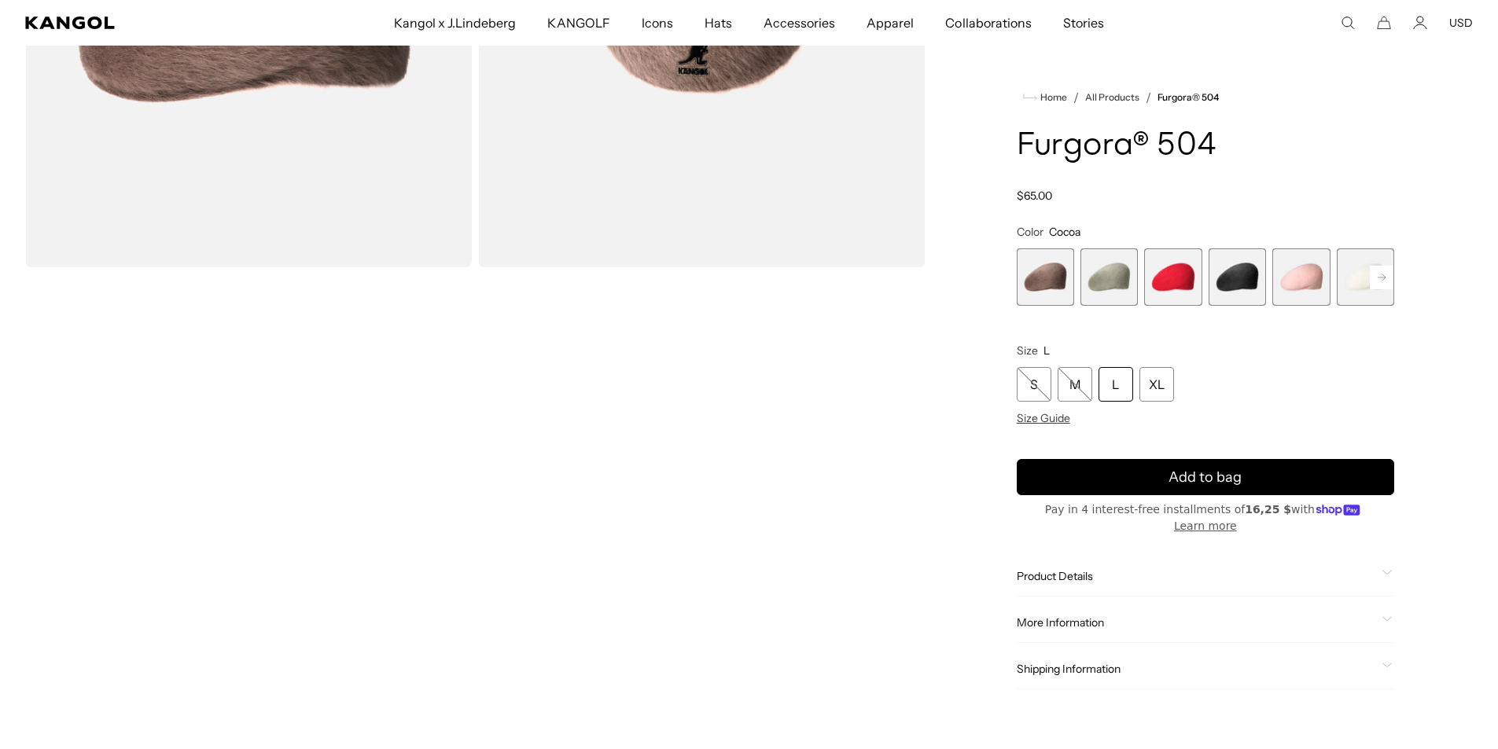
click at [374, 522] on video "Gallery Viewer" at bounding box center [248, 553] width 447 height 558
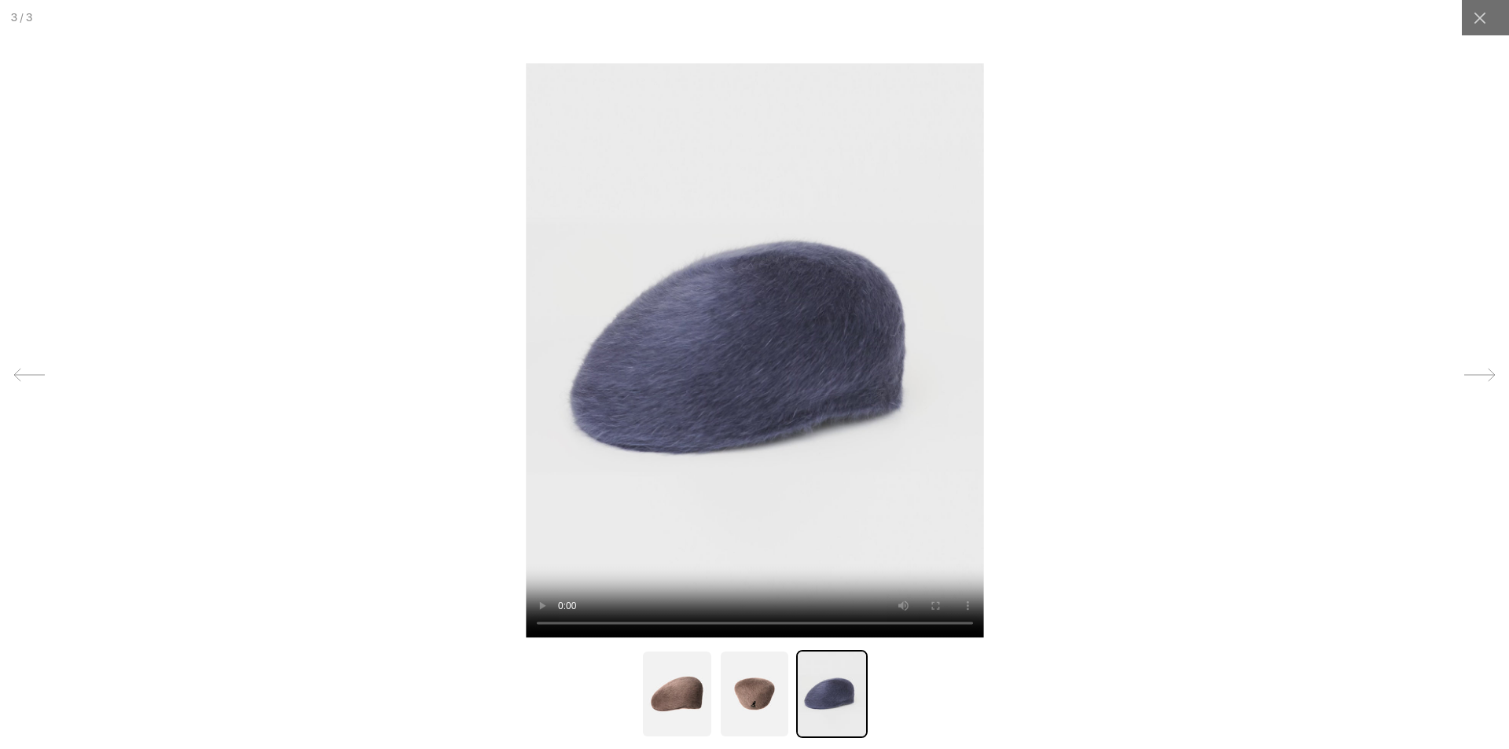
click at [692, 424] on video at bounding box center [755, 349] width 458 height 575
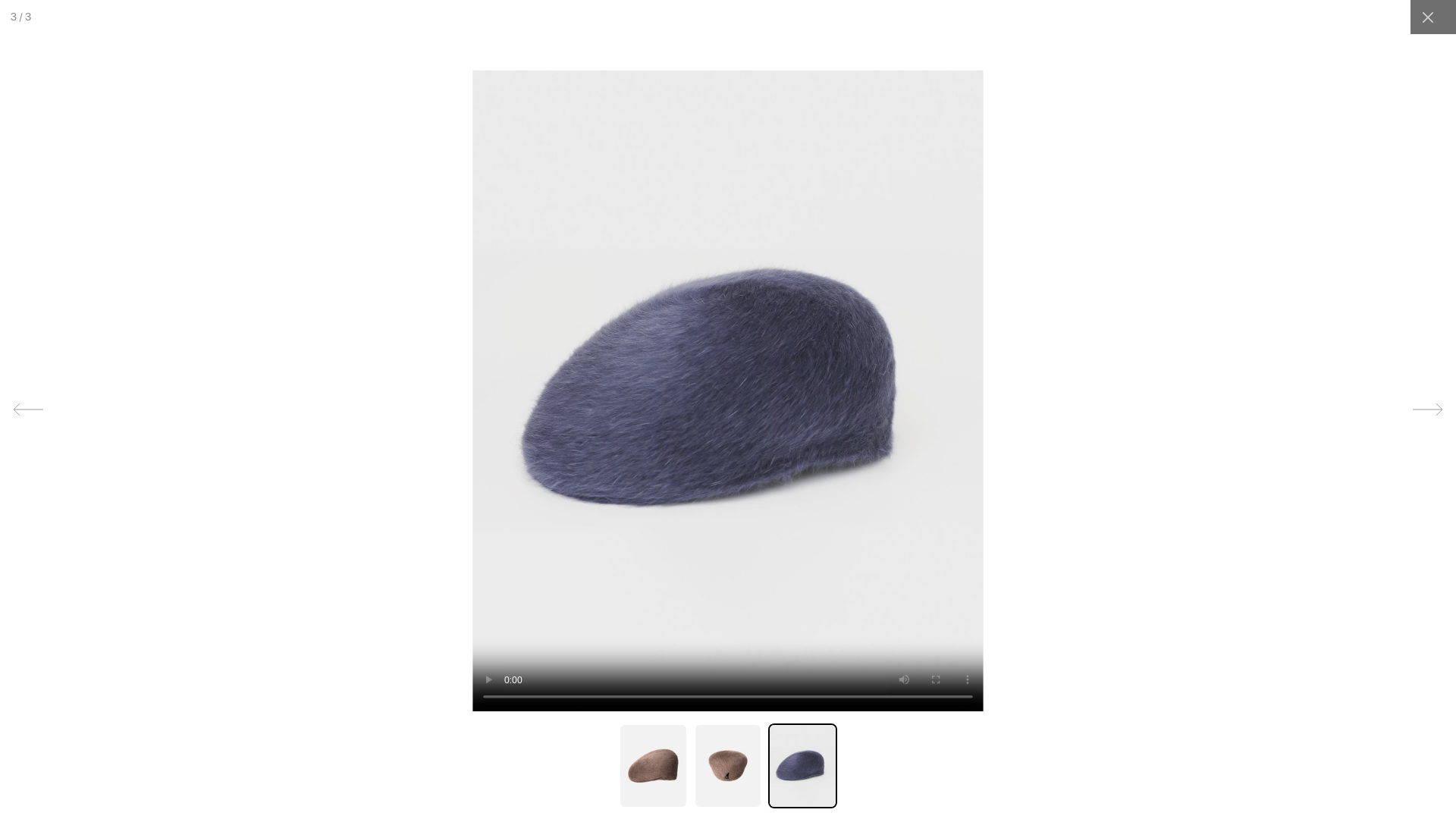
scroll to position [0, 313]
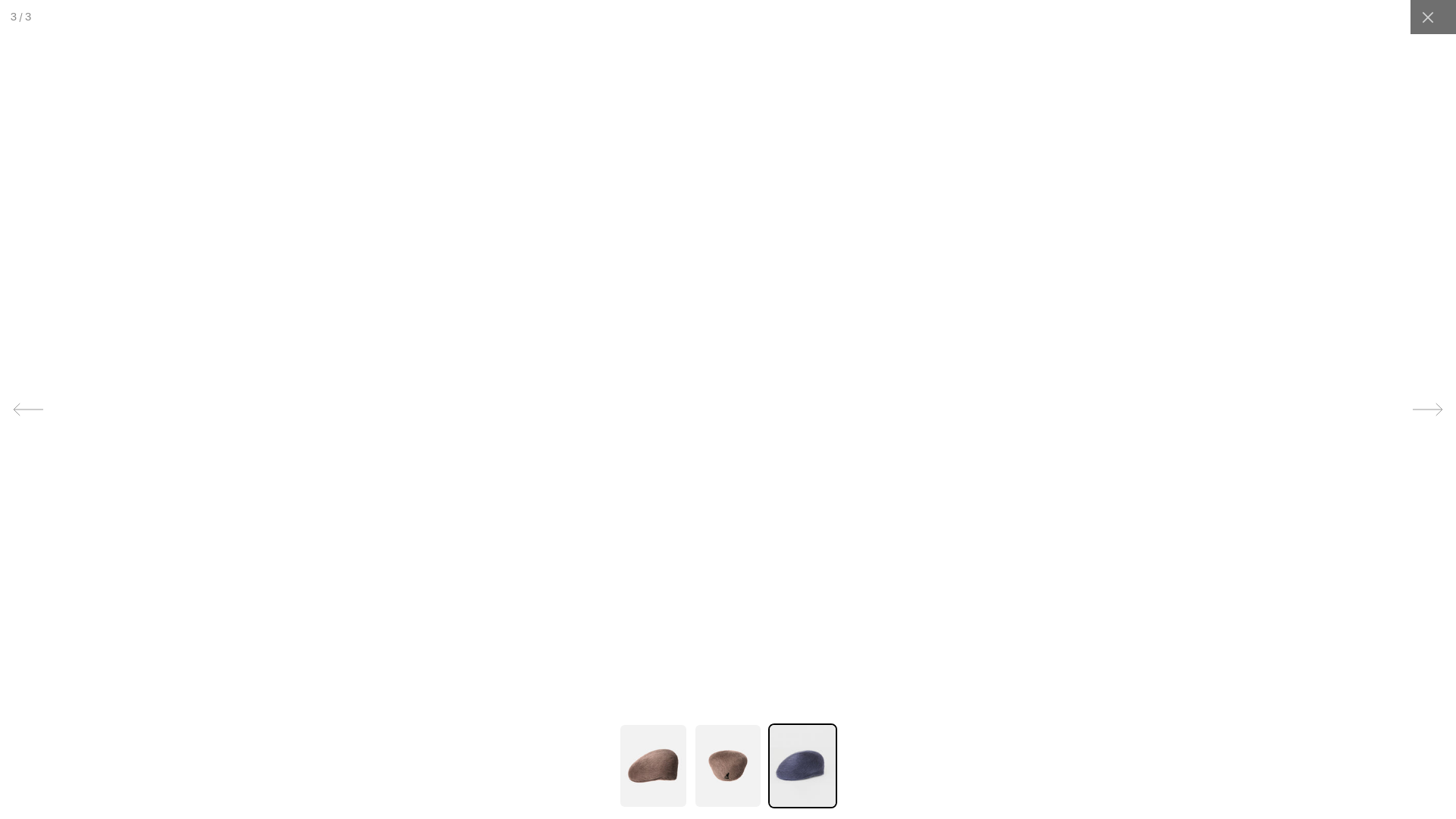
click at [728, 391] on video at bounding box center [728, 391] width 0 height 0
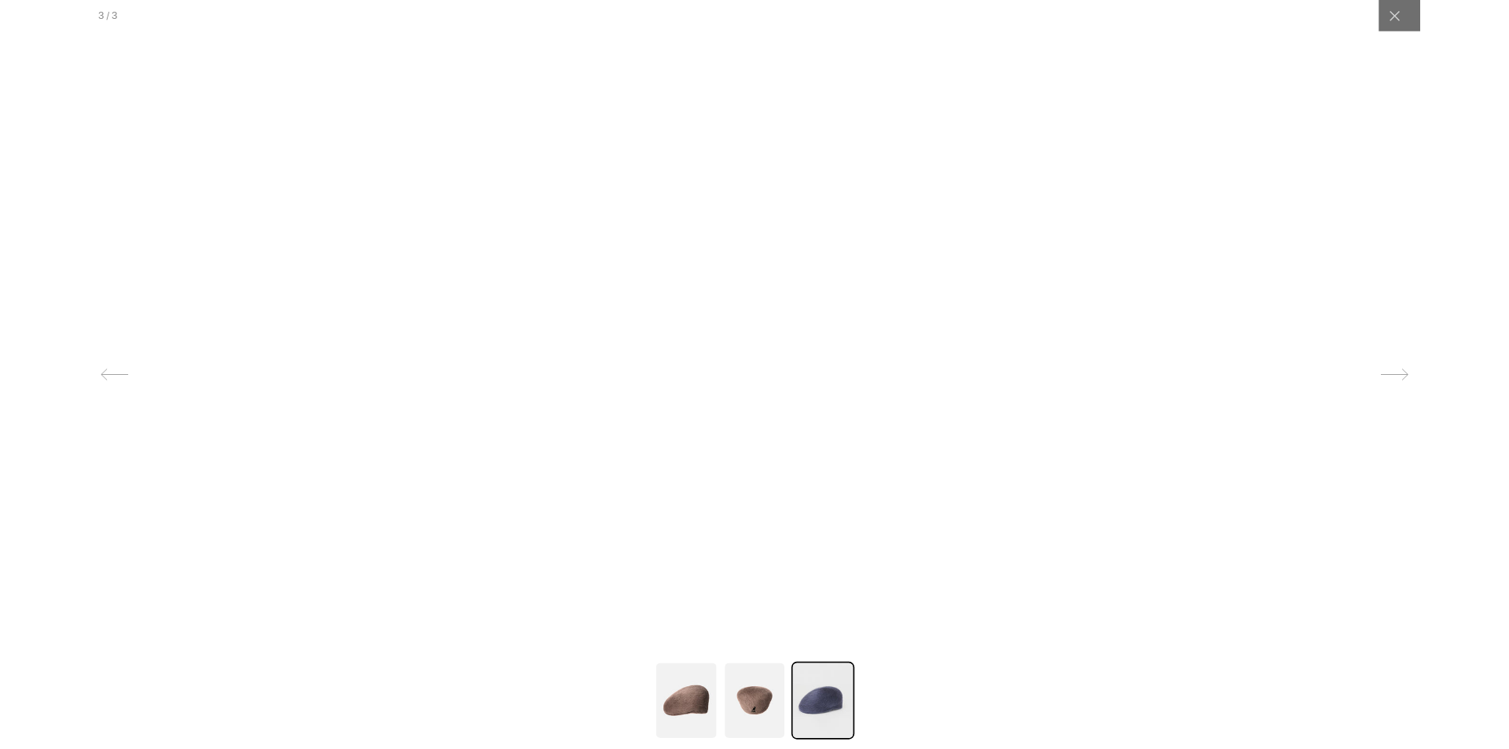
scroll to position [0, 0]
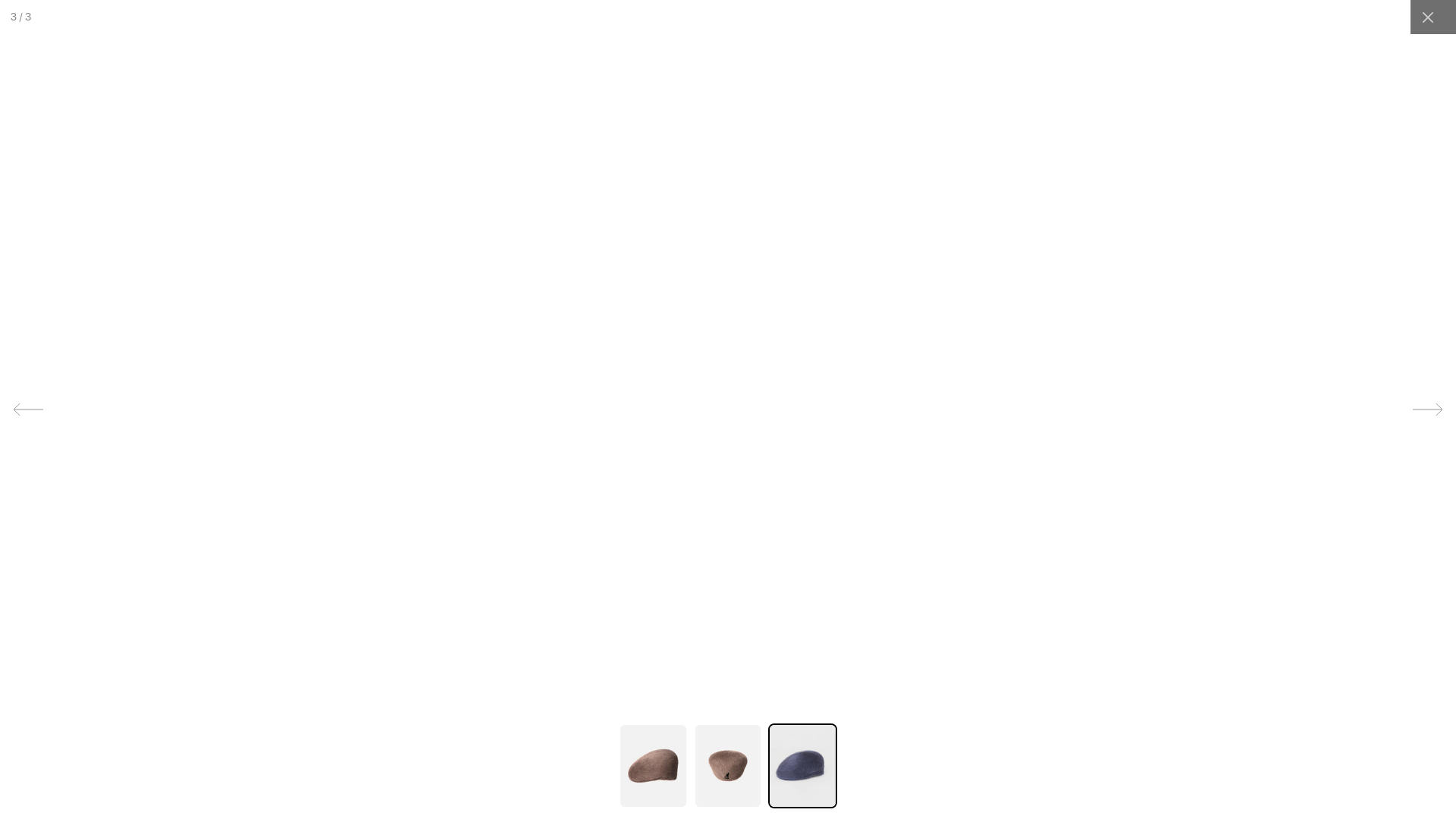
click at [728, 391] on video at bounding box center [728, 391] width 0 height 0
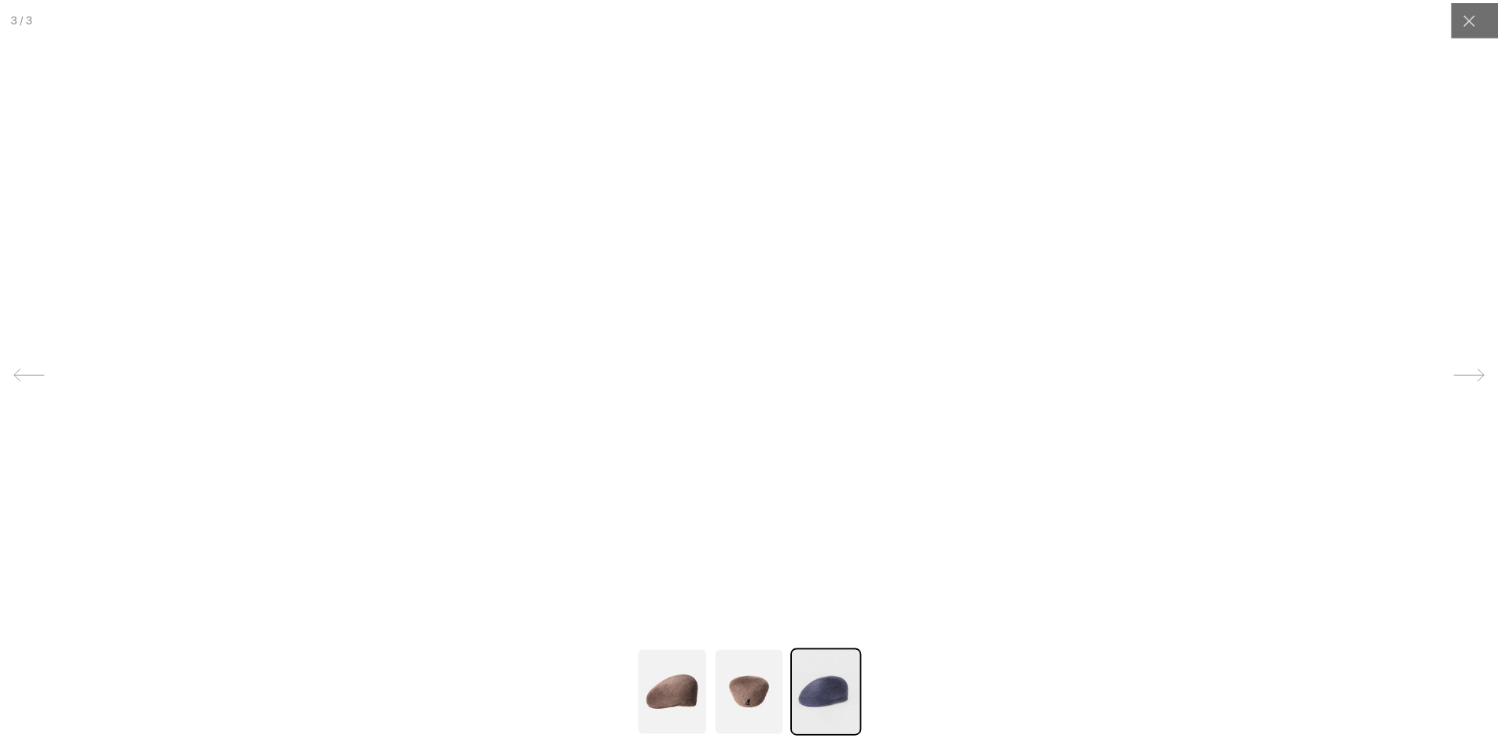
scroll to position [0, 324]
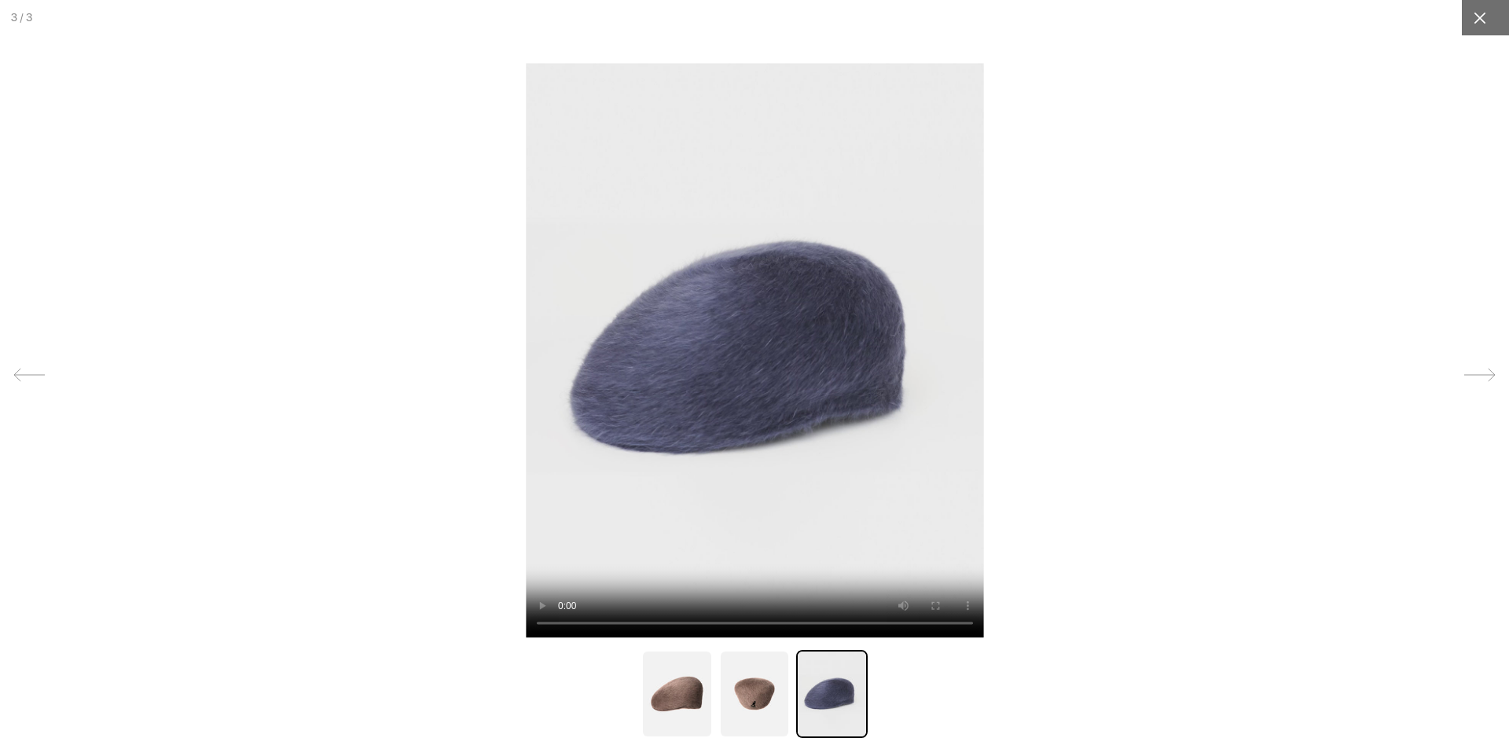
click at [1472, 20] on icon at bounding box center [1480, 18] width 16 height 16
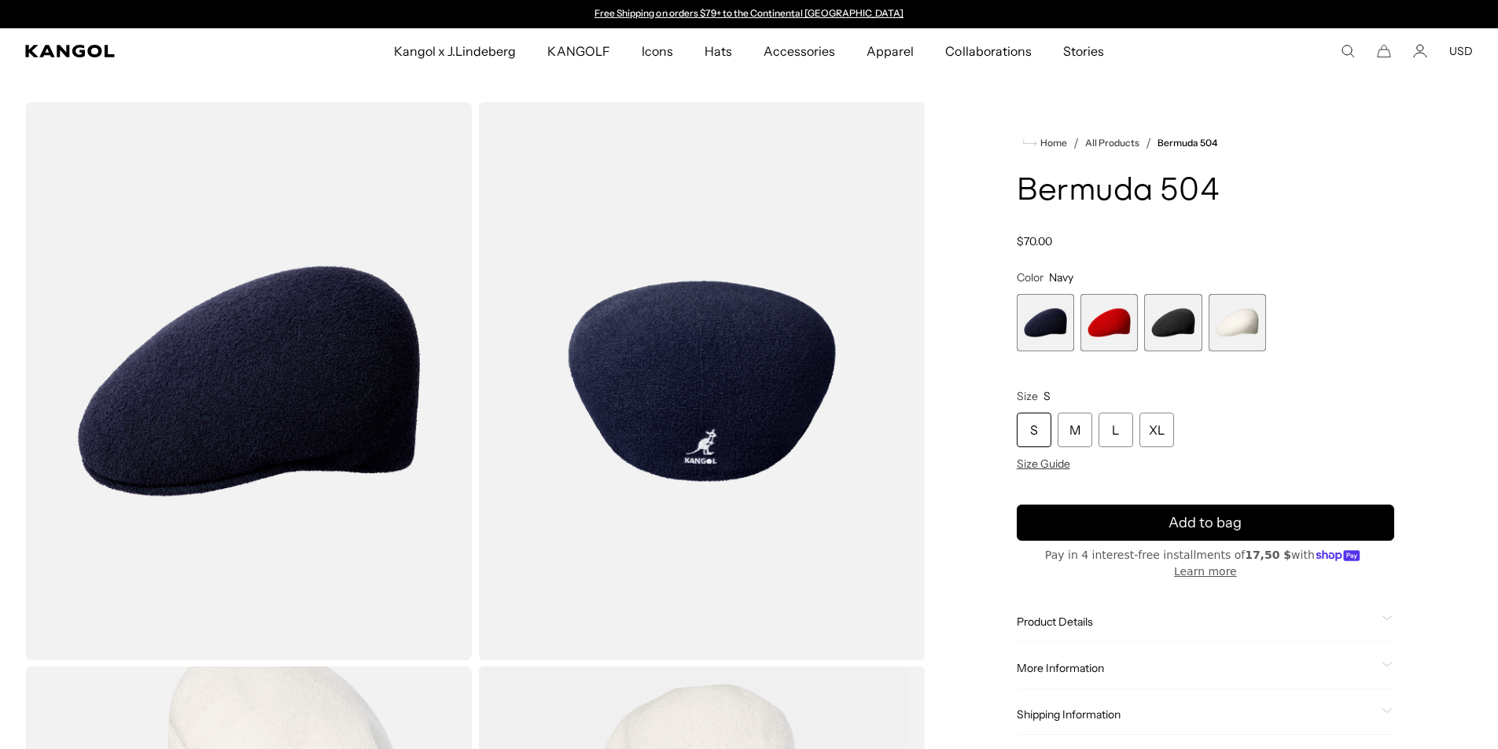
click at [1108, 332] on span "2 of 4" at bounding box center [1108, 322] width 57 height 57
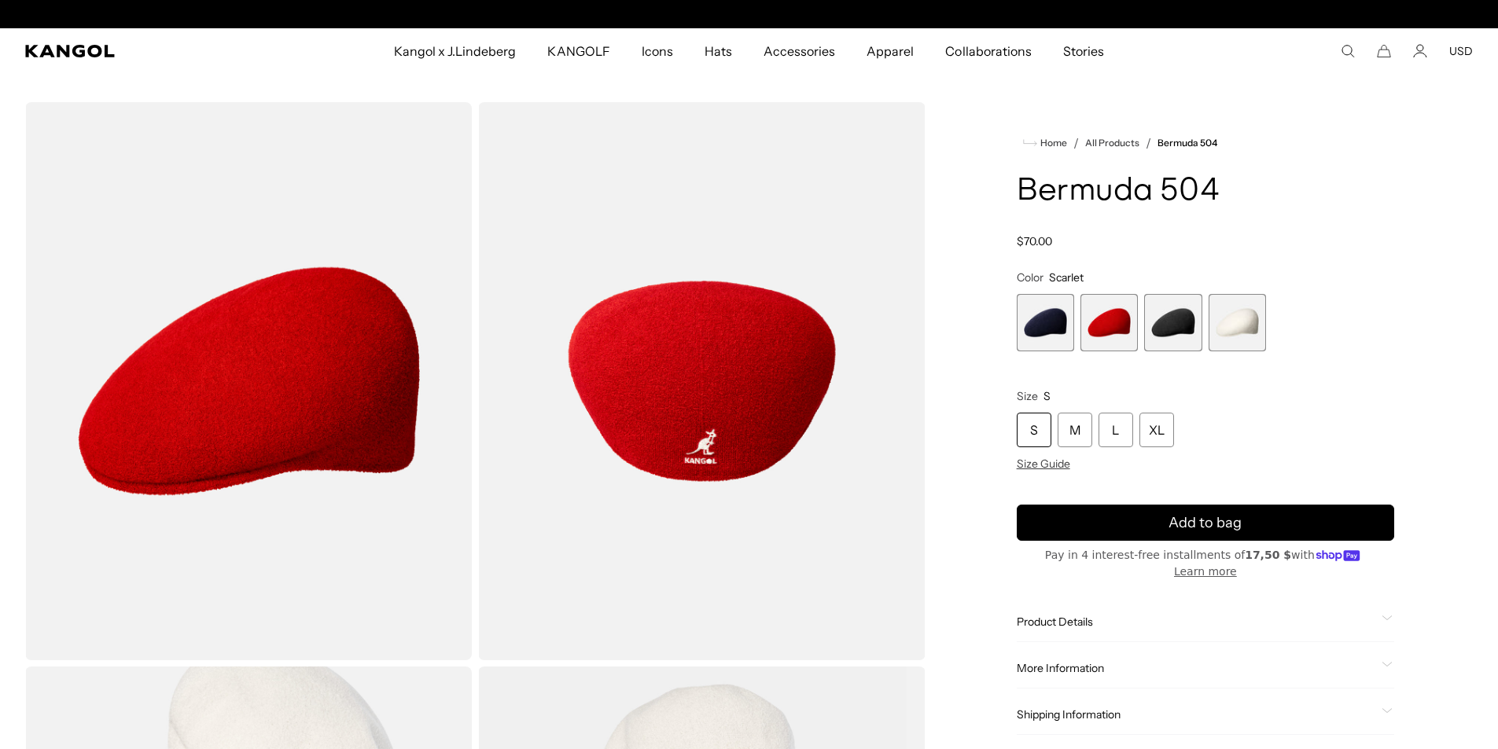
scroll to position [0, 324]
click at [1172, 331] on span "3 of 4" at bounding box center [1172, 322] width 57 height 57
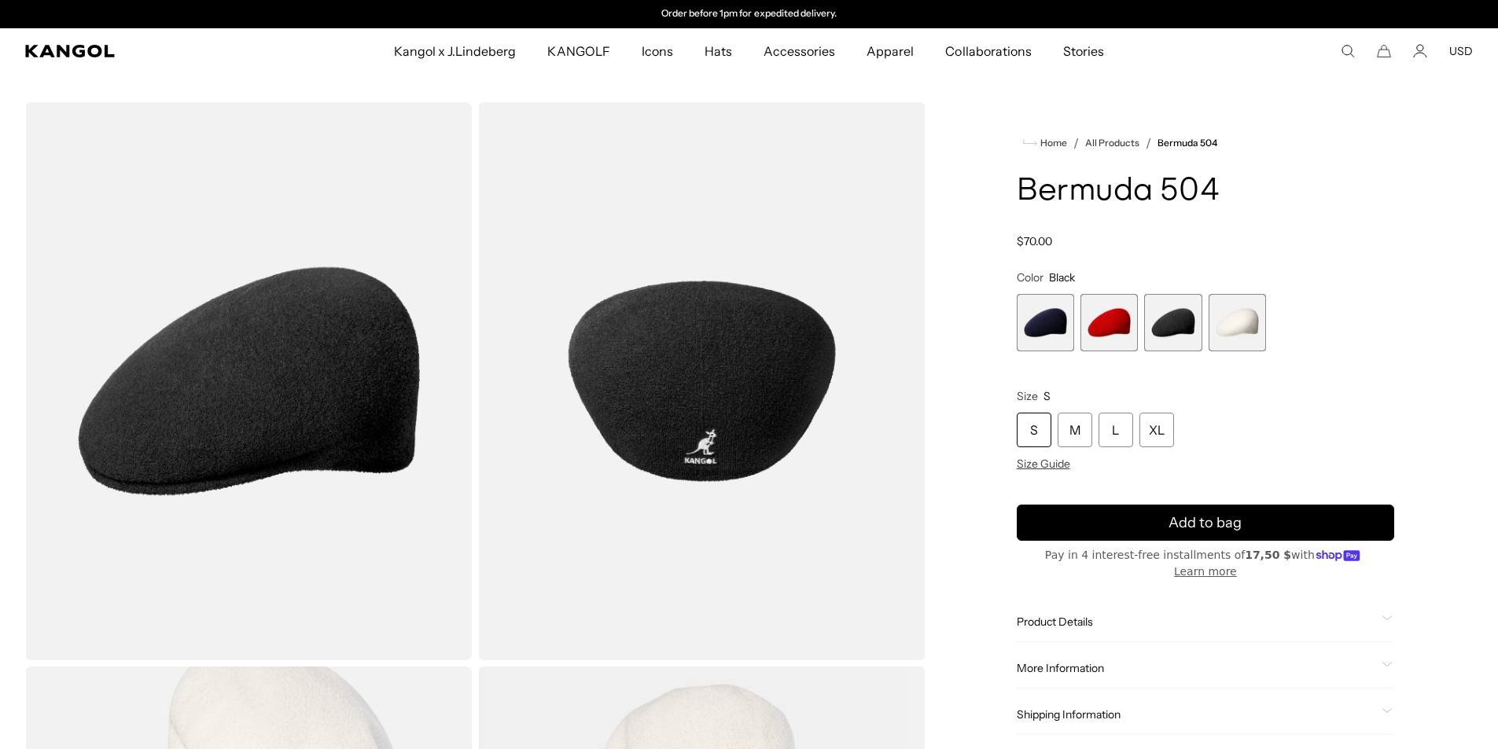
click at [1258, 320] on span "4 of 4" at bounding box center [1236, 322] width 57 height 57
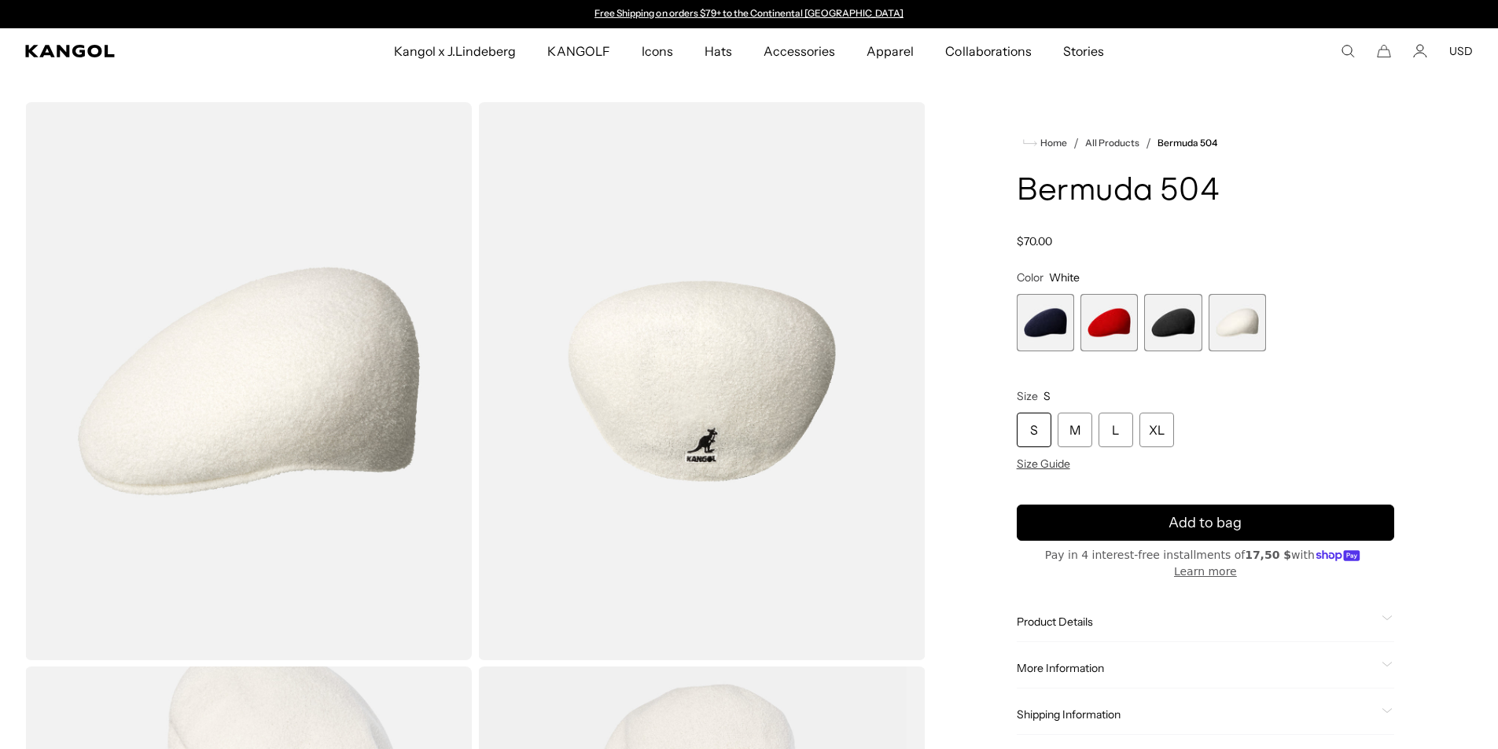
click at [1174, 323] on span "3 of 4" at bounding box center [1172, 322] width 57 height 57
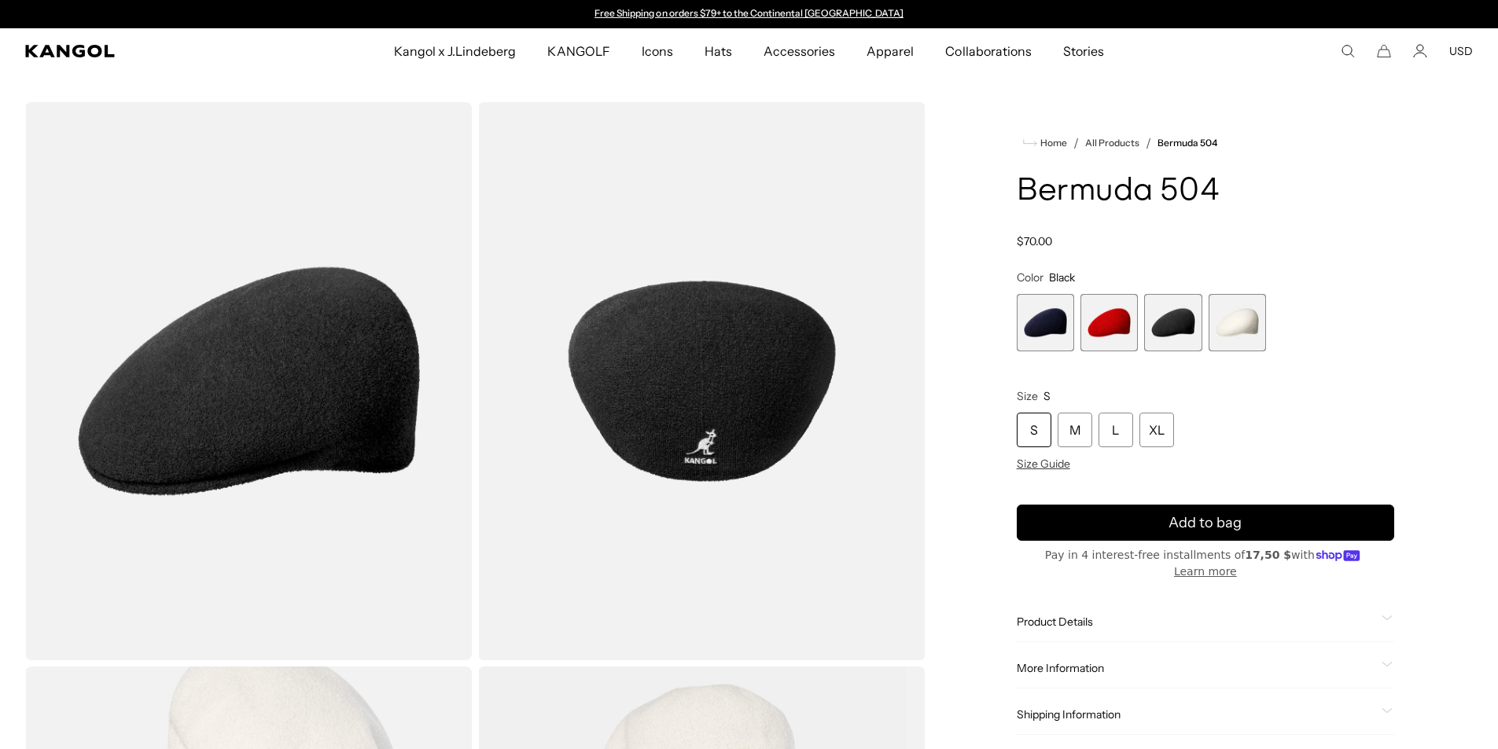
click at [671, 383] on img "Gallery Viewer" at bounding box center [701, 381] width 447 height 558
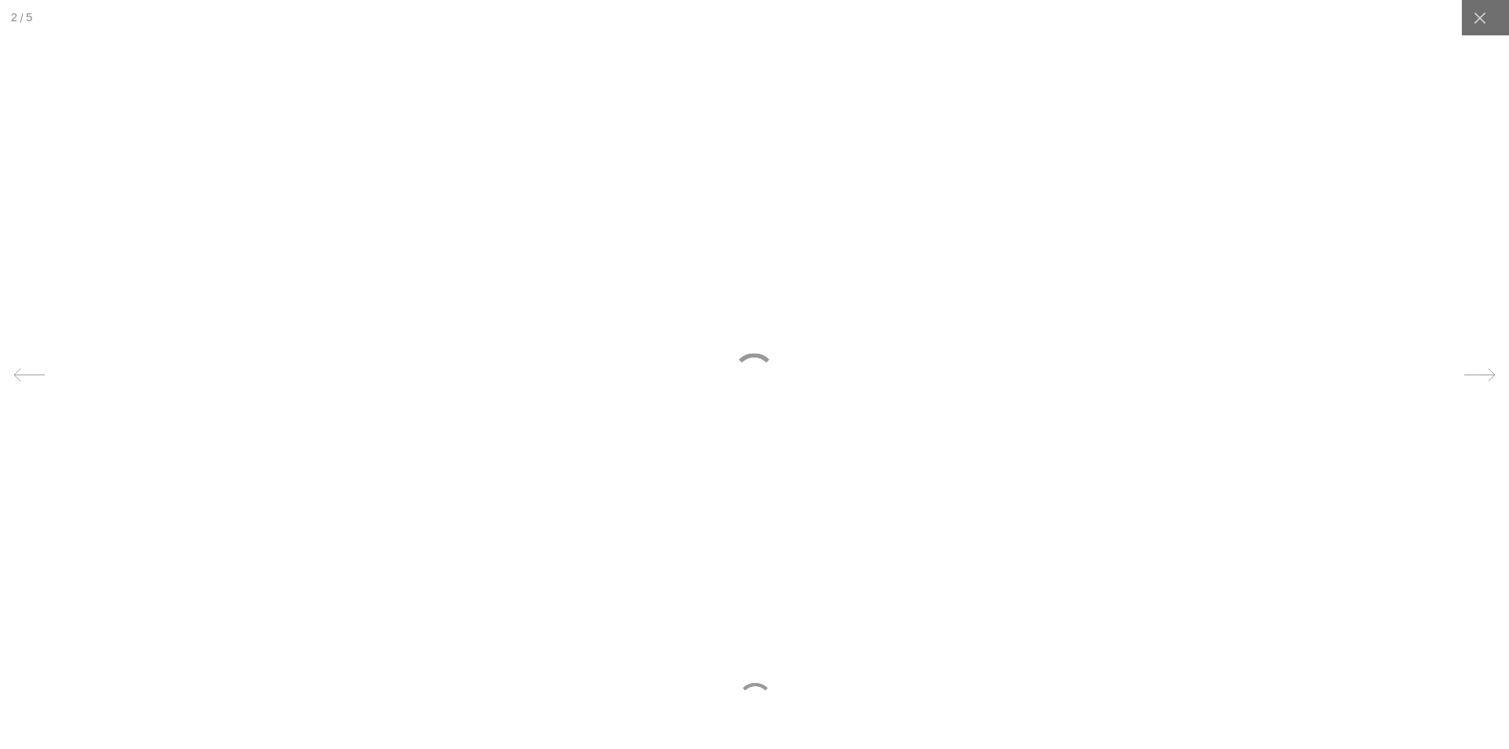
scroll to position [0, 324]
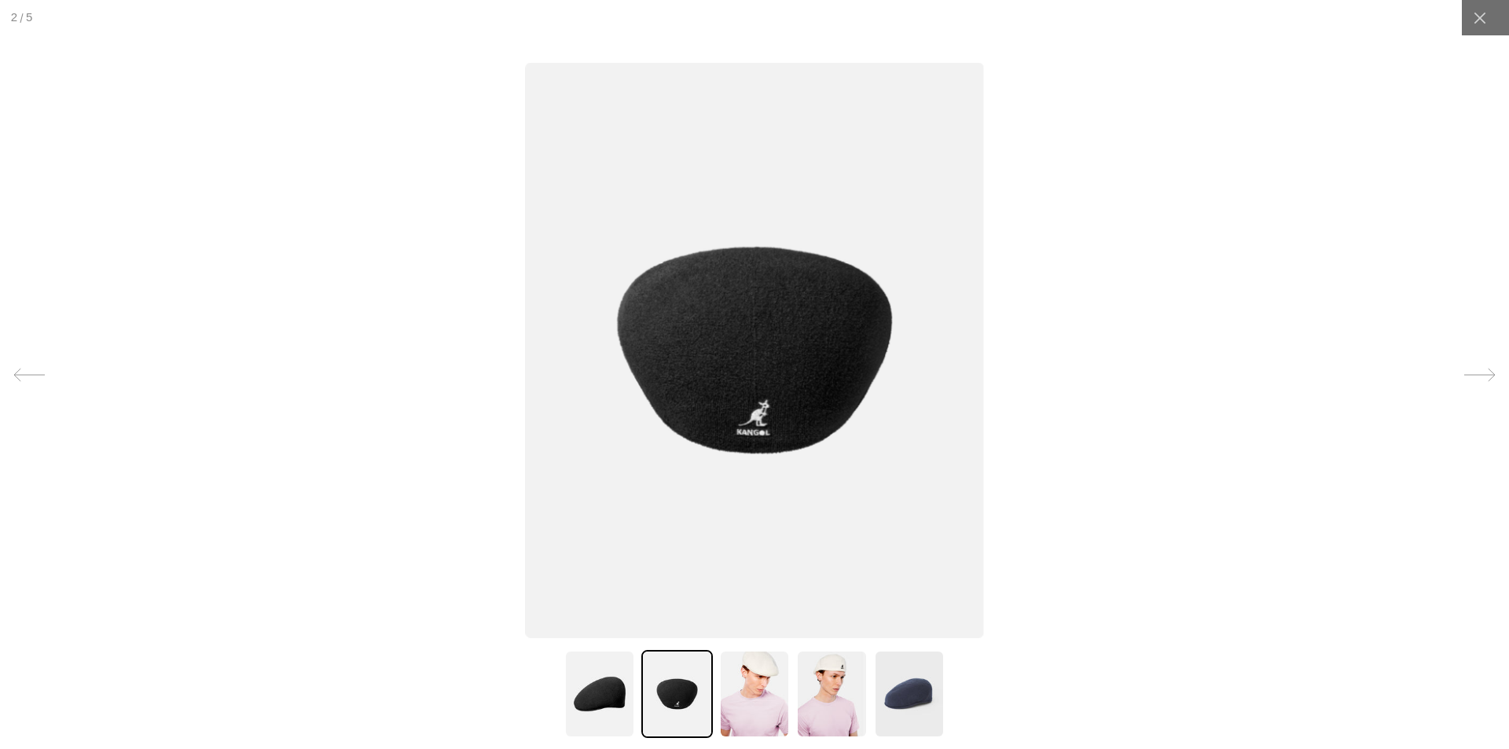
click at [751, 346] on img at bounding box center [754, 349] width 459 height 575
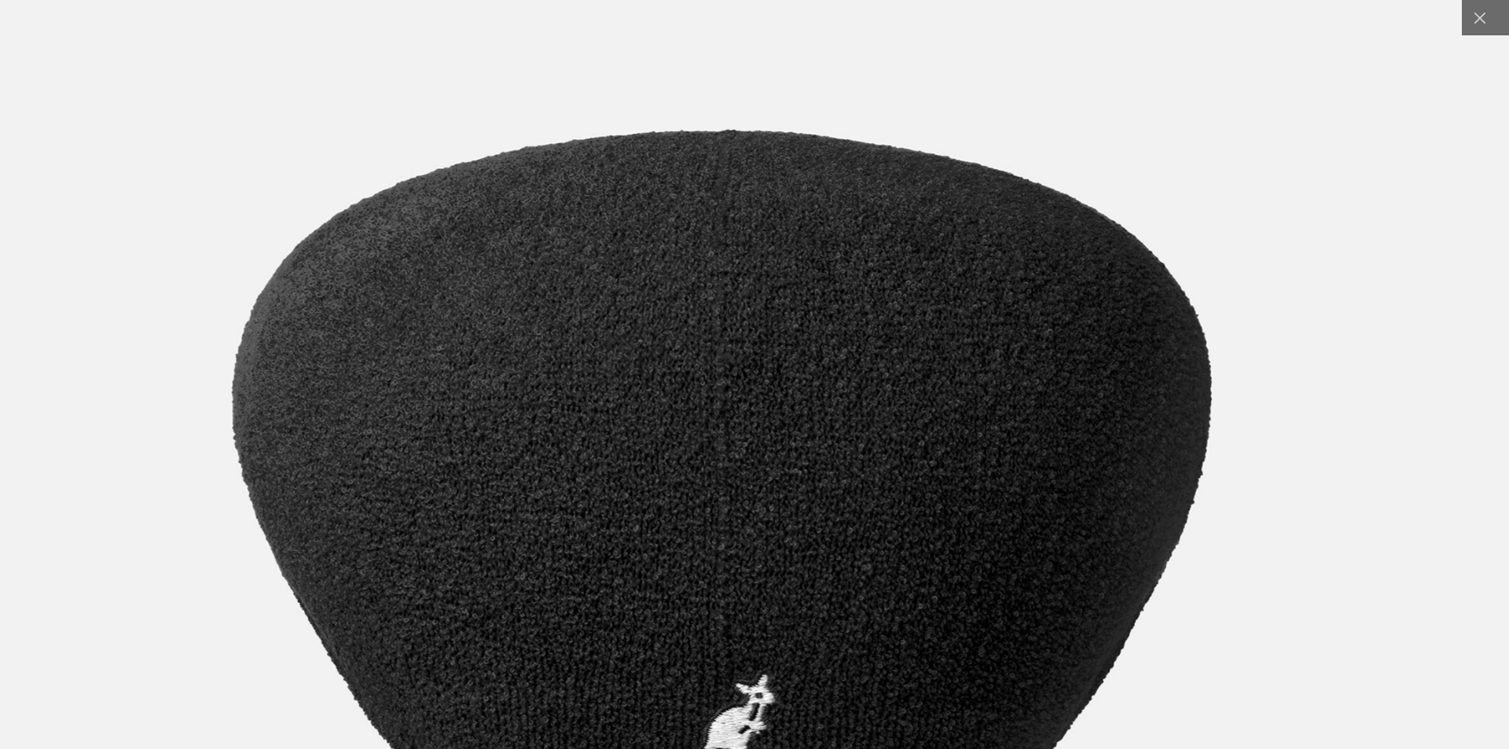
click at [730, 563] on img at bounding box center [721, 497] width 1637 height 2051
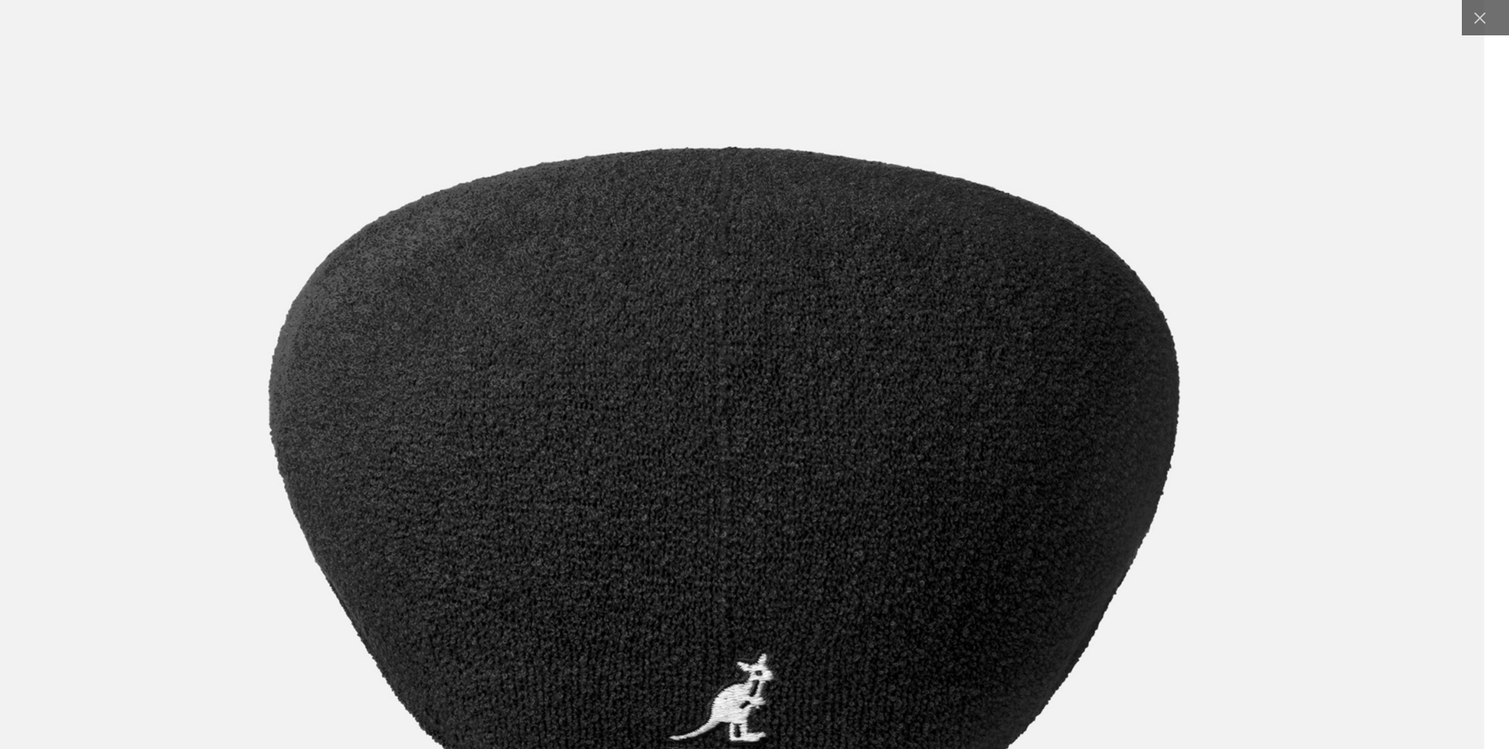
click at [730, 563] on img at bounding box center [724, 489] width 1522 height 1908
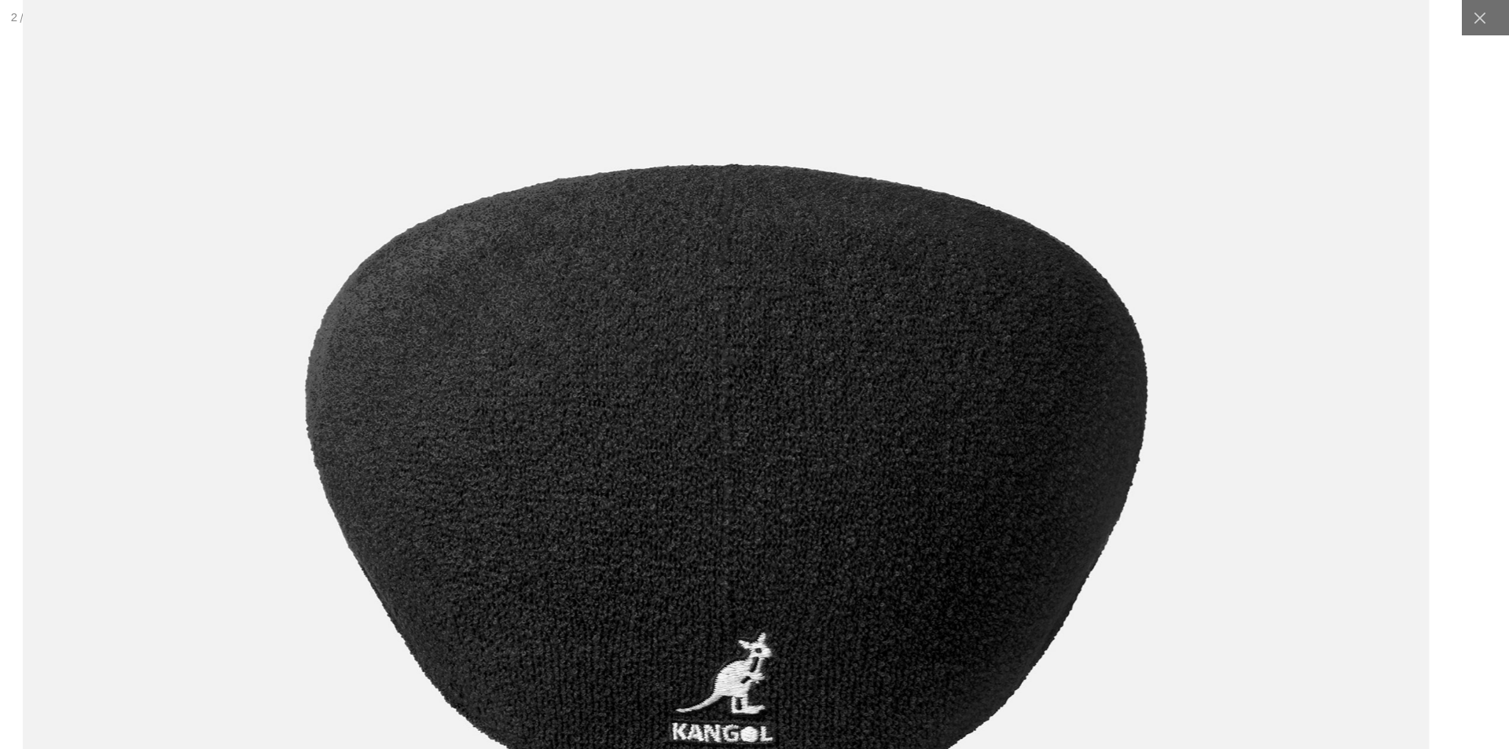
click at [730, 563] on img at bounding box center [726, 480] width 1407 height 1764
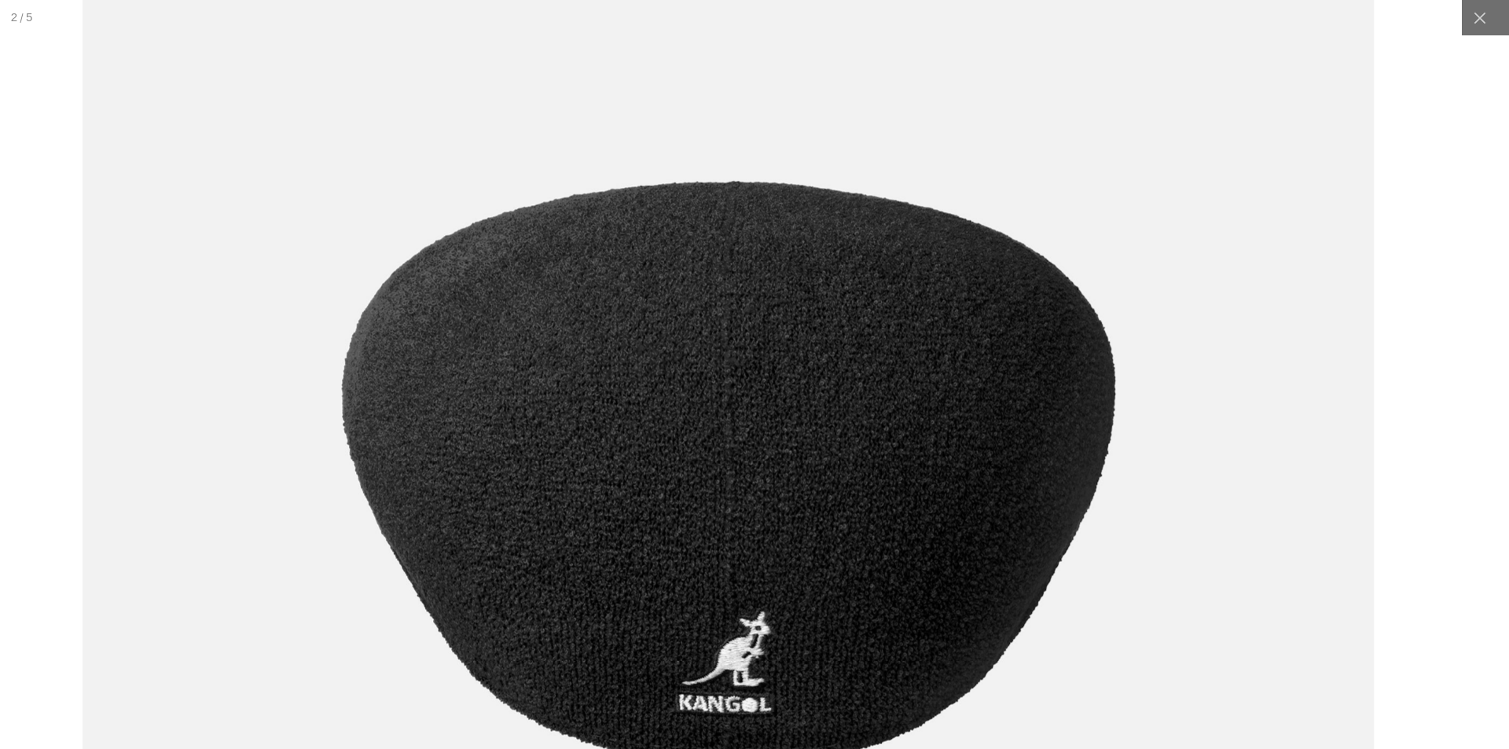
click at [730, 563] on img at bounding box center [729, 471] width 1292 height 1620
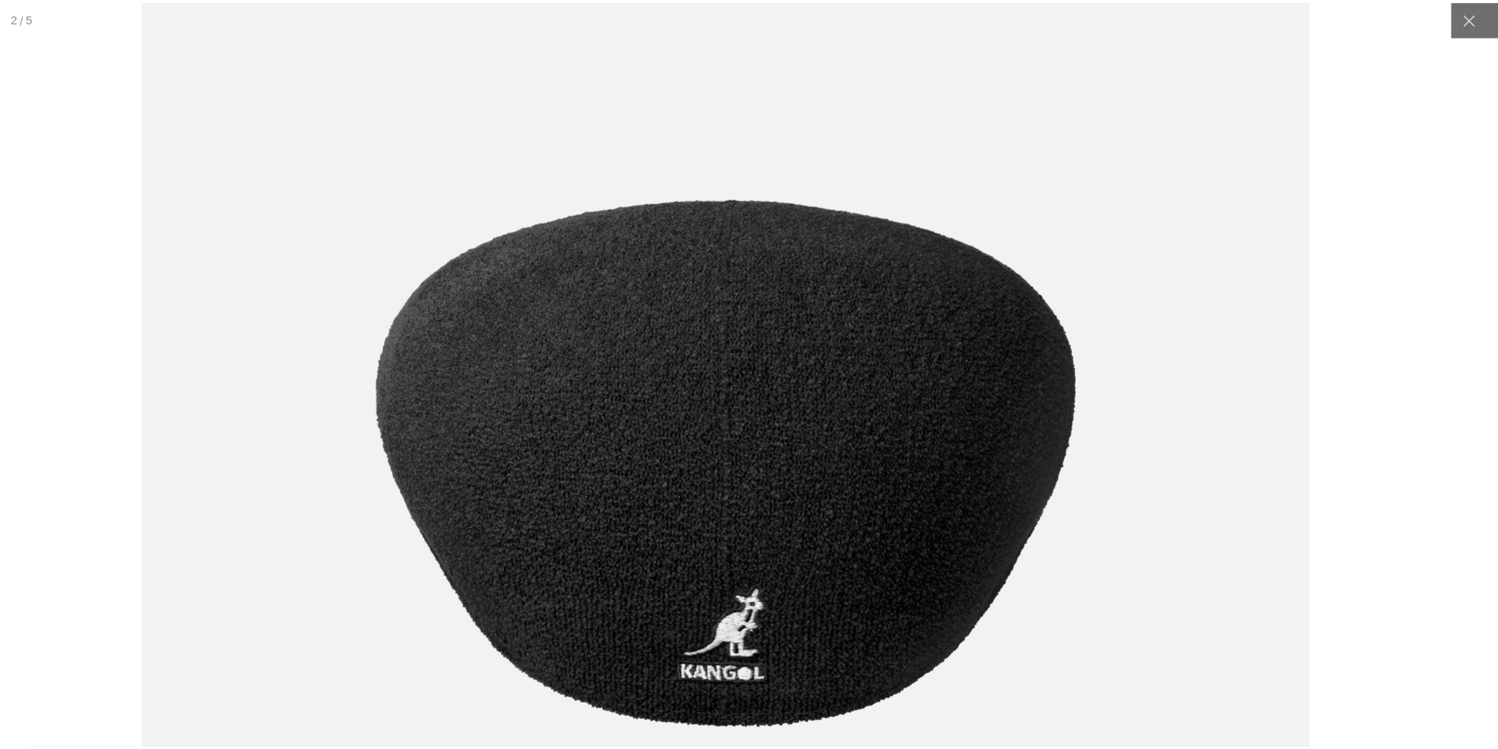
scroll to position [0, 0]
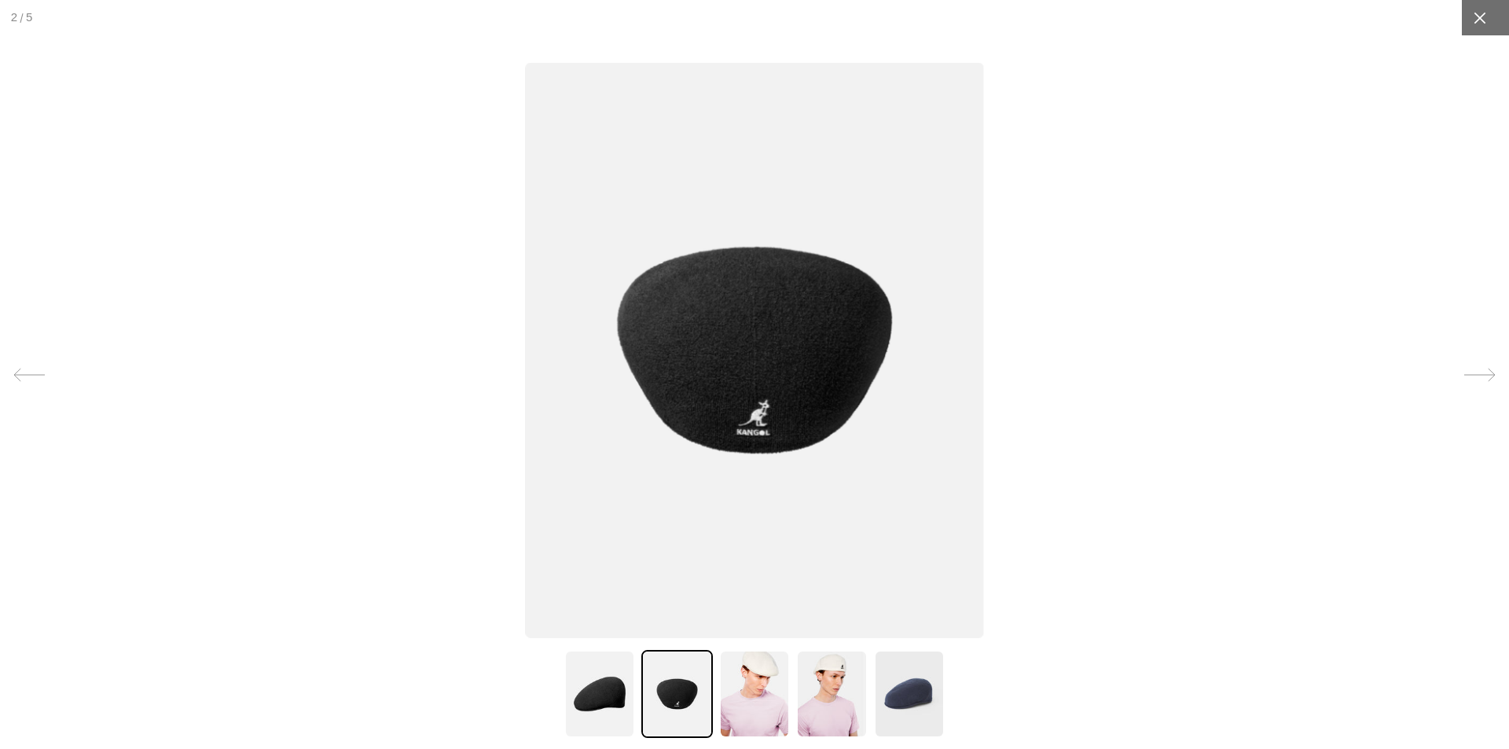
click at [1462, 21] on div at bounding box center [1479, 17] width 35 height 35
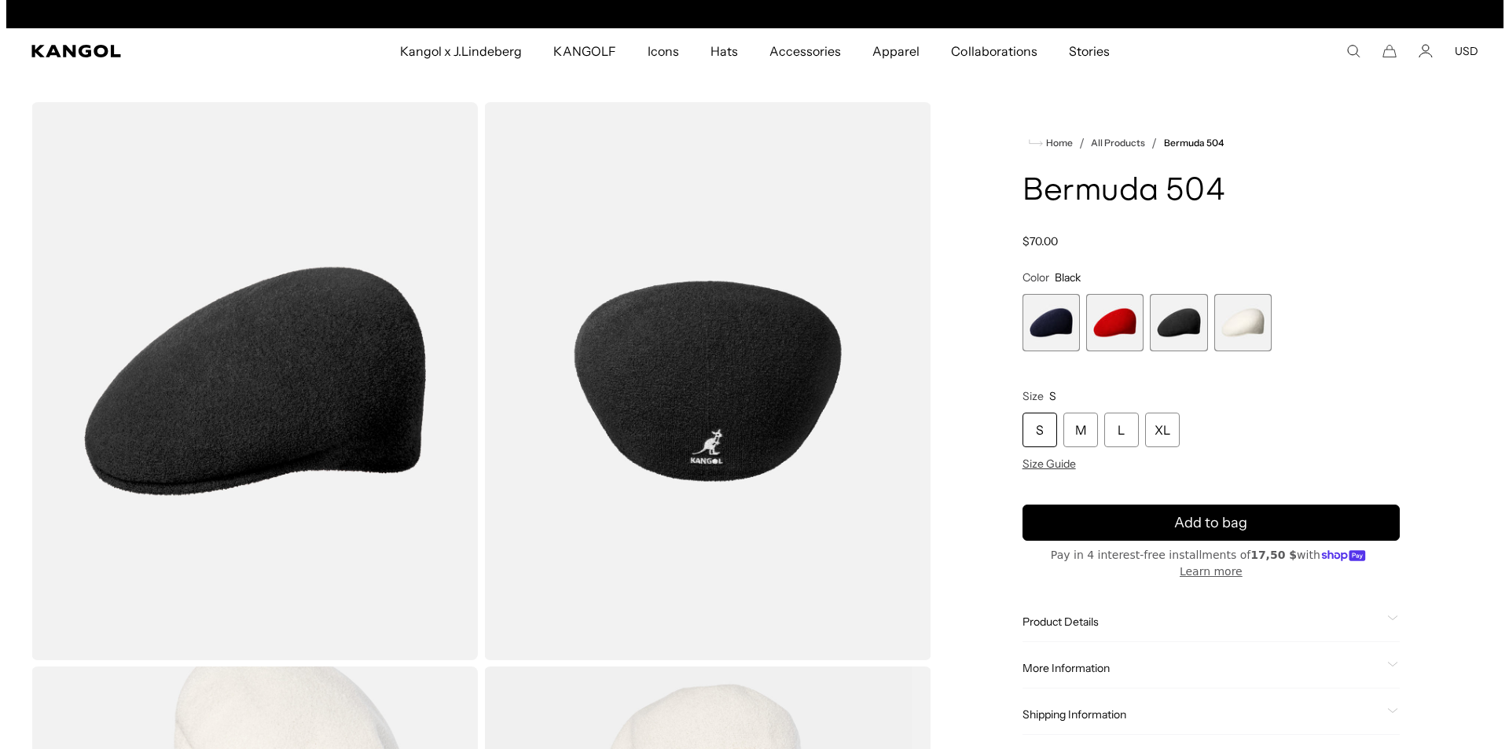
scroll to position [0, 324]
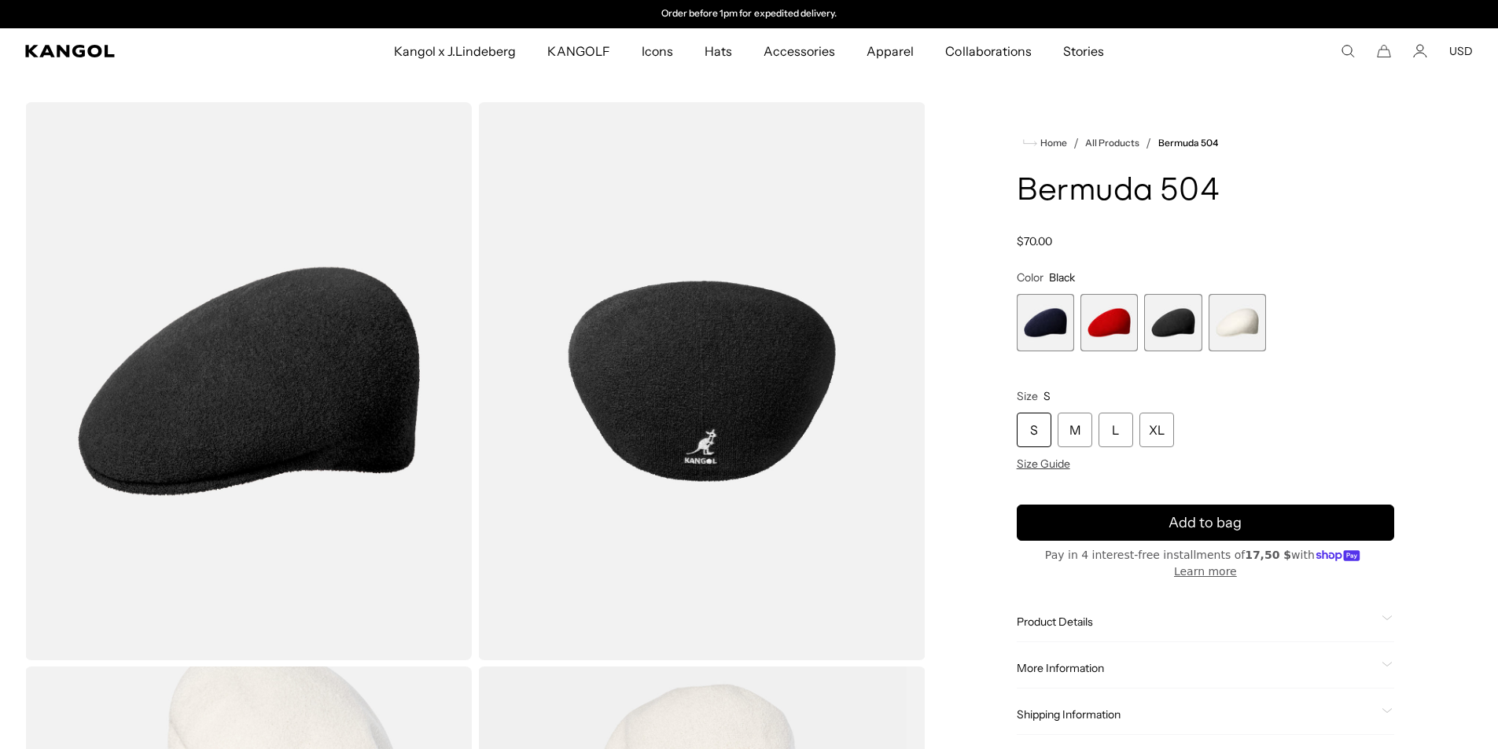
click at [1046, 325] on span "1 of 4" at bounding box center [1044, 322] width 57 height 57
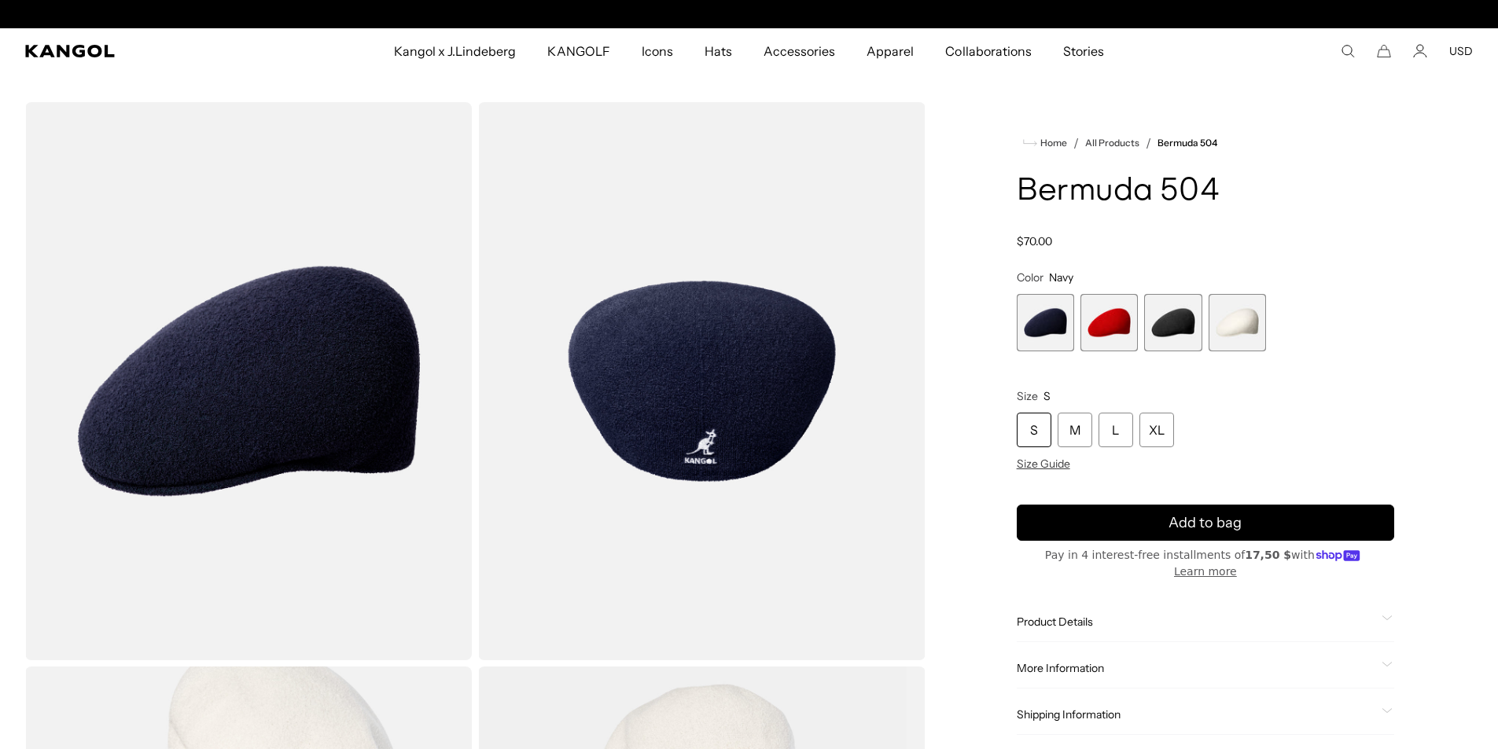
click at [691, 394] on img "Gallery Viewer" at bounding box center [701, 381] width 447 height 558
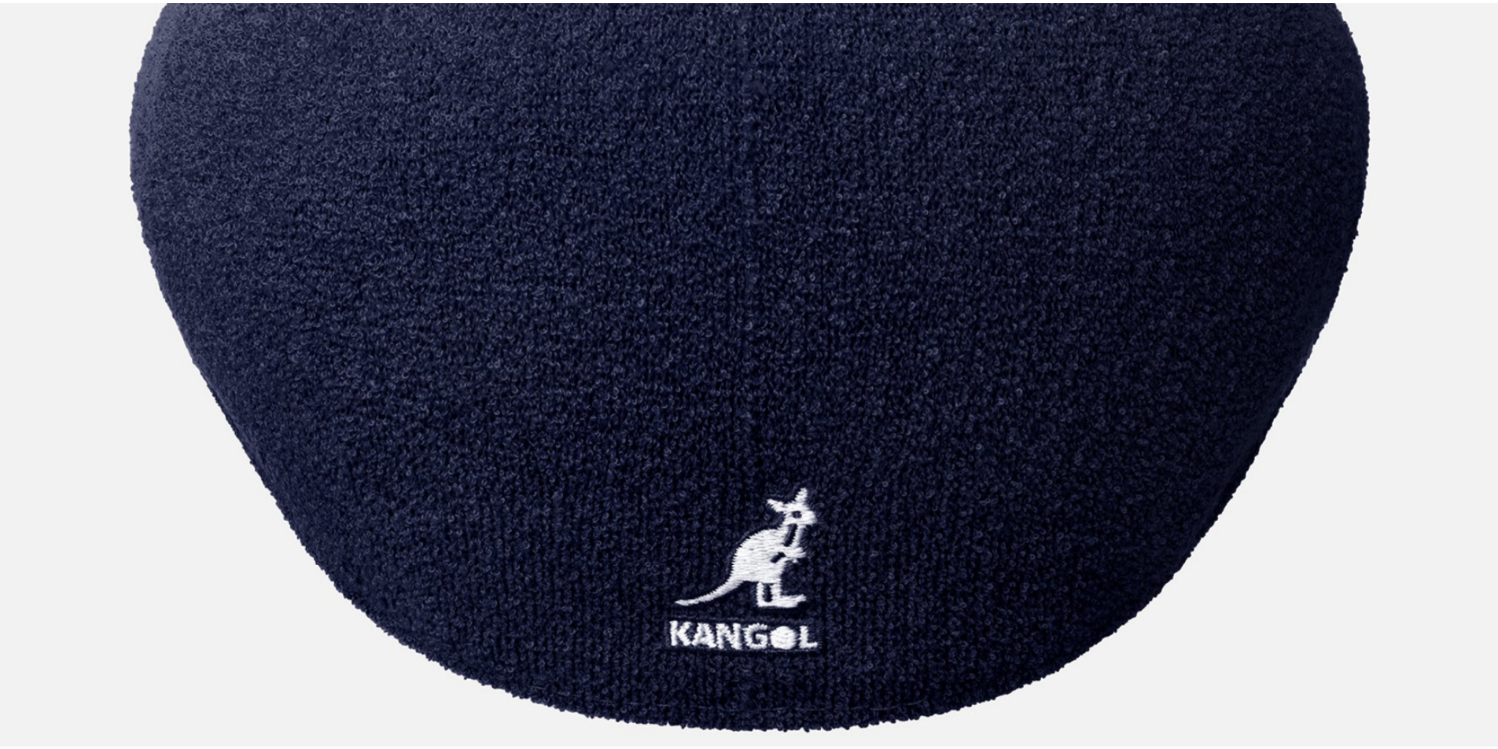
scroll to position [0, 324]
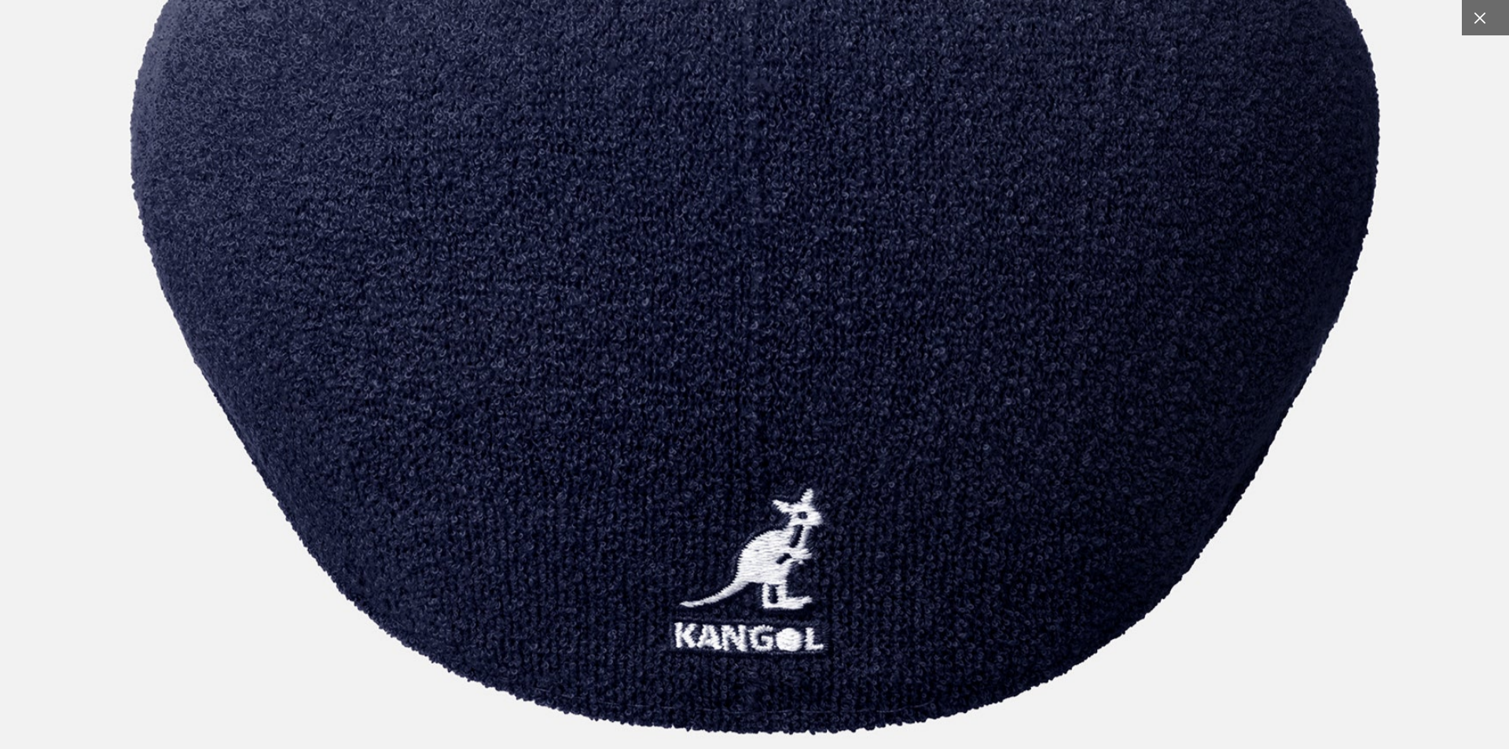
click at [1469, 27] on div at bounding box center [1479, 17] width 35 height 35
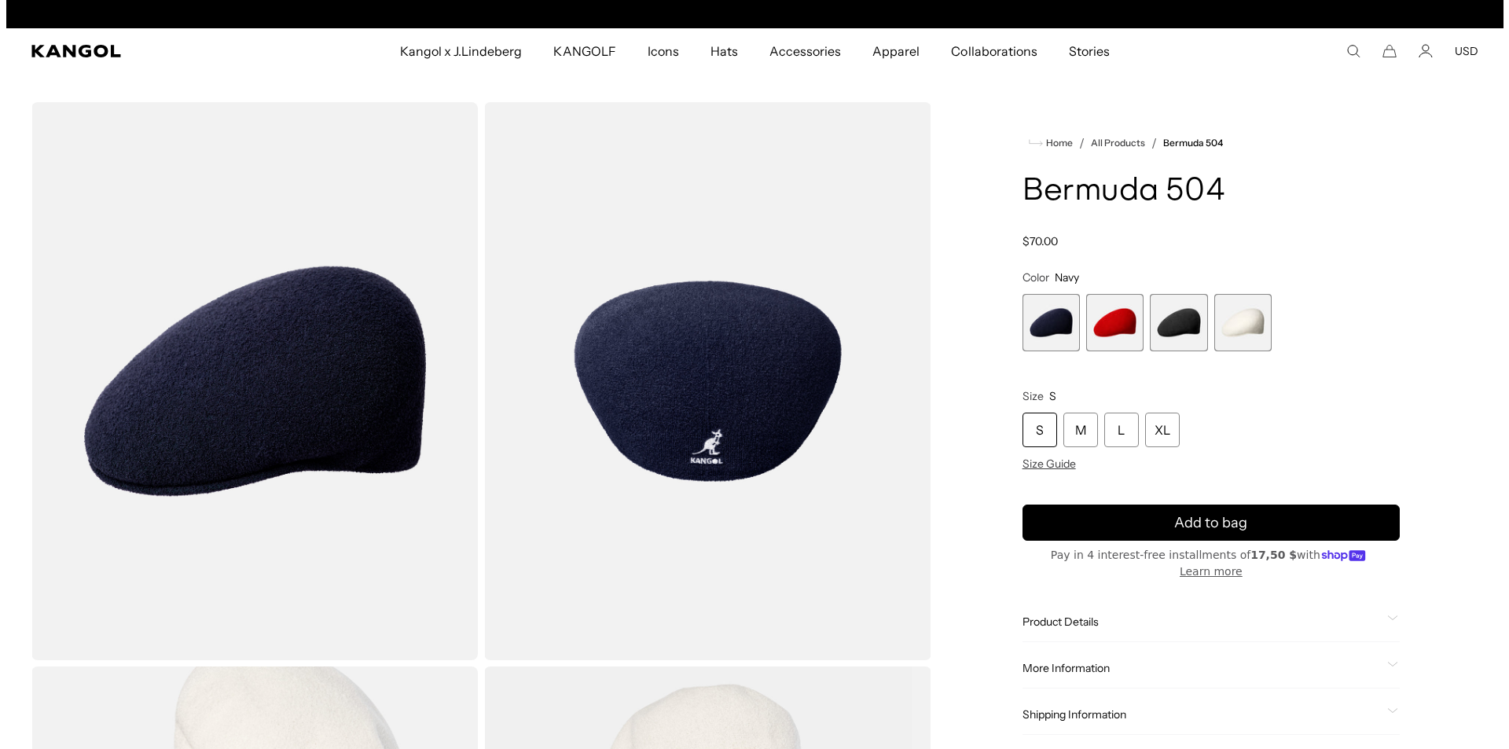
scroll to position [0, 0]
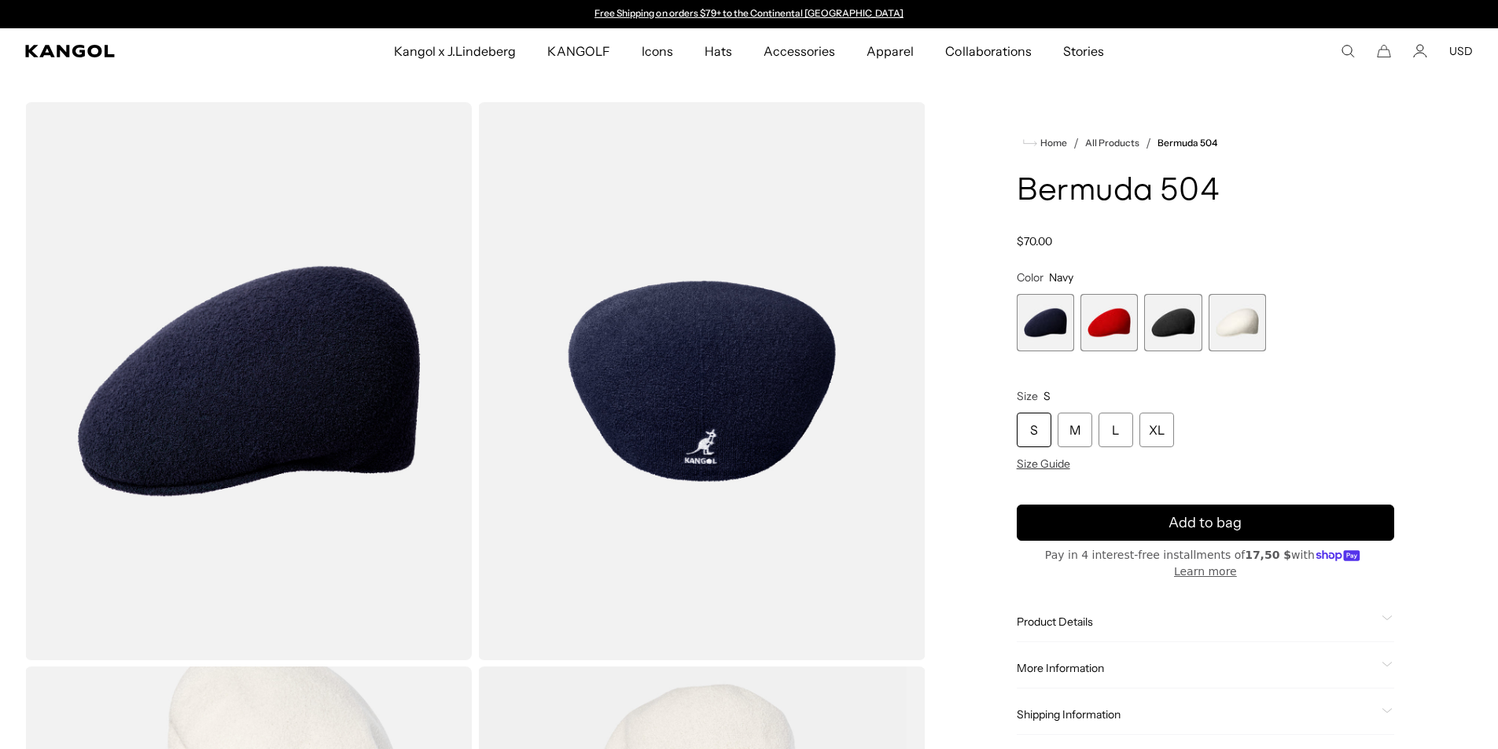
click at [1103, 347] on span "2 of 4" at bounding box center [1108, 322] width 57 height 57
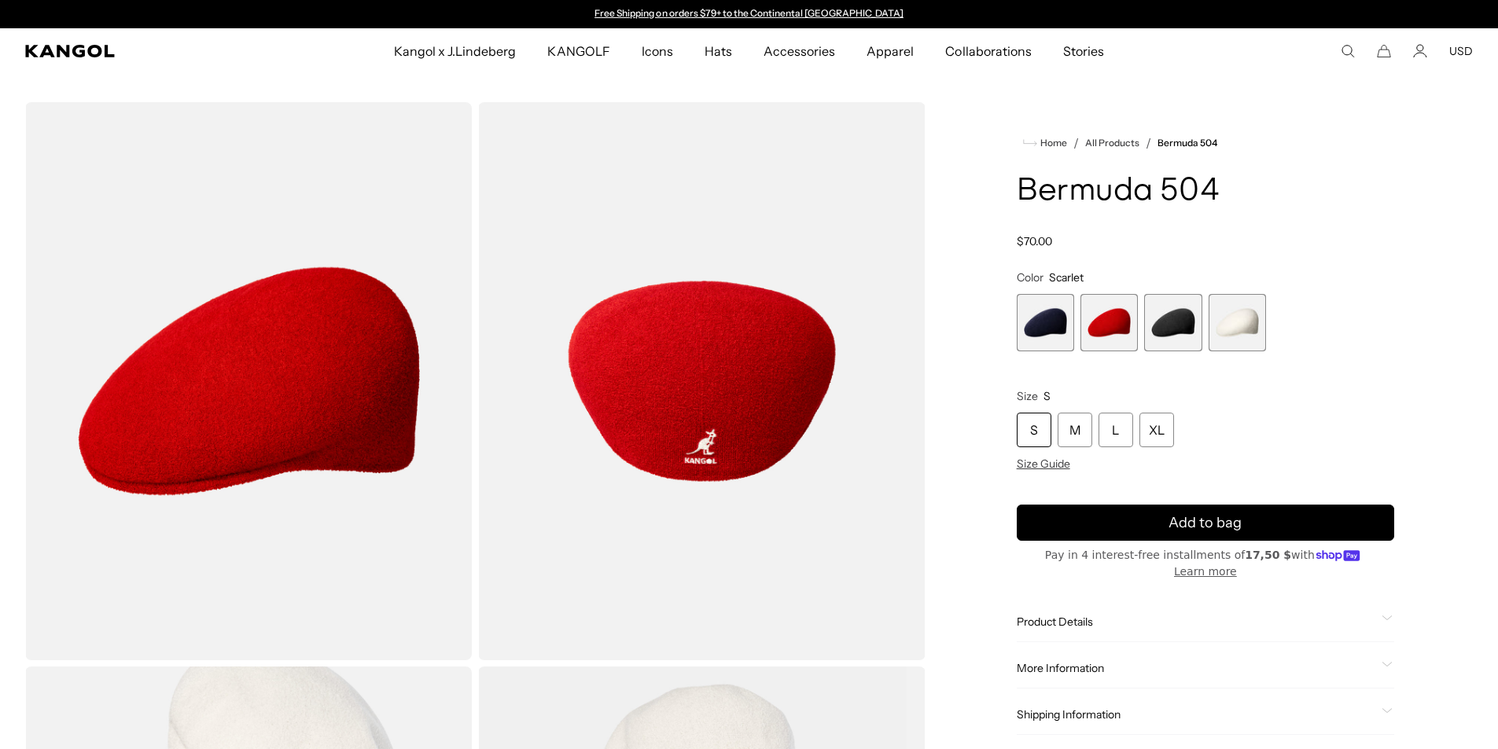
click at [708, 451] on img "Gallery Viewer" at bounding box center [701, 381] width 447 height 558
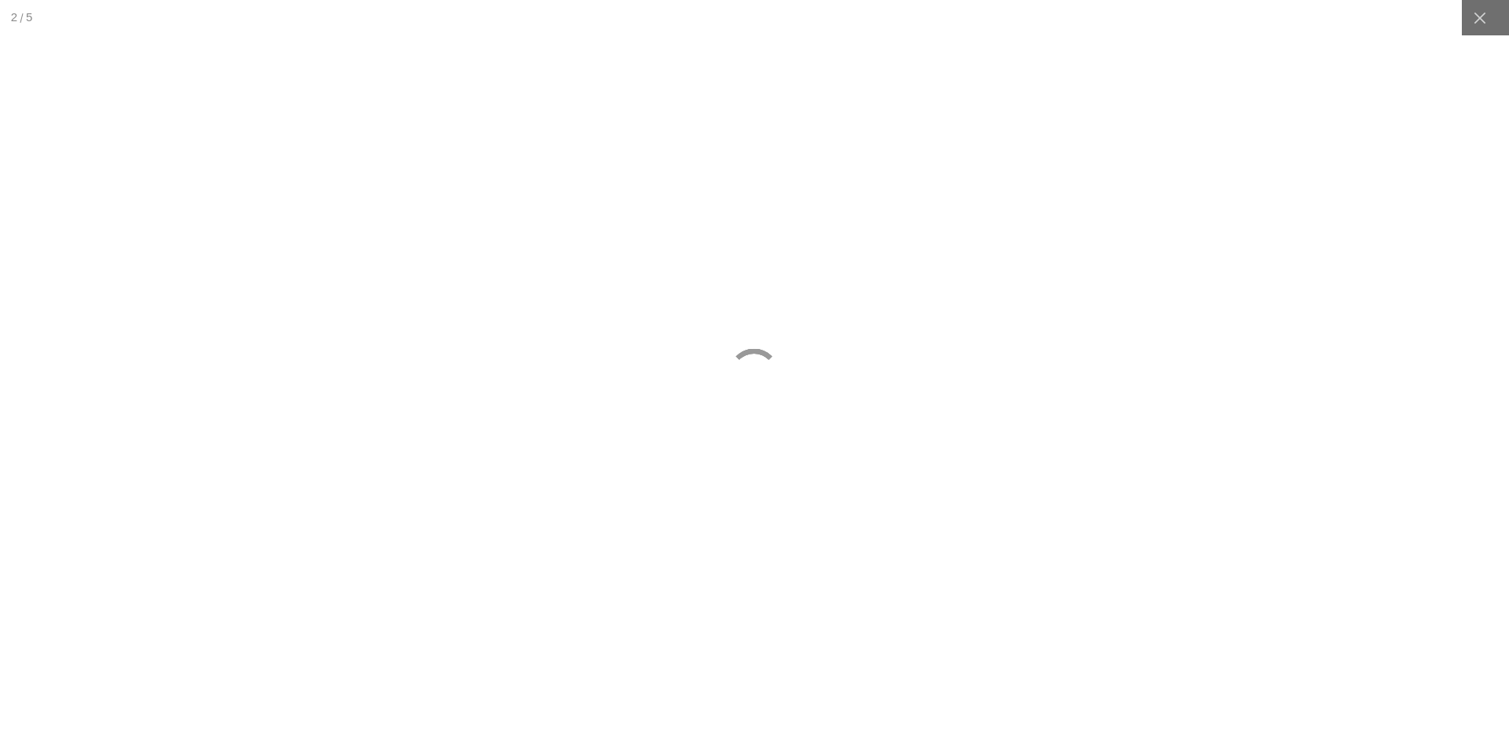
scroll to position [0, 324]
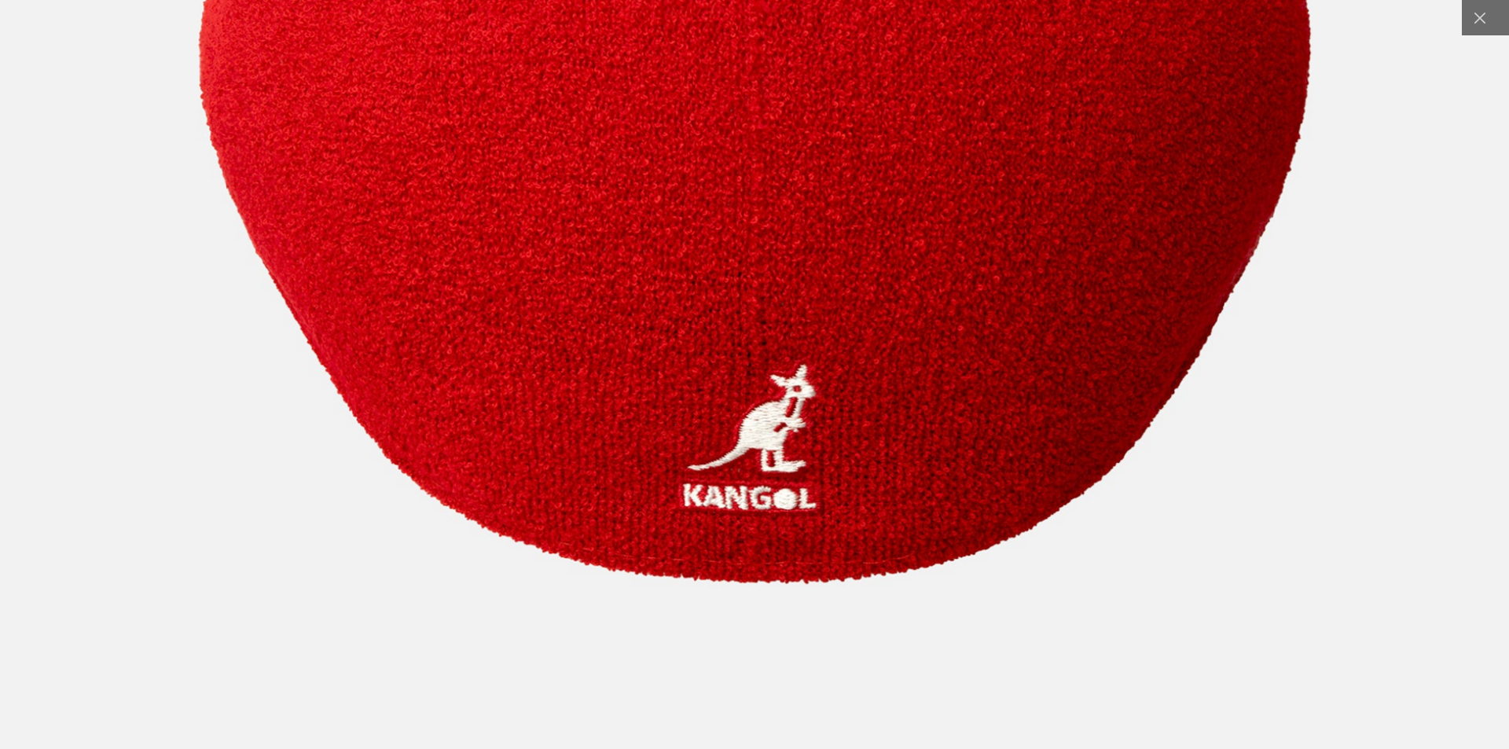
click at [787, 366] on img at bounding box center [754, 166] width 1857 height 2328
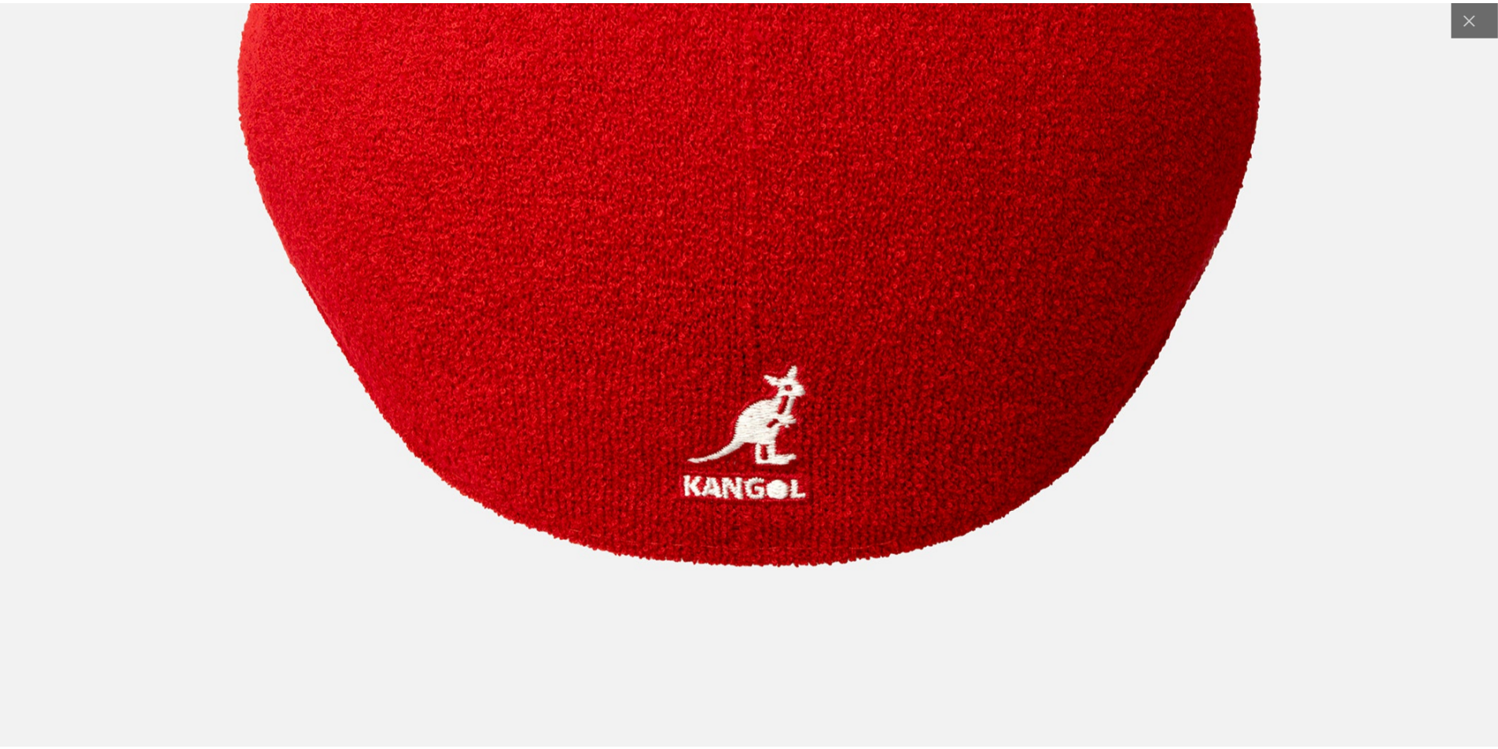
scroll to position [0, 0]
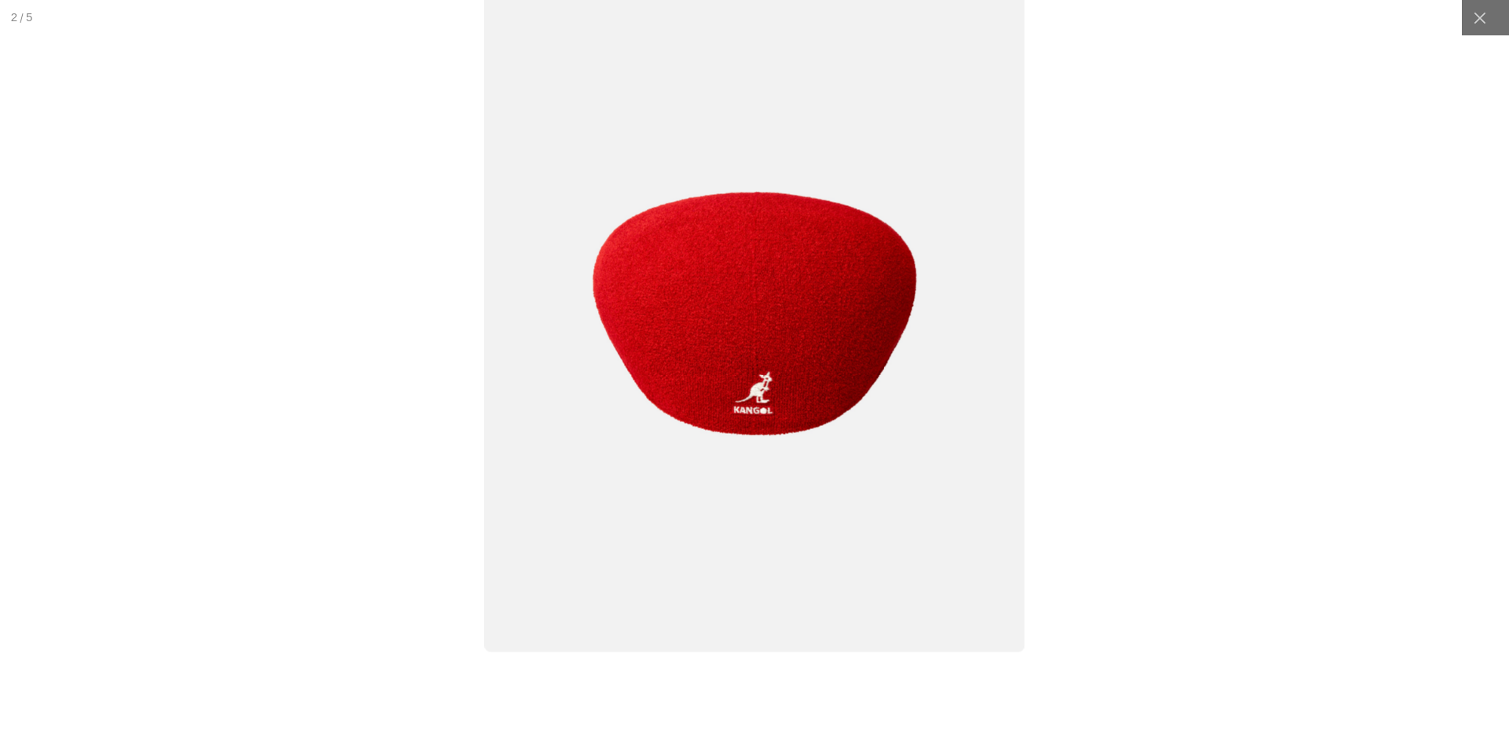
click at [1213, 308] on div at bounding box center [754, 313] width 1516 height 753
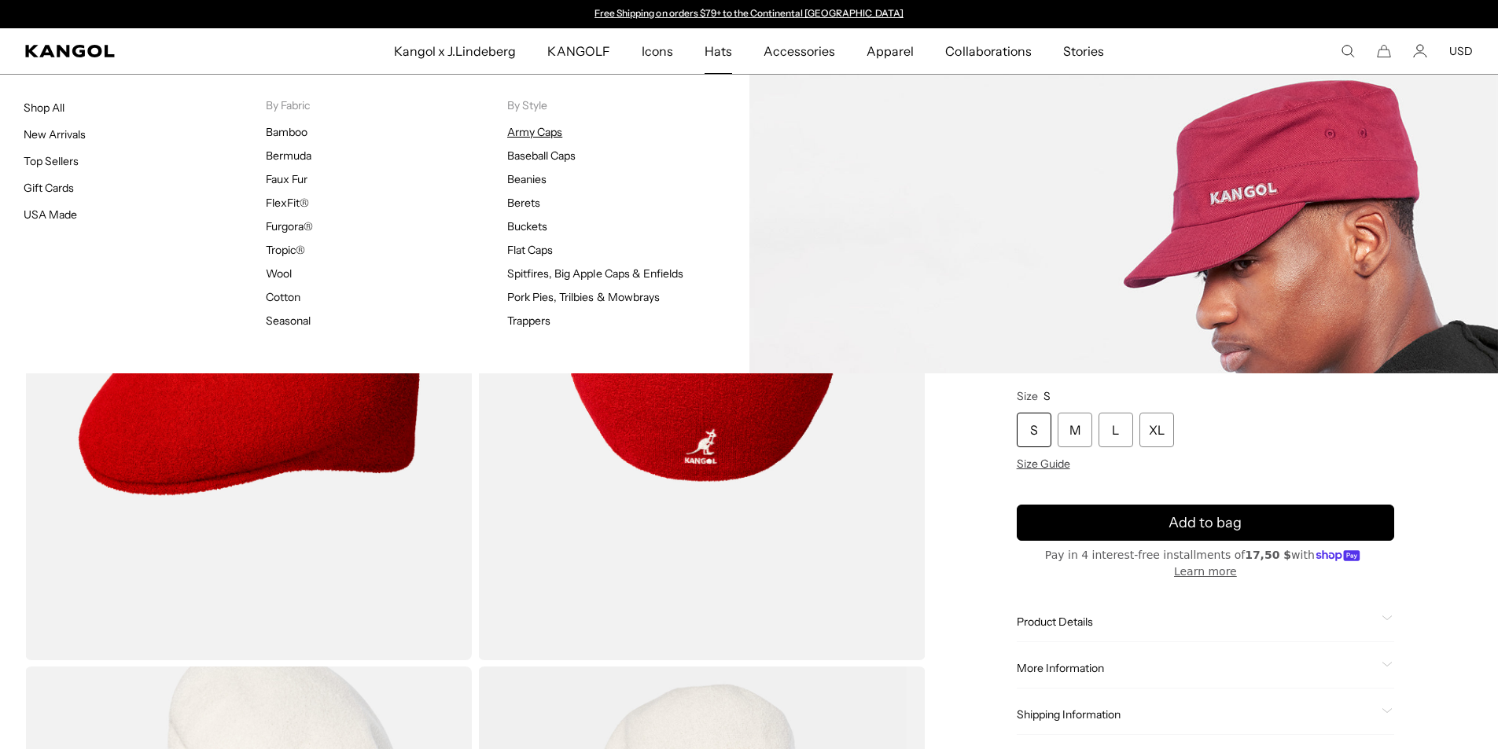
click at [524, 132] on link "Army Caps" at bounding box center [534, 132] width 55 height 14
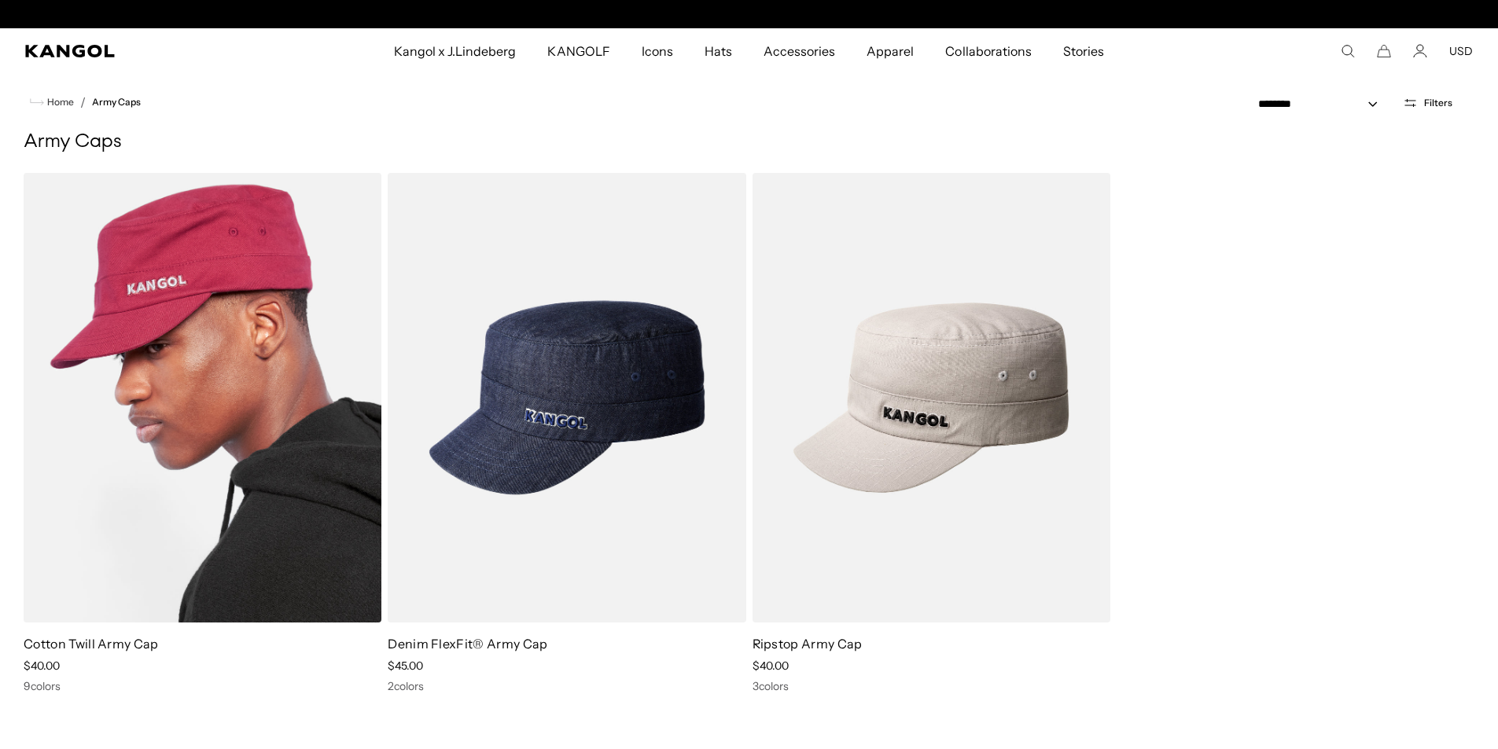
scroll to position [0, 324]
click at [218, 413] on img at bounding box center [203, 398] width 358 height 450
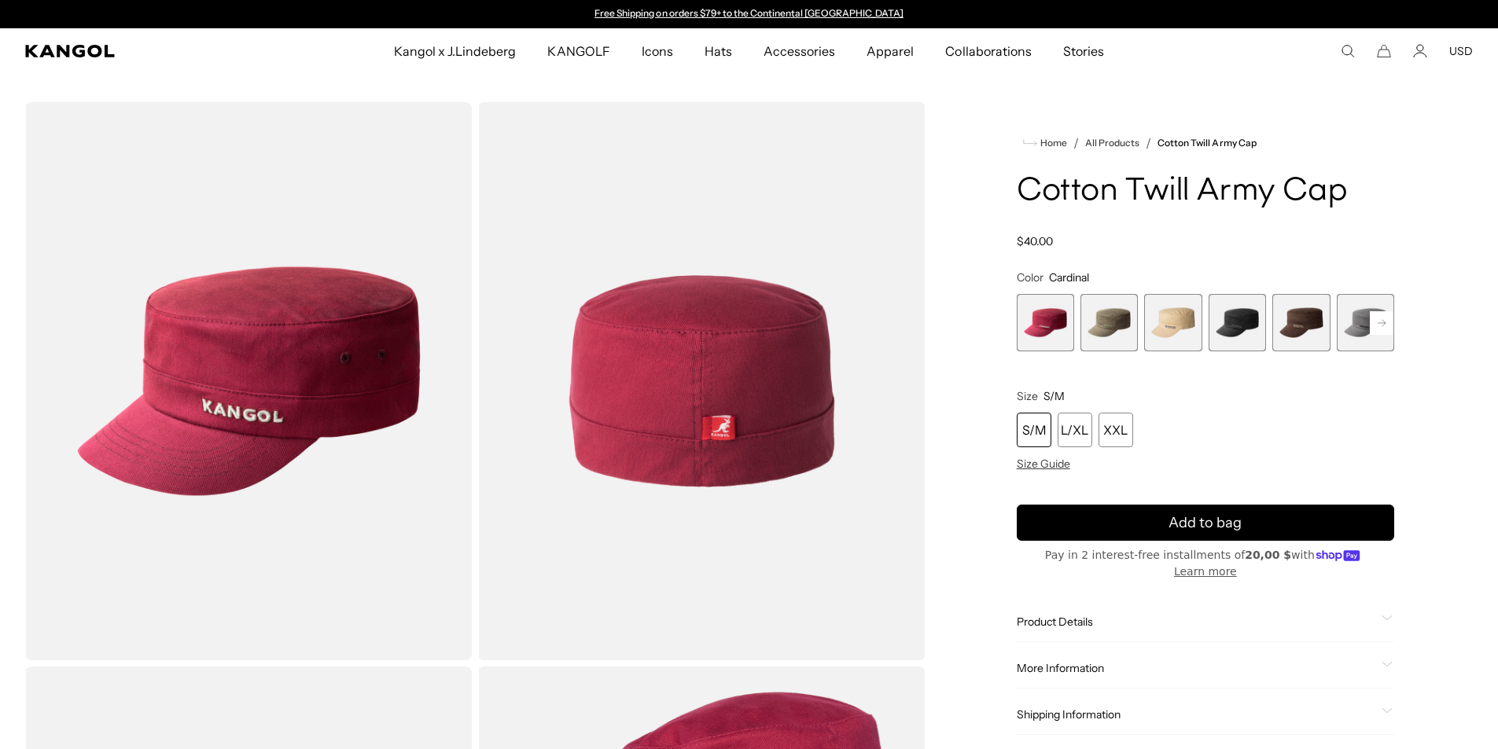
click at [1383, 322] on rect at bounding box center [1381, 323] width 24 height 24
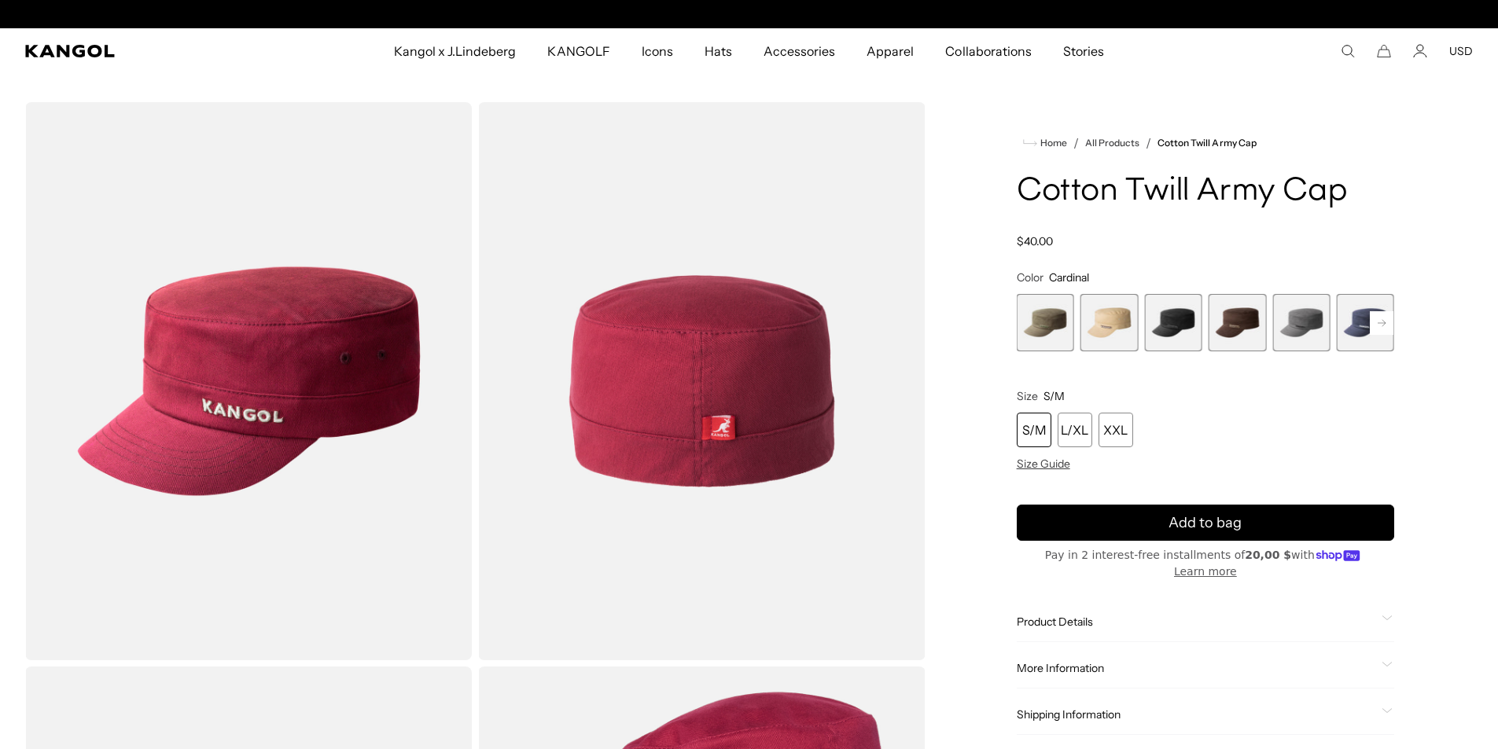
scroll to position [0, 324]
click at [1383, 322] on rect at bounding box center [1381, 323] width 24 height 24
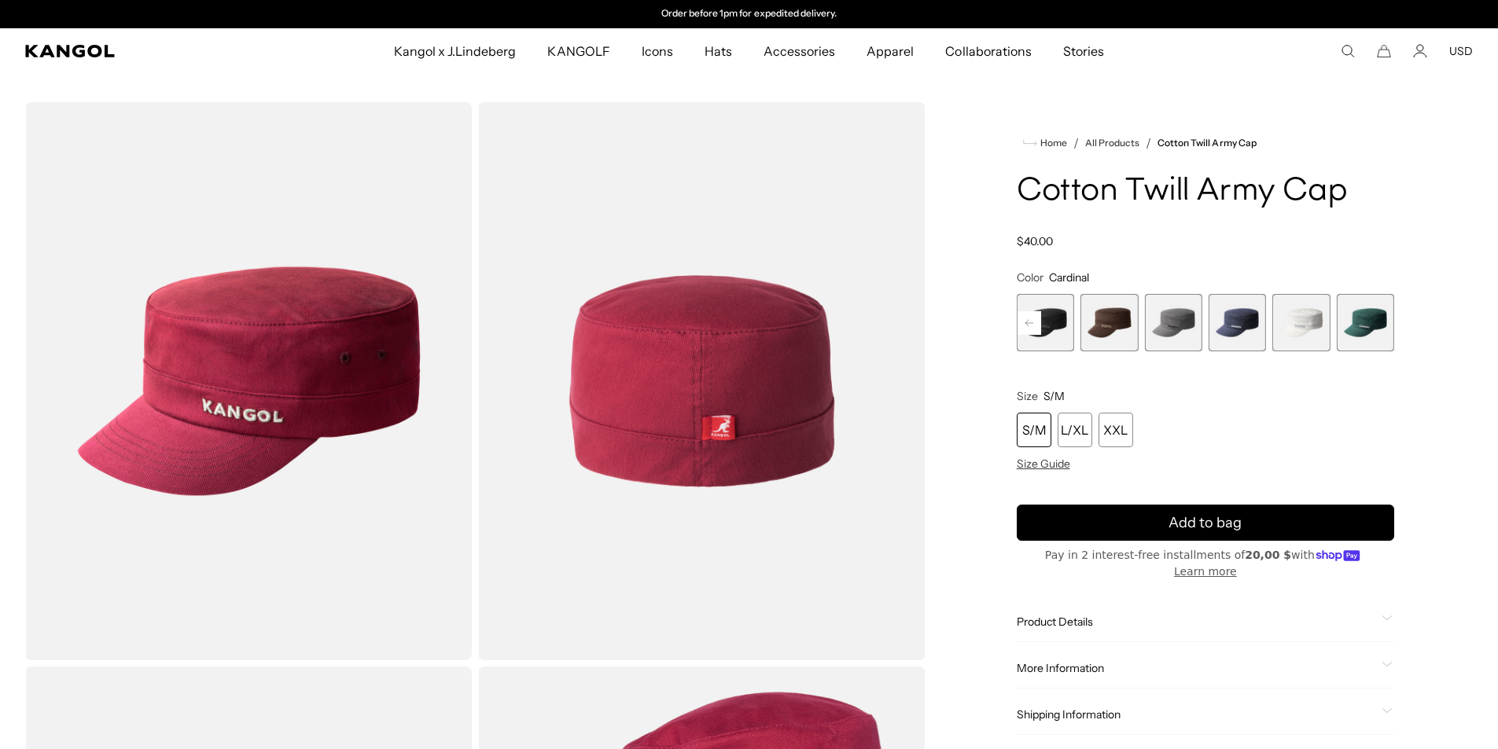
click at [1233, 325] on span "7 of 9" at bounding box center [1236, 322] width 57 height 57
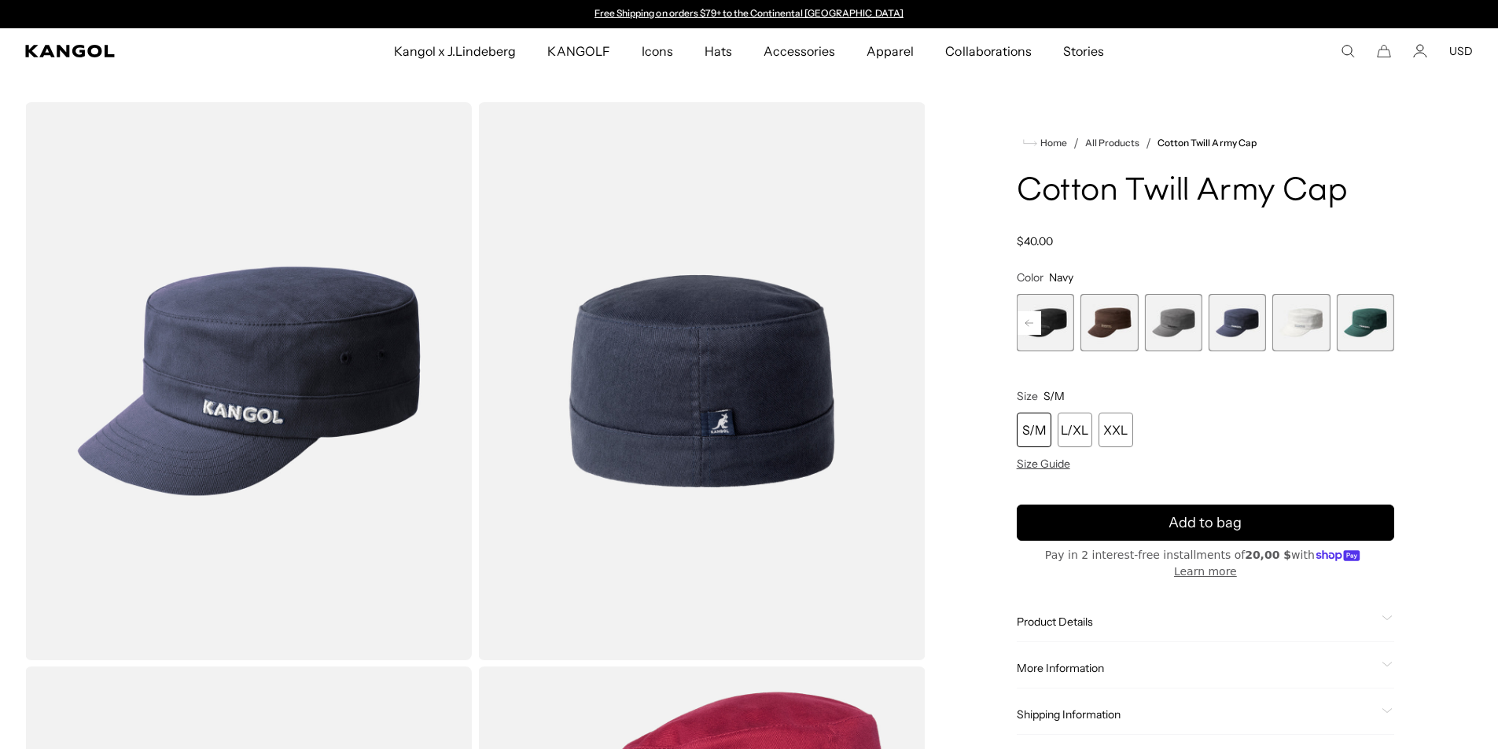
click at [1347, 331] on span "9 of 9" at bounding box center [1364, 322] width 57 height 57
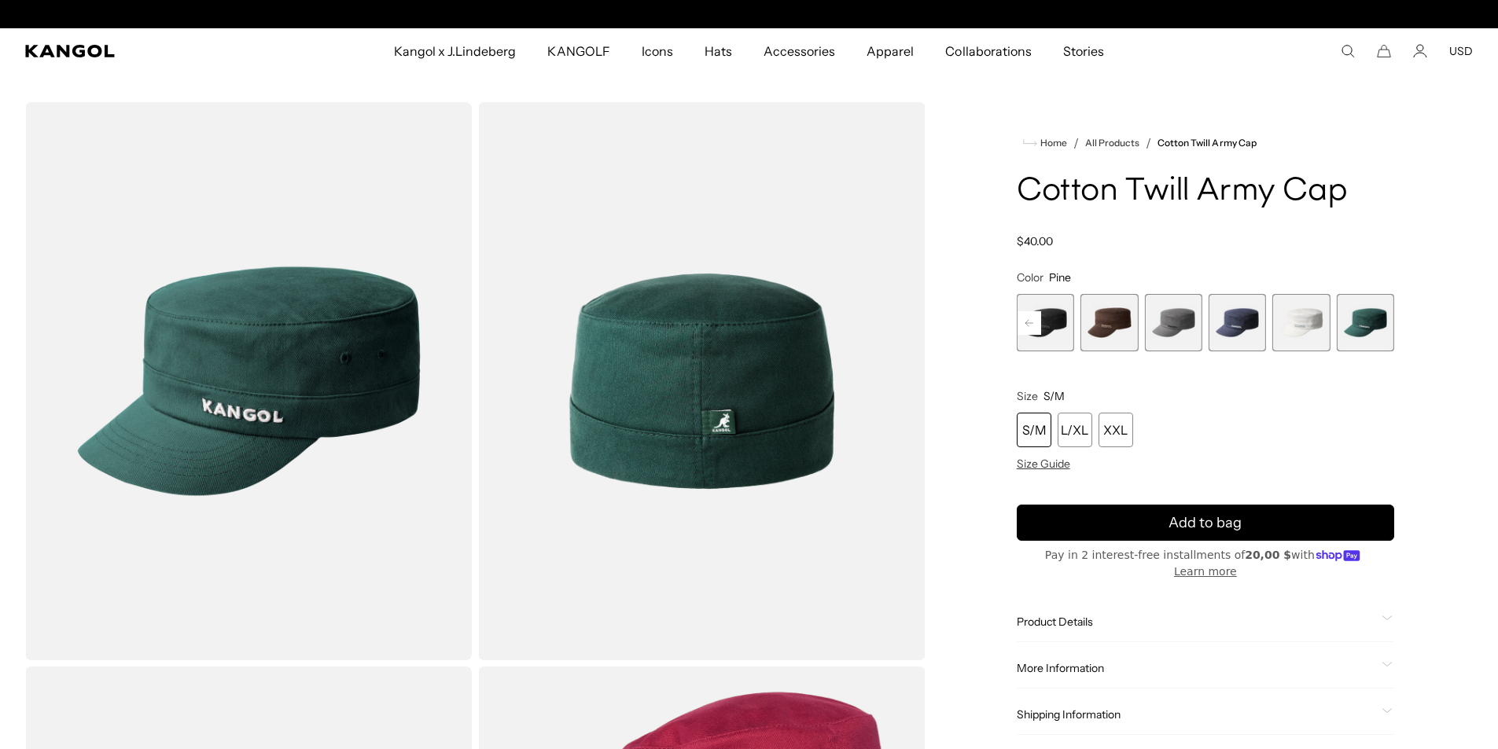
scroll to position [0, 324]
click at [1088, 325] on span "5 of 9" at bounding box center [1108, 322] width 57 height 57
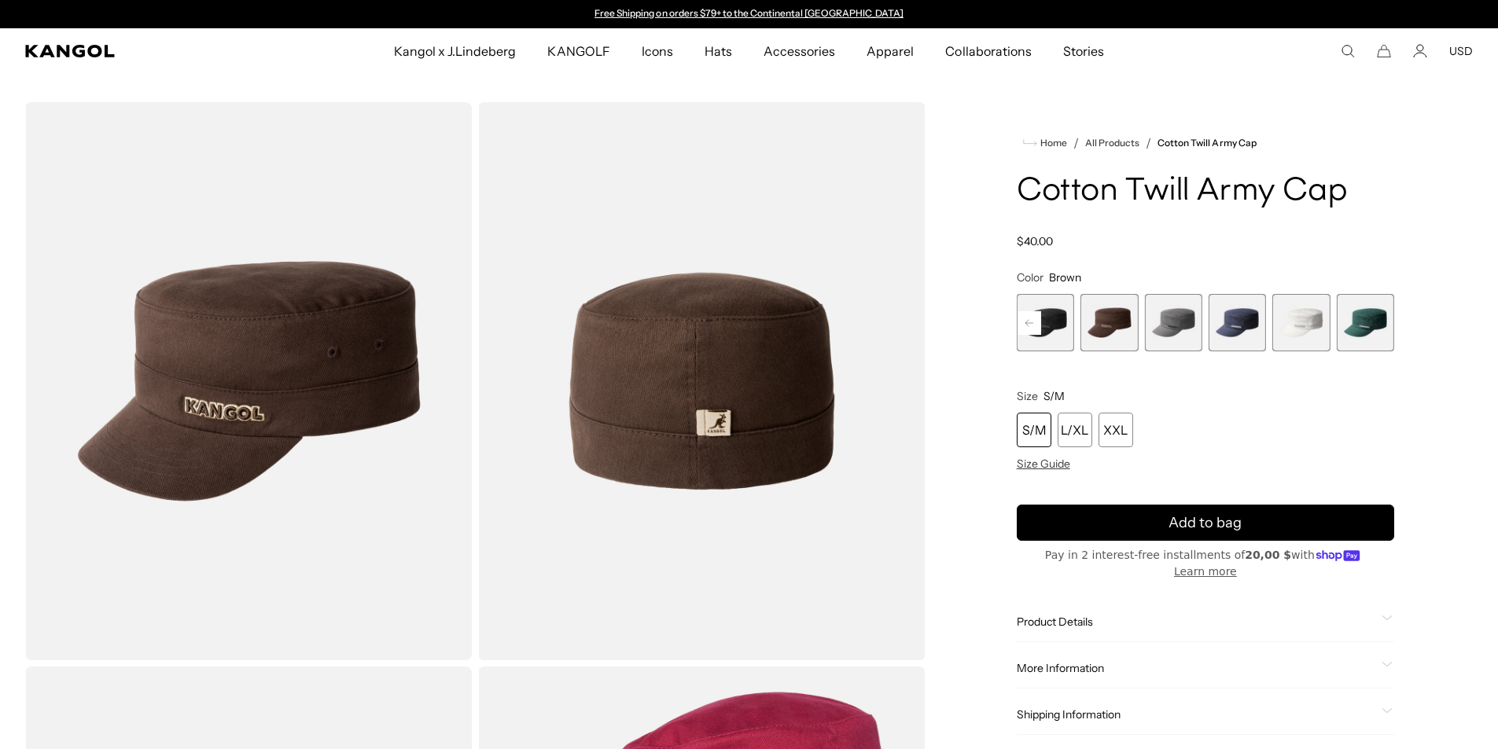
click at [1034, 322] on rect at bounding box center [1029, 323] width 24 height 24
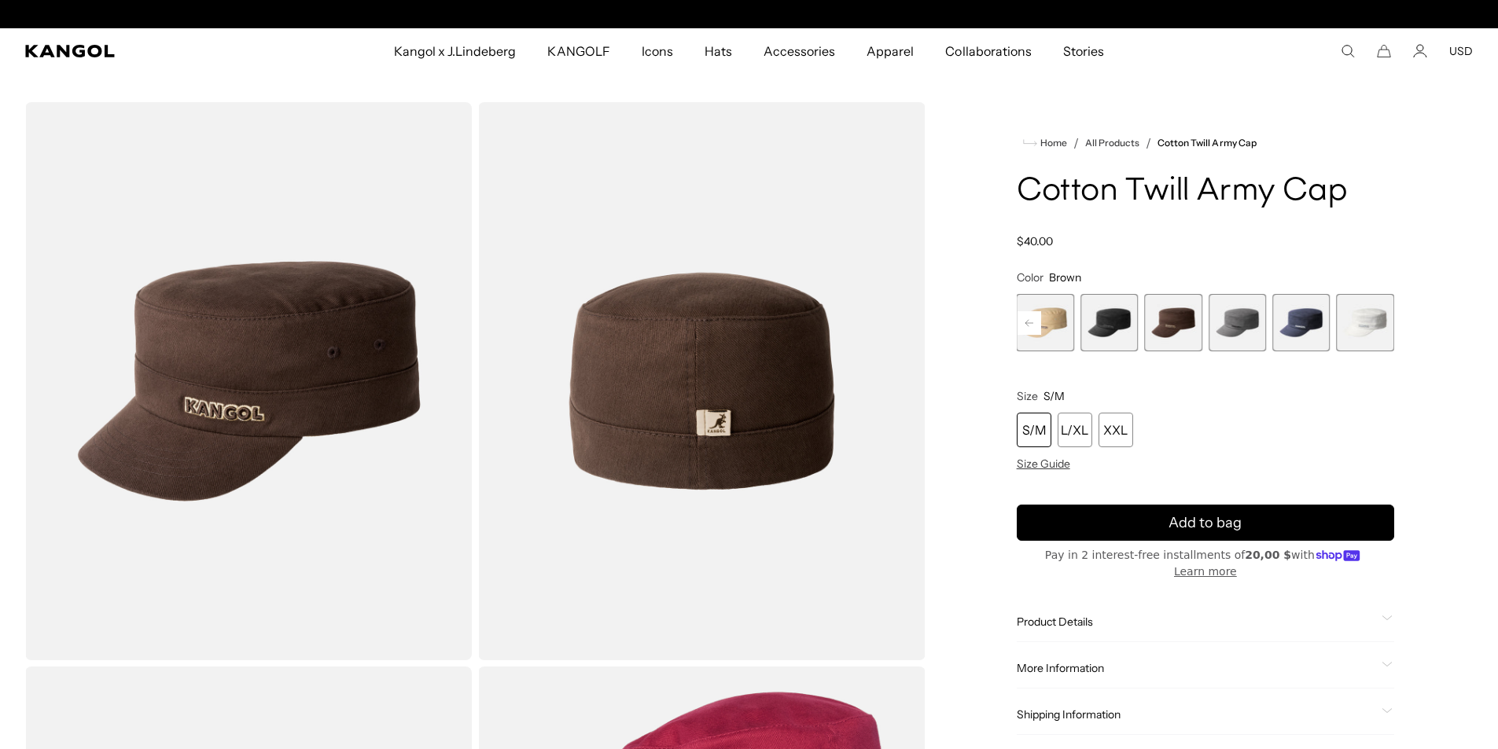
scroll to position [0, 324]
click at [1034, 322] on rect at bounding box center [1029, 323] width 24 height 24
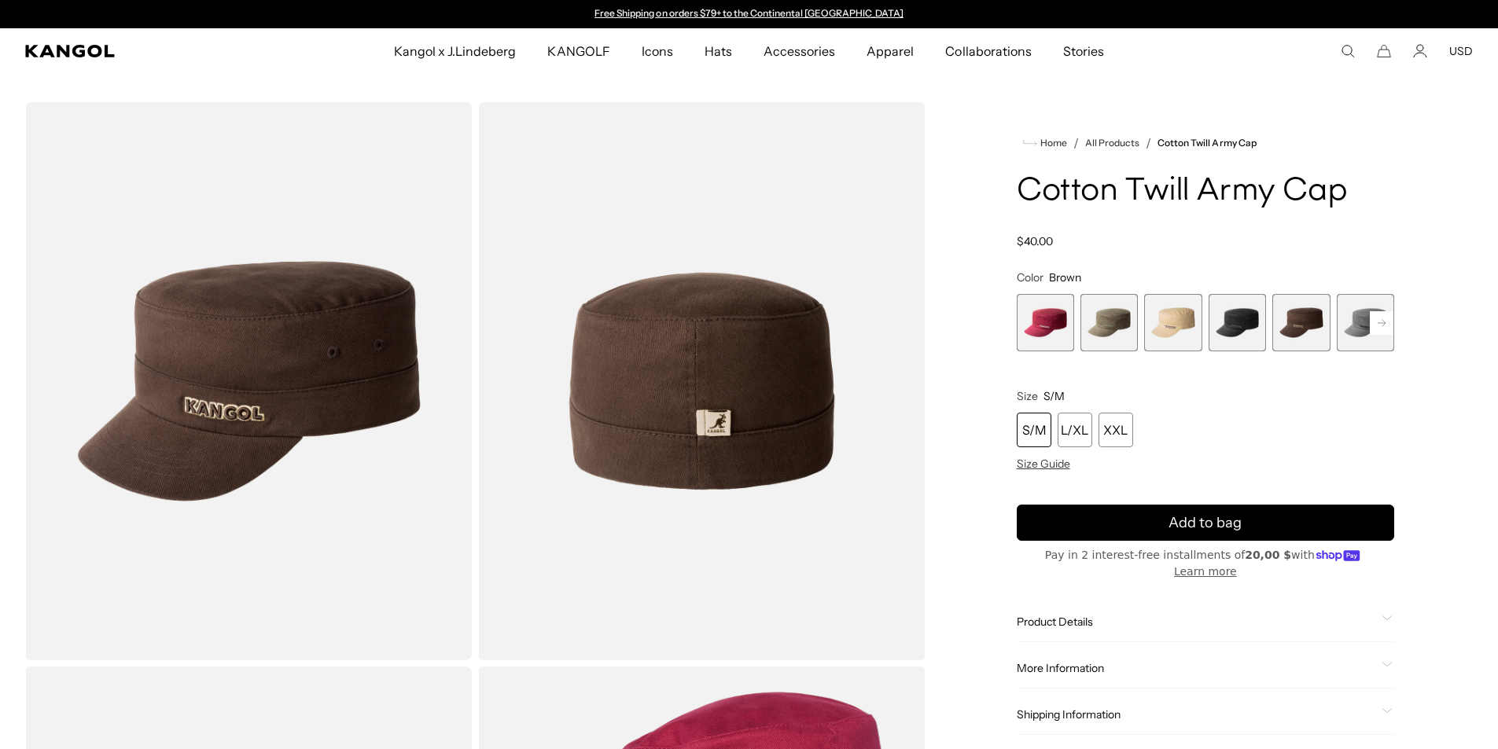
click at [1103, 324] on span "2 of 9" at bounding box center [1108, 322] width 57 height 57
